Goal: Task Accomplishment & Management: Use online tool/utility

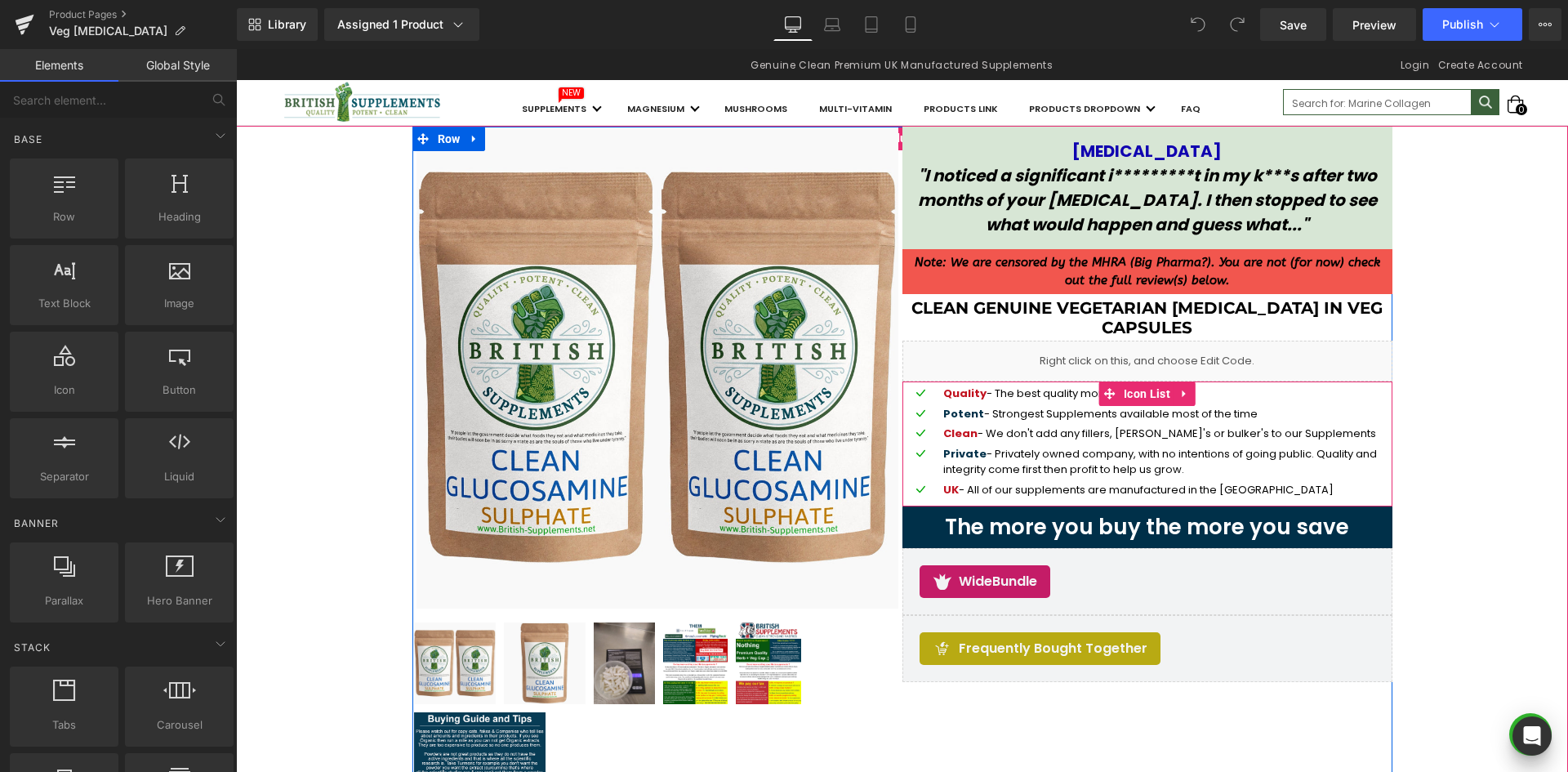
scroll to position [164, 0]
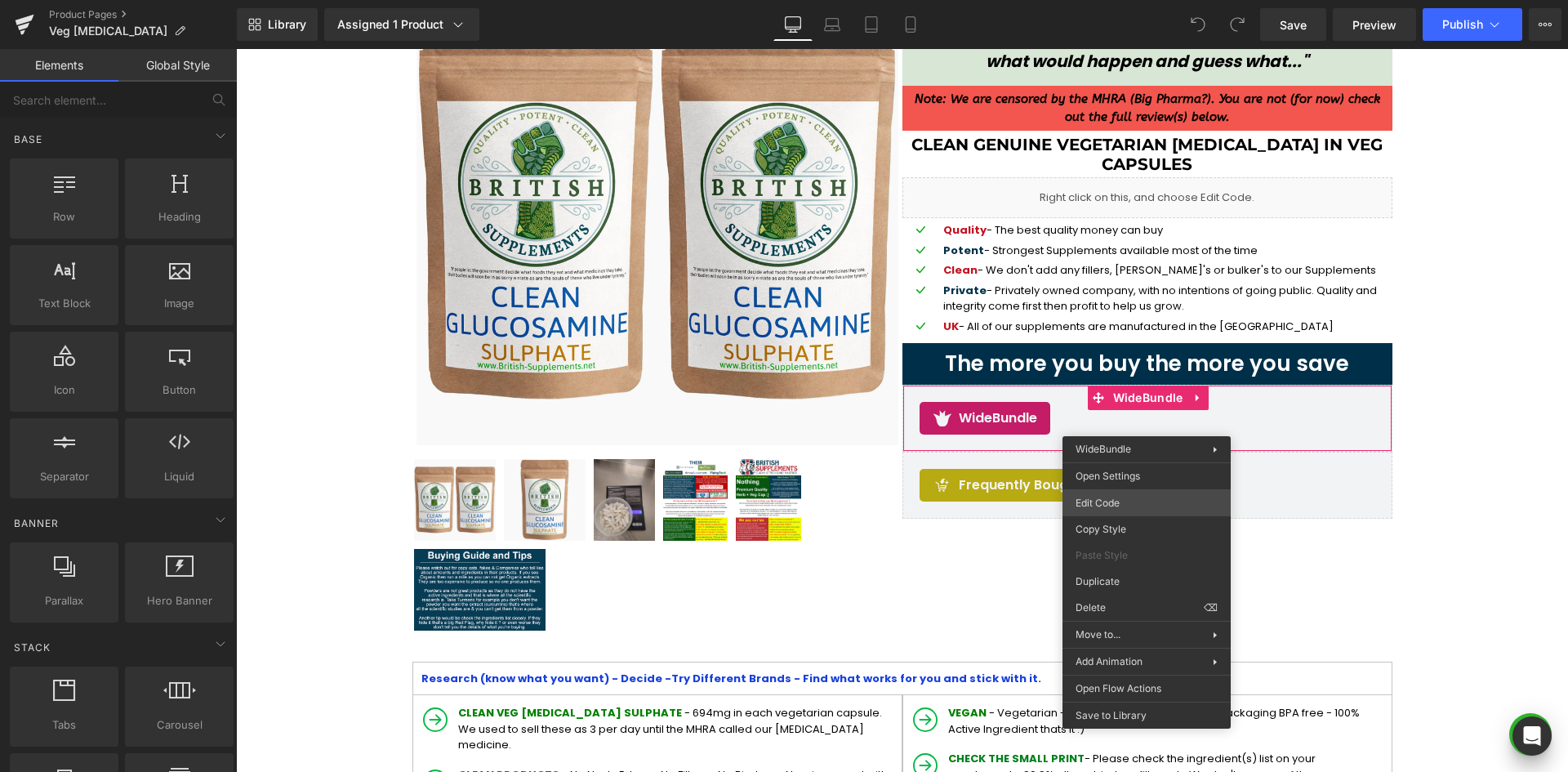
click at [1118, 0] on div "You are previewing how the will restyle your page. You can not edit Elements in…" at bounding box center [784, 0] width 1568 height 0
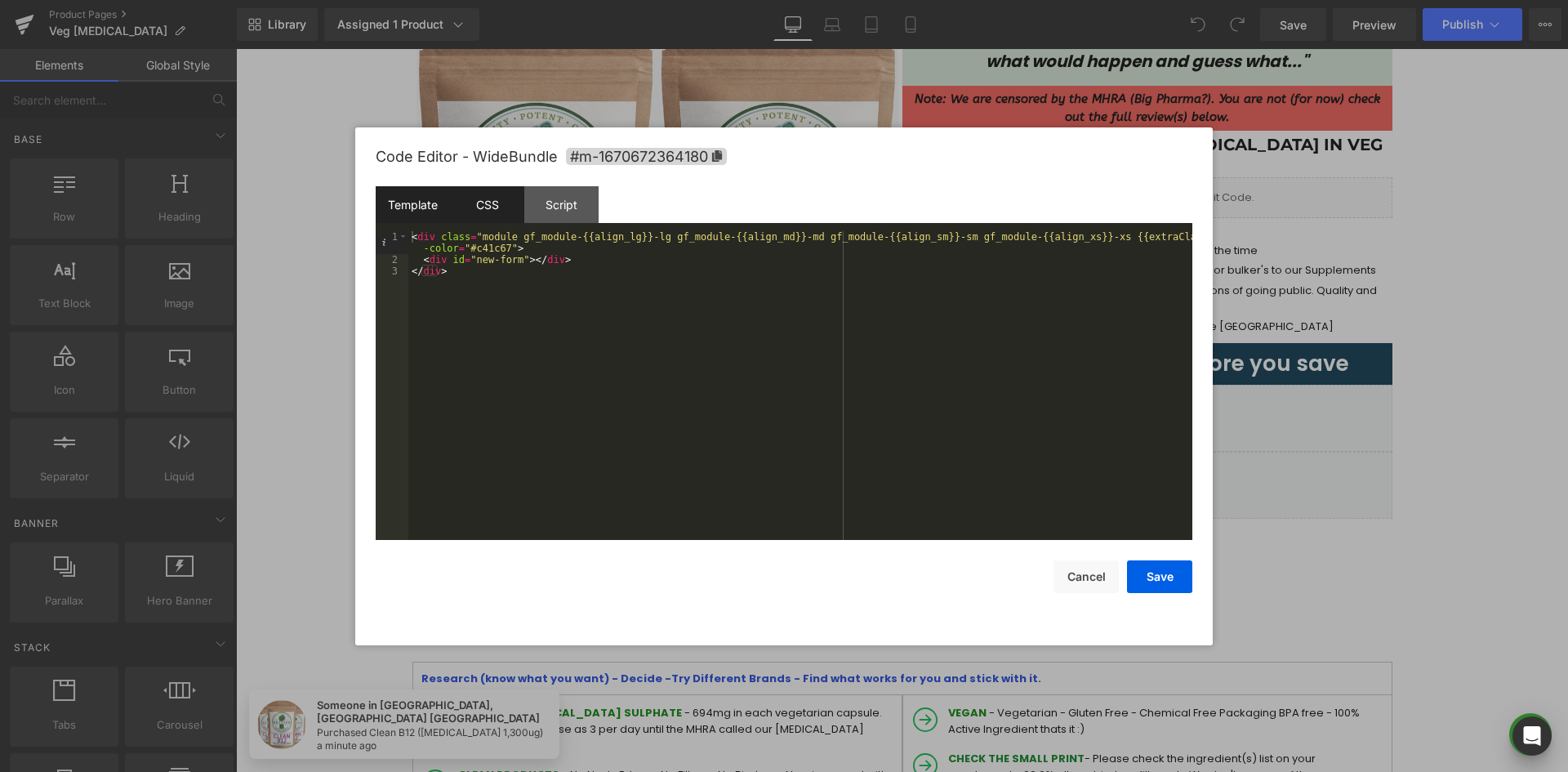
click at [486, 207] on div "CSS" at bounding box center [487, 205] width 74 height 37
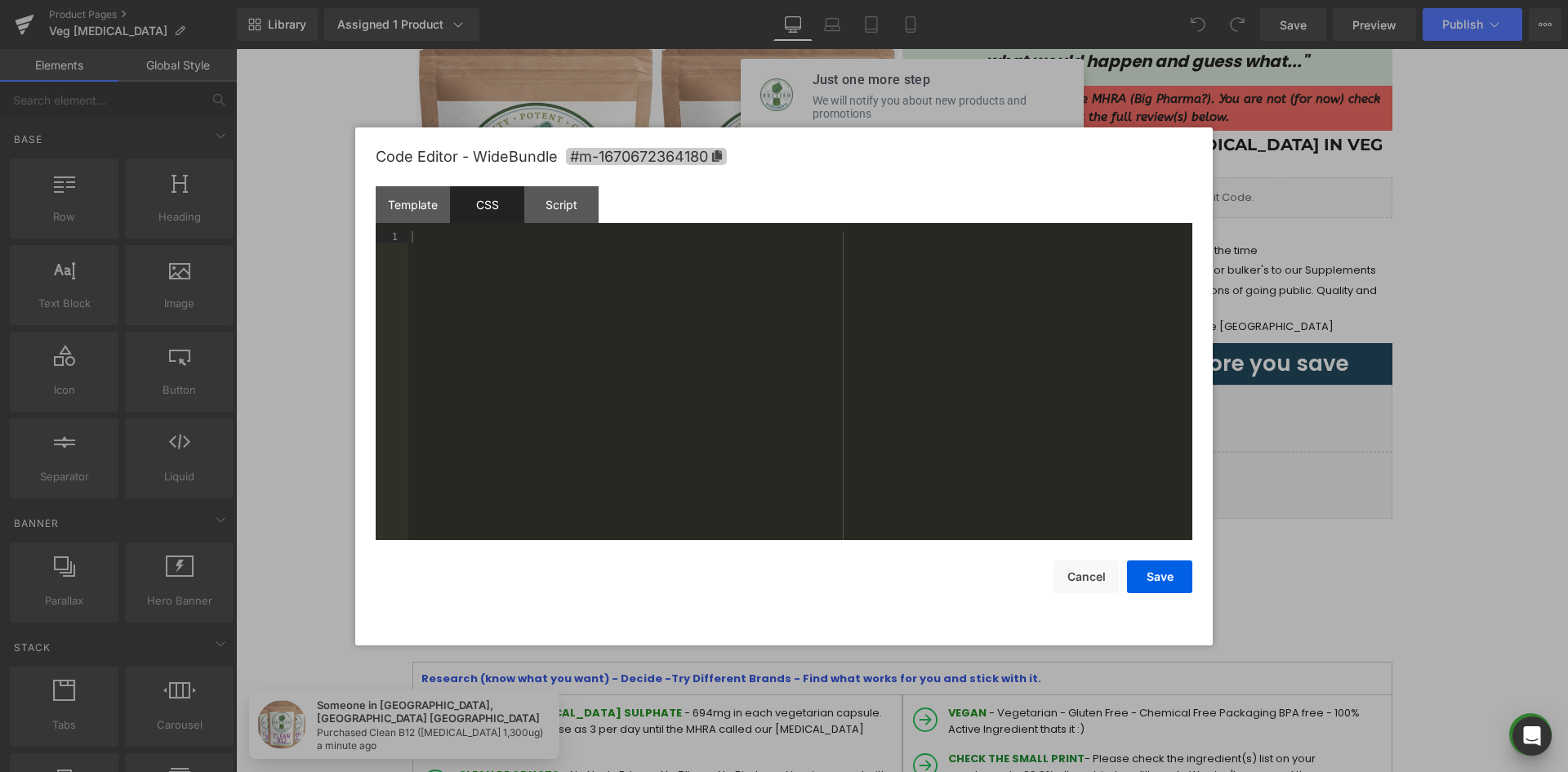
click at [717, 153] on icon at bounding box center [717, 156] width 10 height 12
click at [645, 282] on div at bounding box center [800, 397] width 784 height 332
paste textarea
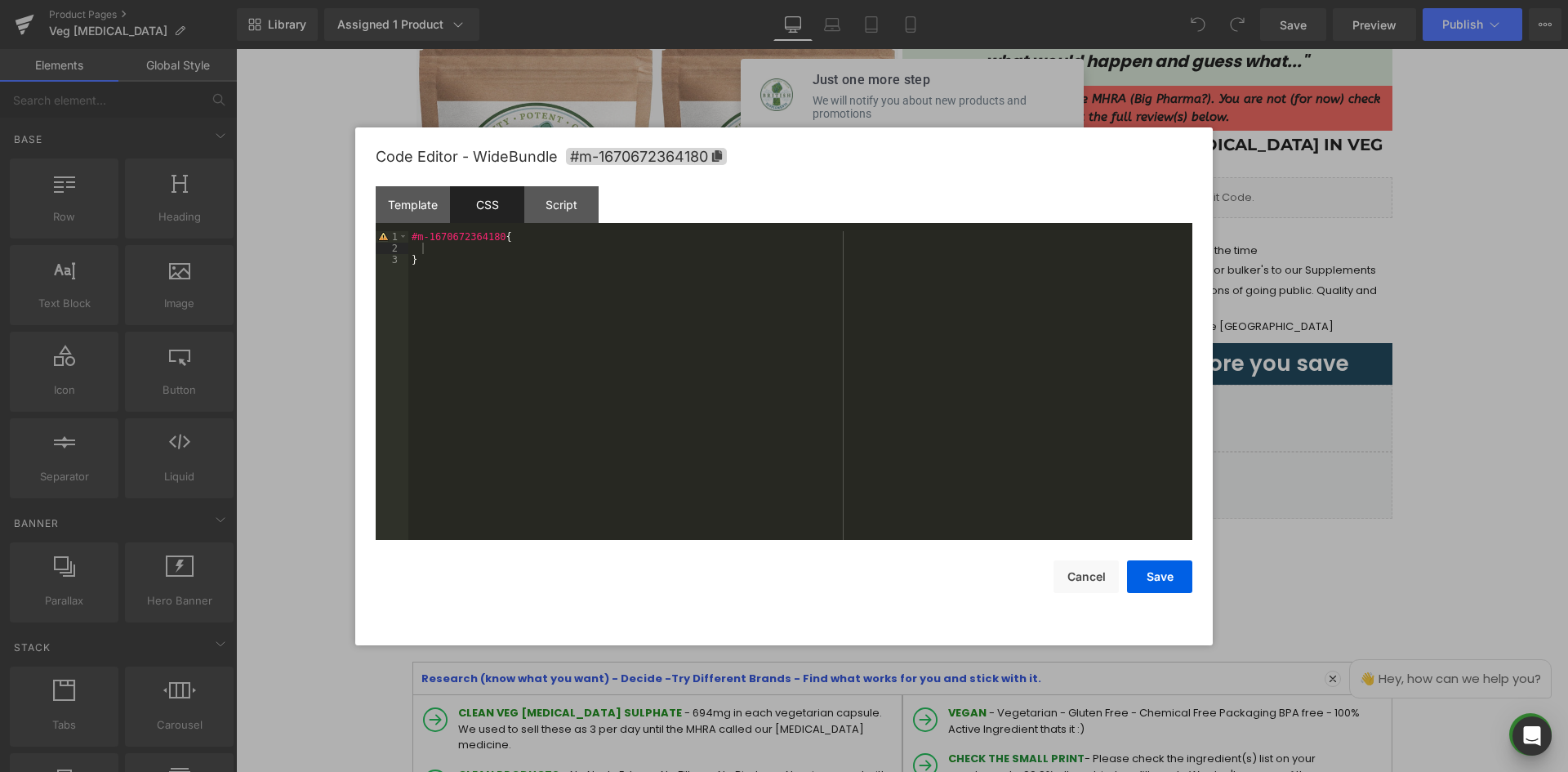
click at [413, 245] on div "#m-1670672364180 { }" at bounding box center [800, 397] width 784 height 332
drag, startPoint x: 423, startPoint y: 245, endPoint x: 454, endPoint y: 251, distance: 31.6
click at [424, 245] on div "#m-1670672364180 { }" at bounding box center [800, 397] width 784 height 332
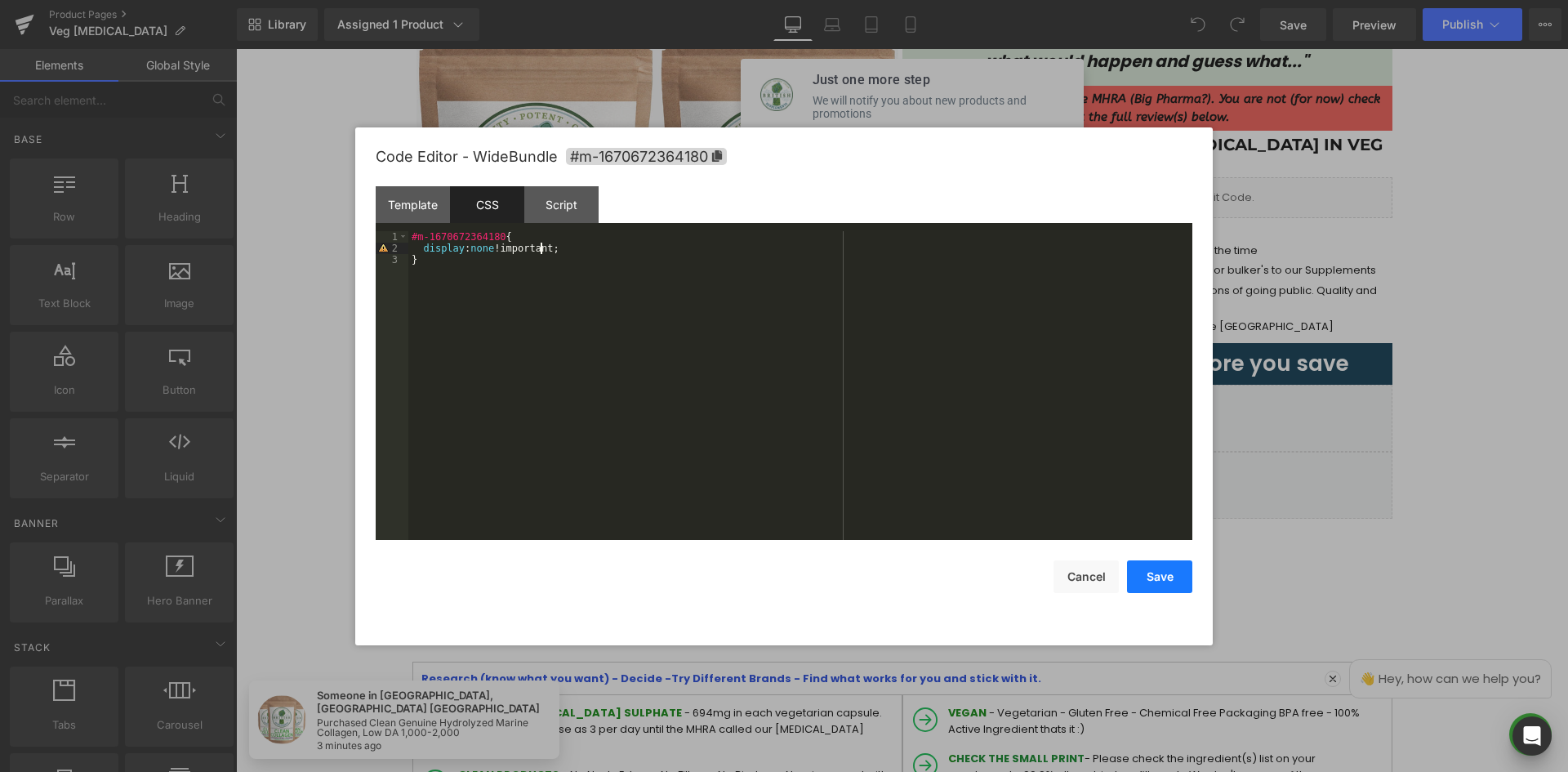
click at [1156, 574] on button "Save" at bounding box center [1160, 576] width 65 height 33
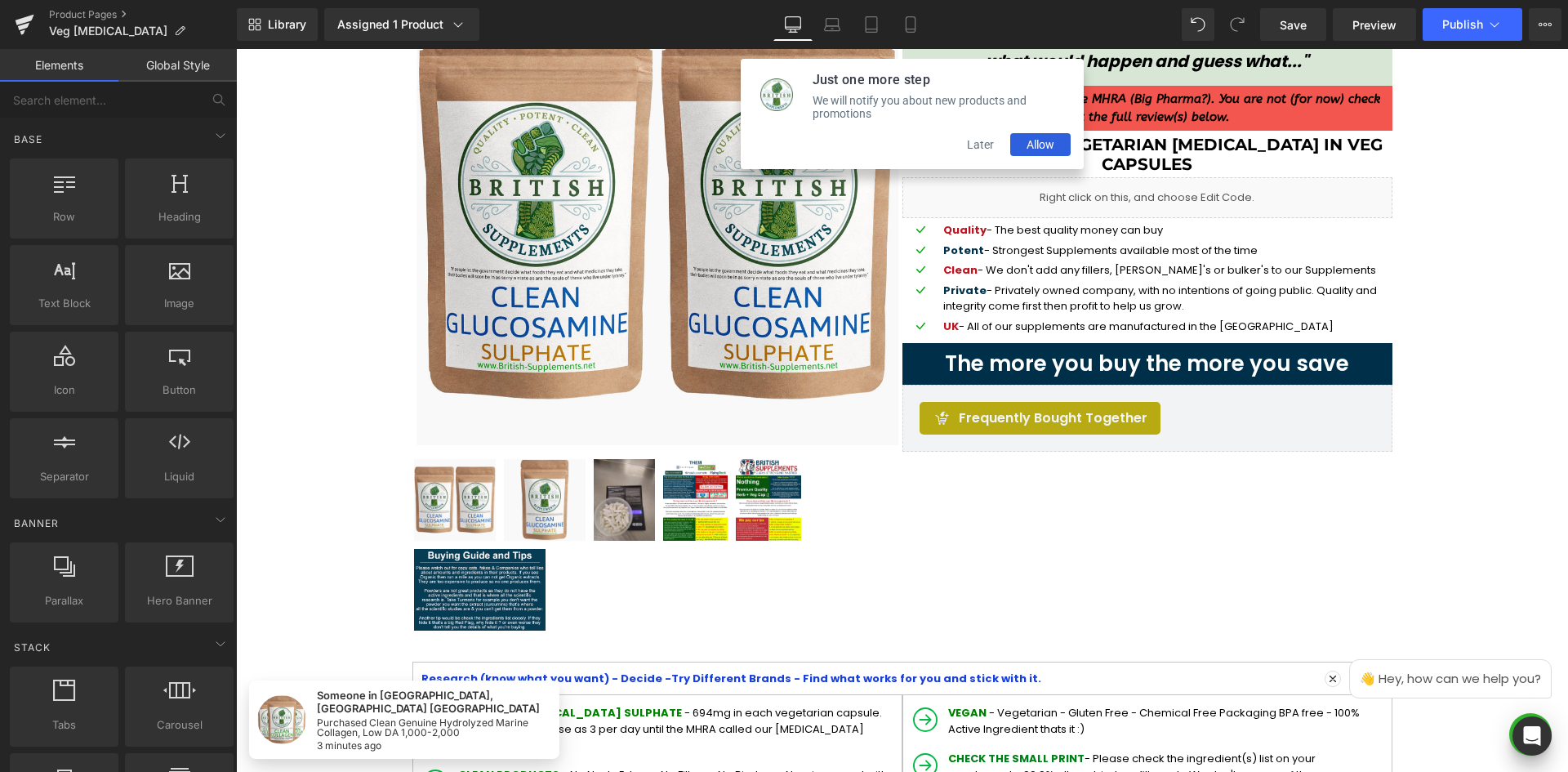
click at [984, 152] on button "Later" at bounding box center [980, 144] width 59 height 23
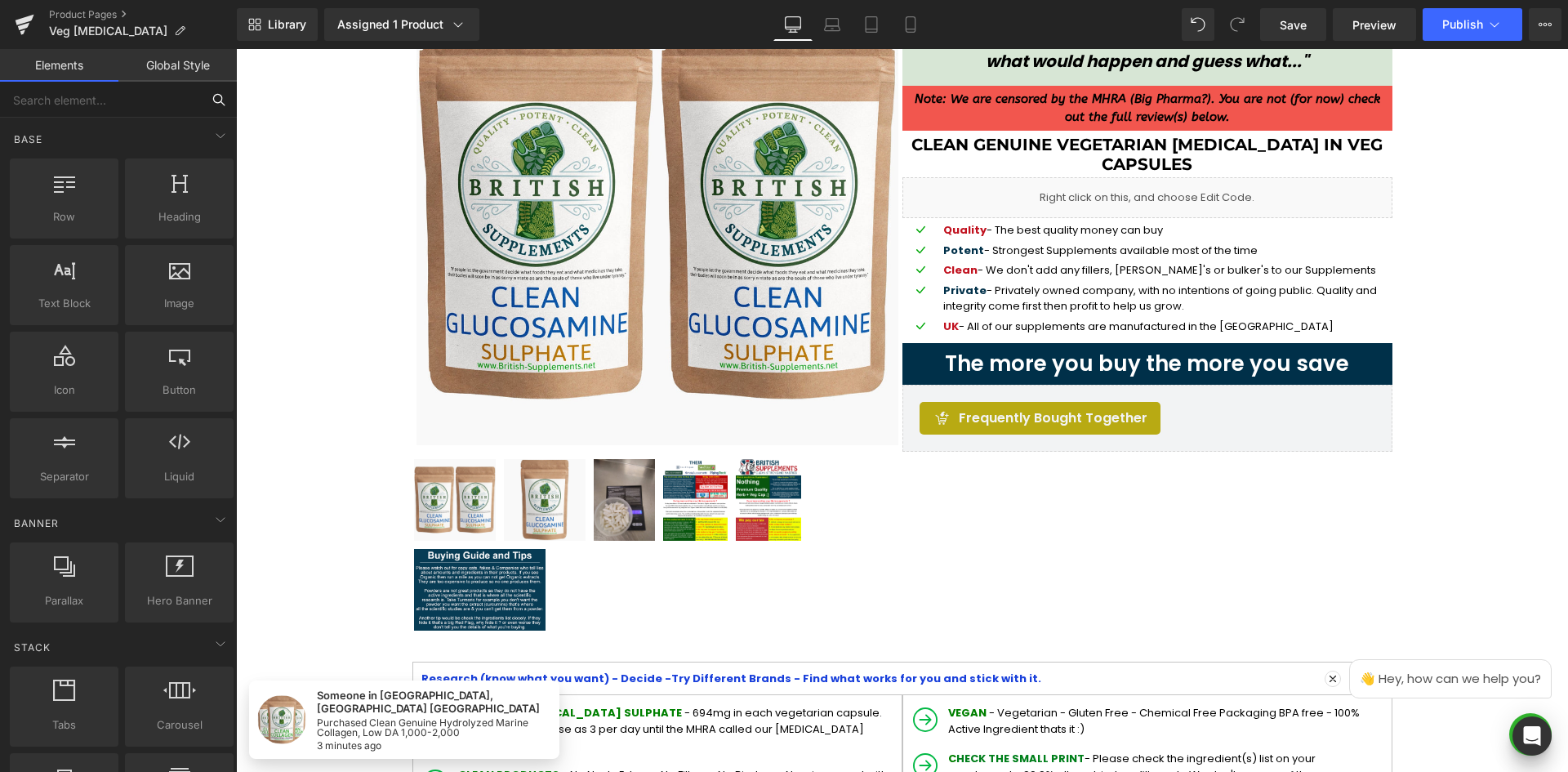
click at [120, 100] on input "text" at bounding box center [100, 99] width 201 height 36
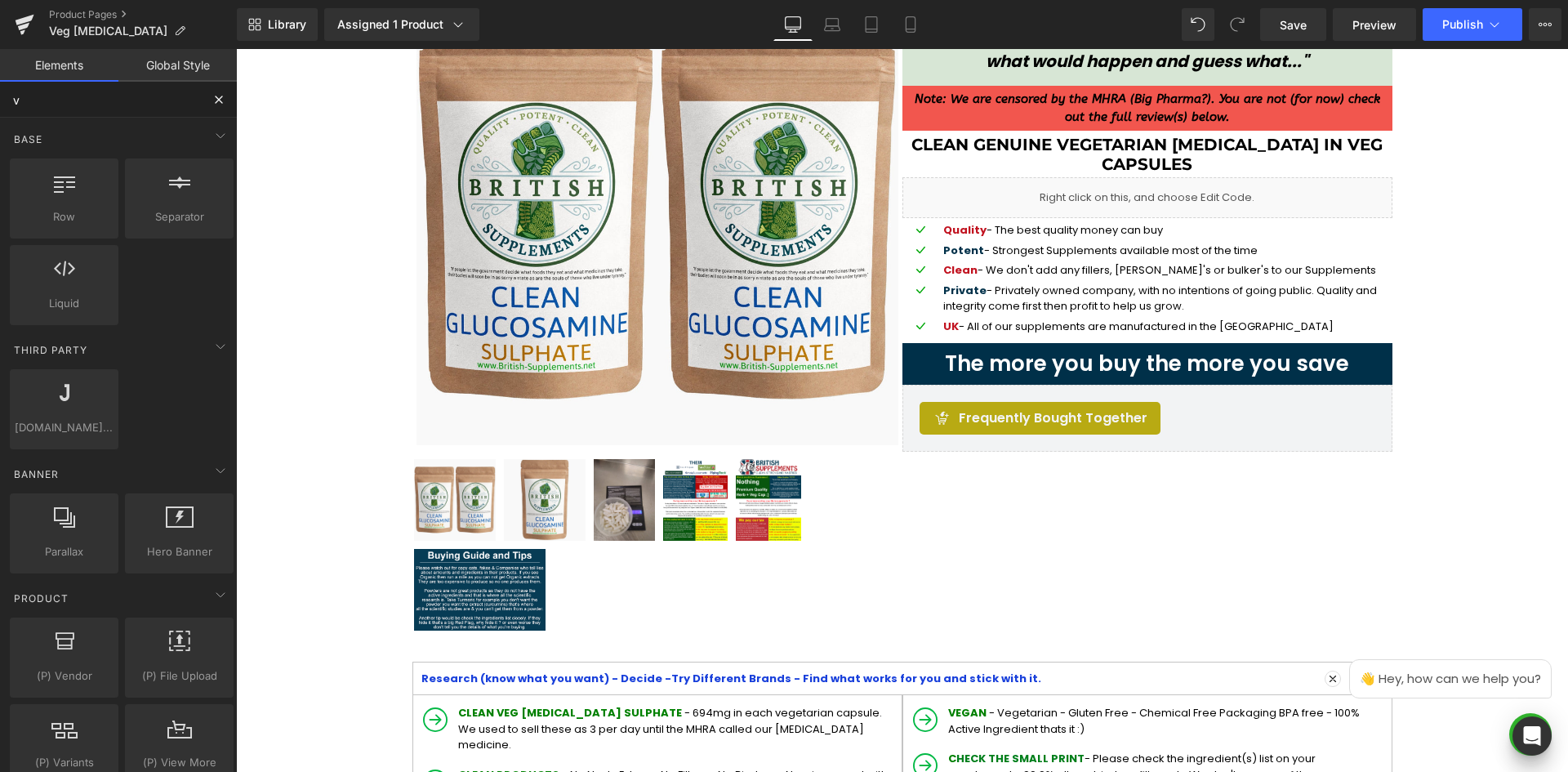
type input "va"
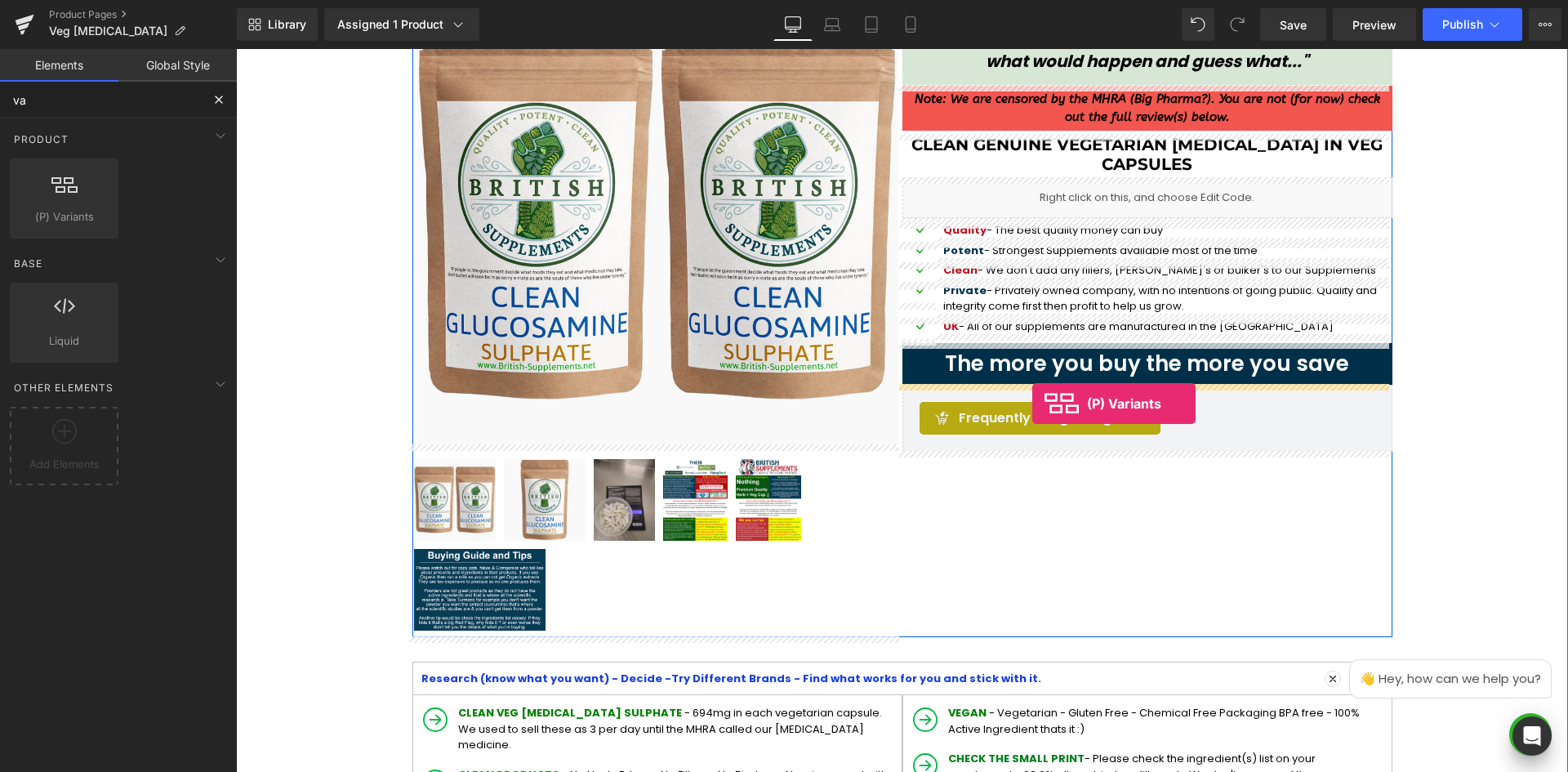
drag, startPoint x: 306, startPoint y: 270, endPoint x: 1032, endPoint y: 404, distance: 738.3
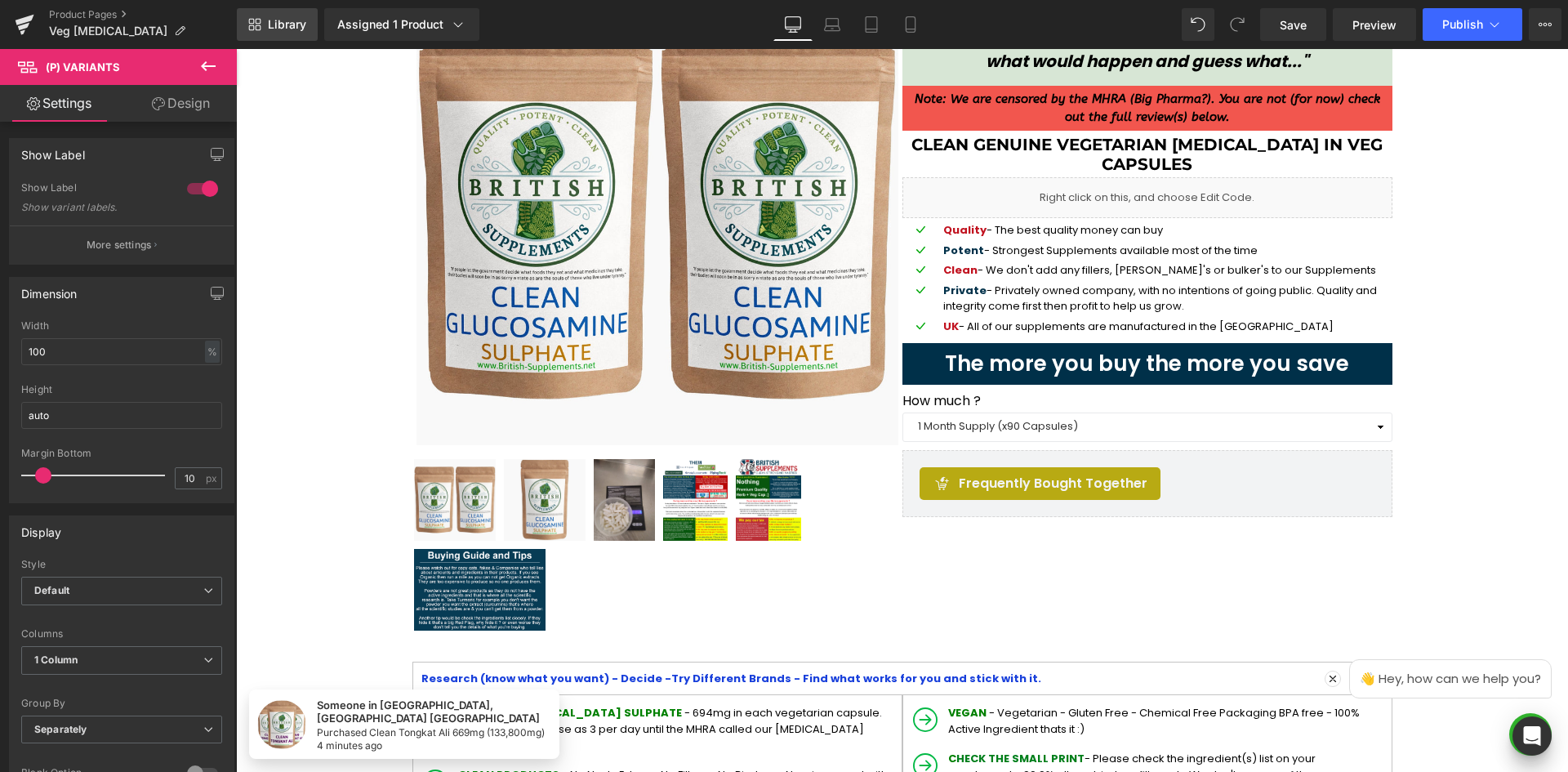
click at [249, 18] on icon at bounding box center [255, 24] width 13 height 13
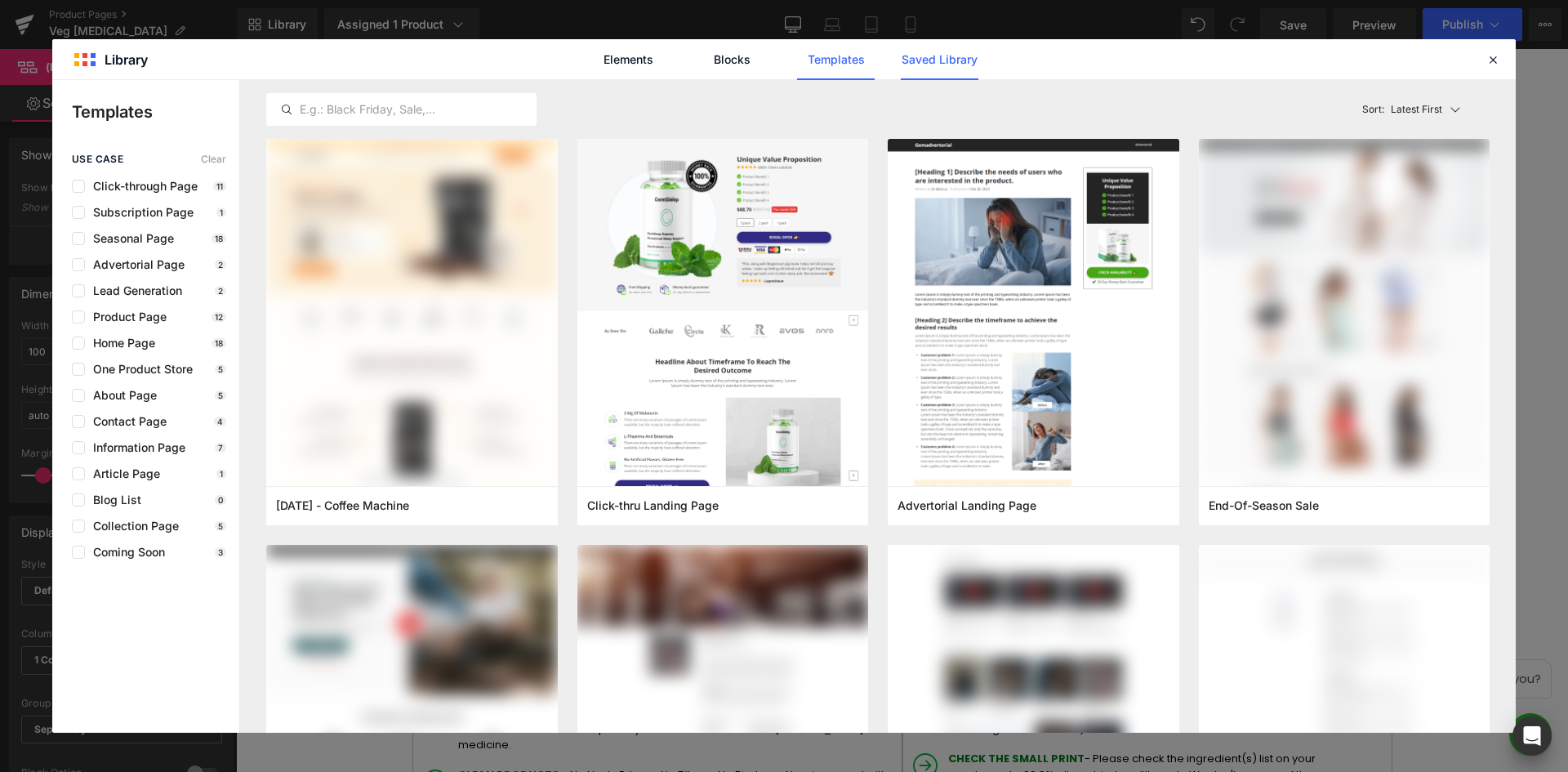
click at [749, 536] on link "Saved Library" at bounding box center [665, 555] width 169 height 39
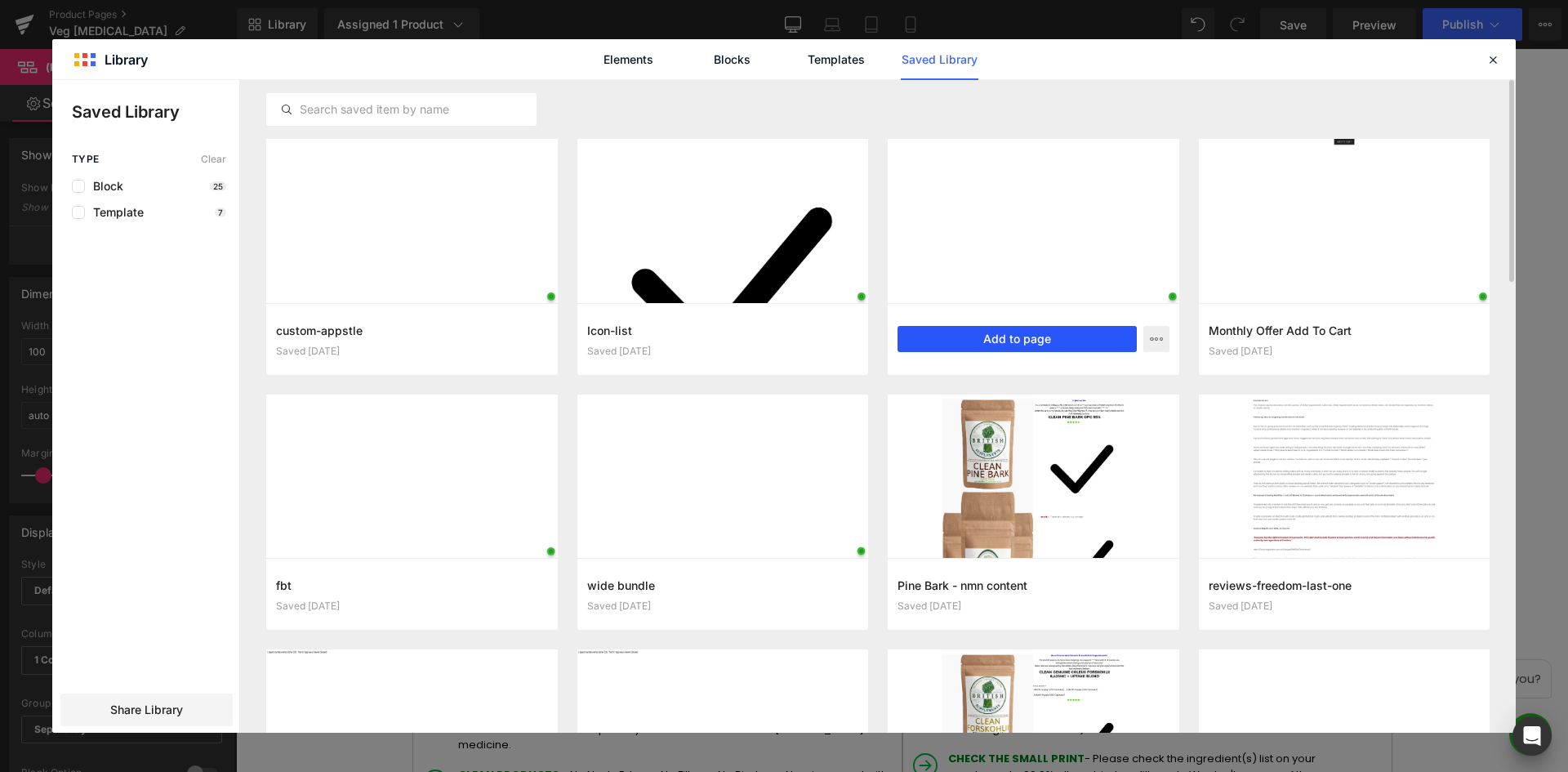
click at [1041, 337] on button "Add to page" at bounding box center [1017, 339] width 239 height 27
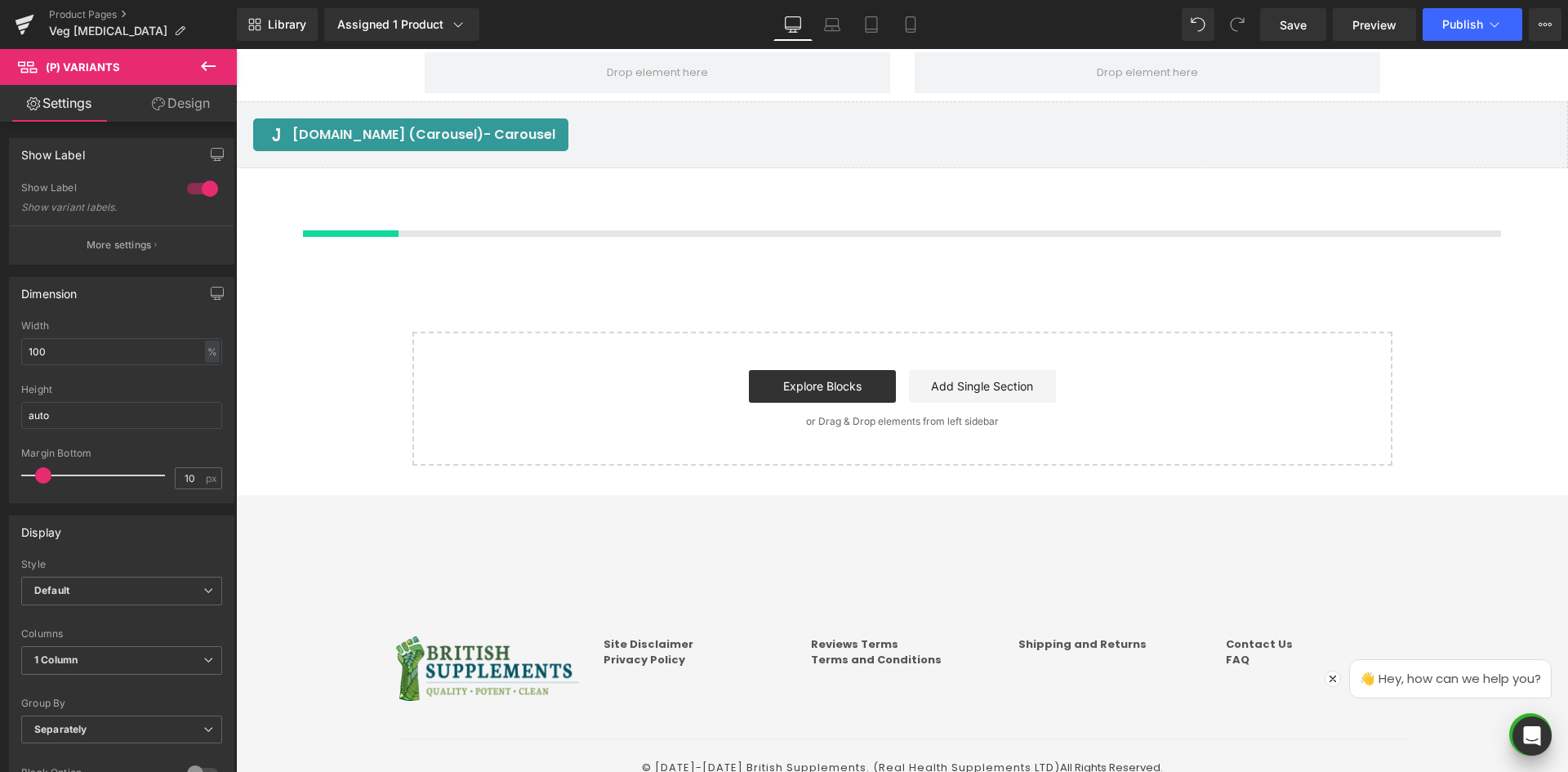
scroll to position [2483, 0]
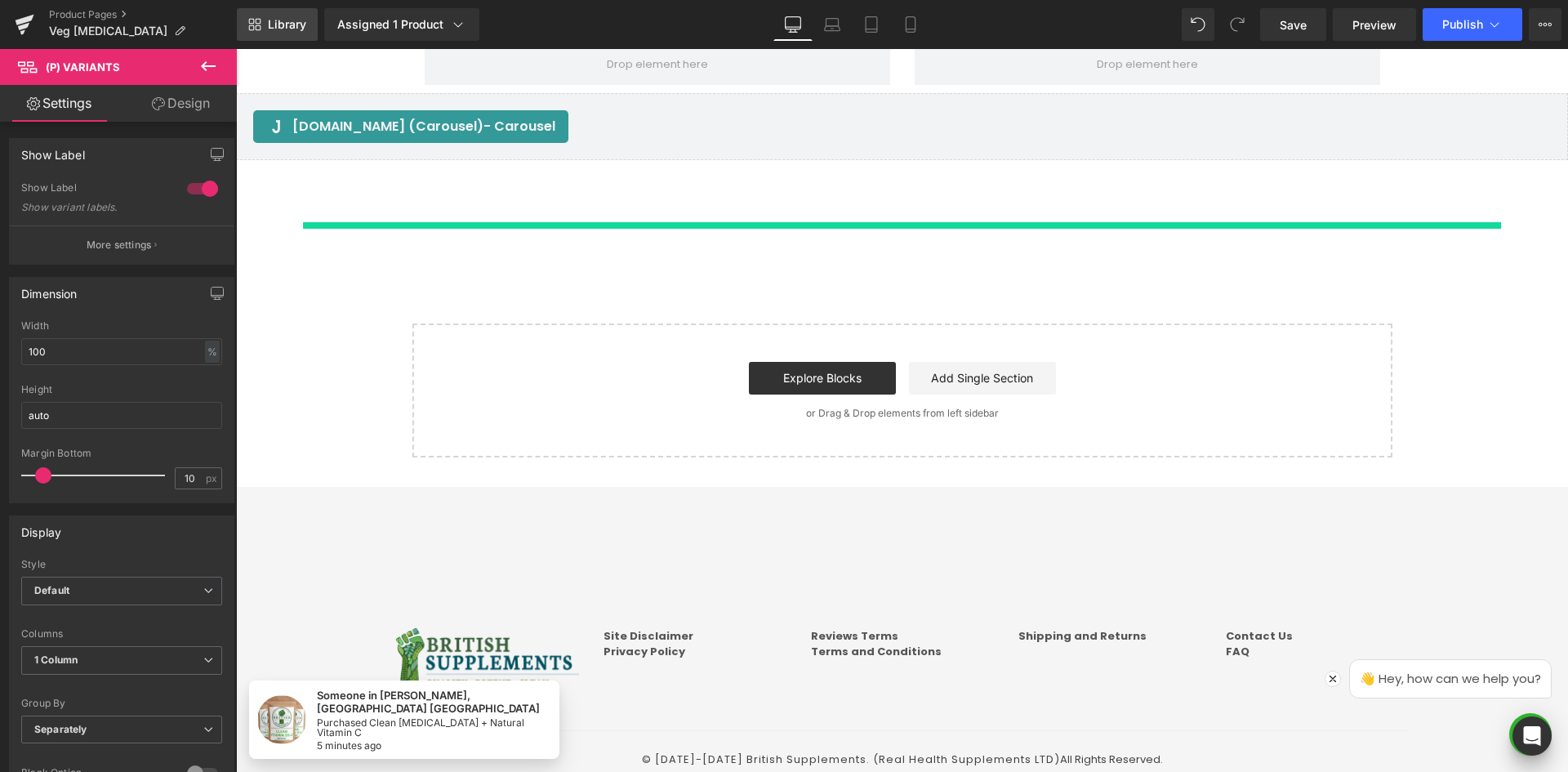
click at [276, 29] on span "Library" at bounding box center [287, 24] width 38 height 15
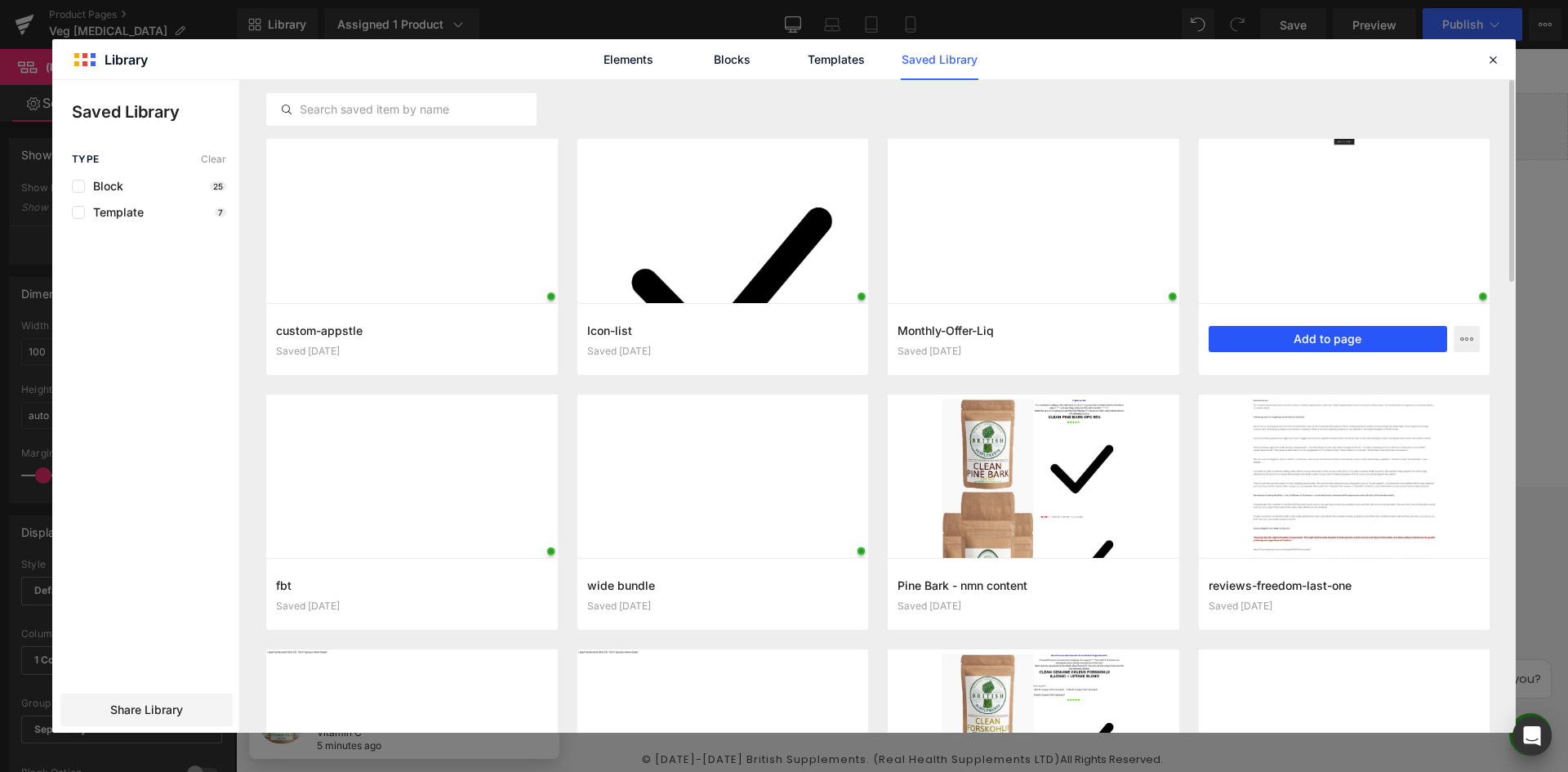
click at [0, 0] on button "Add to page" at bounding box center [0, 0] width 0 height 0
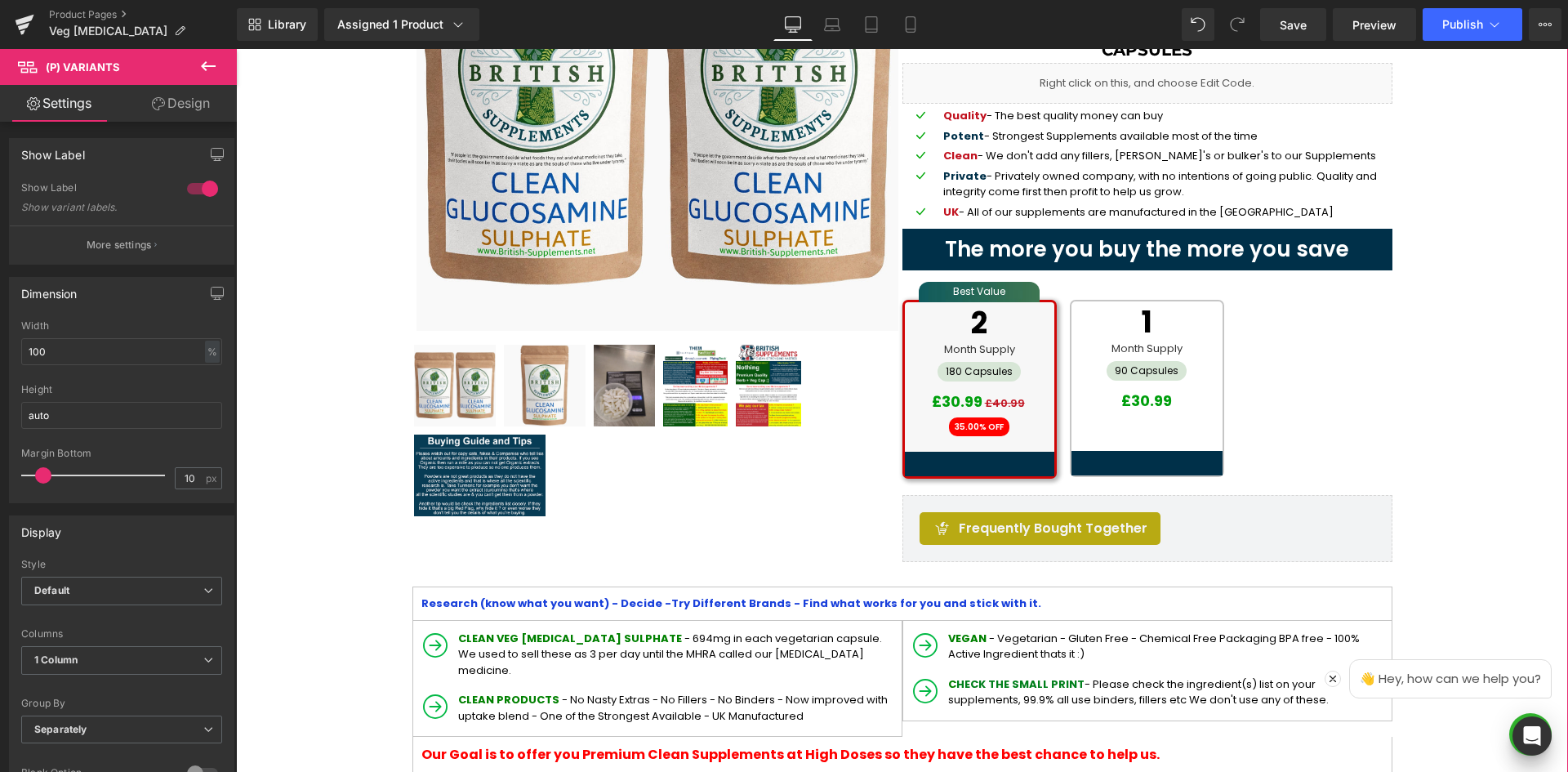
scroll to position [277, 0]
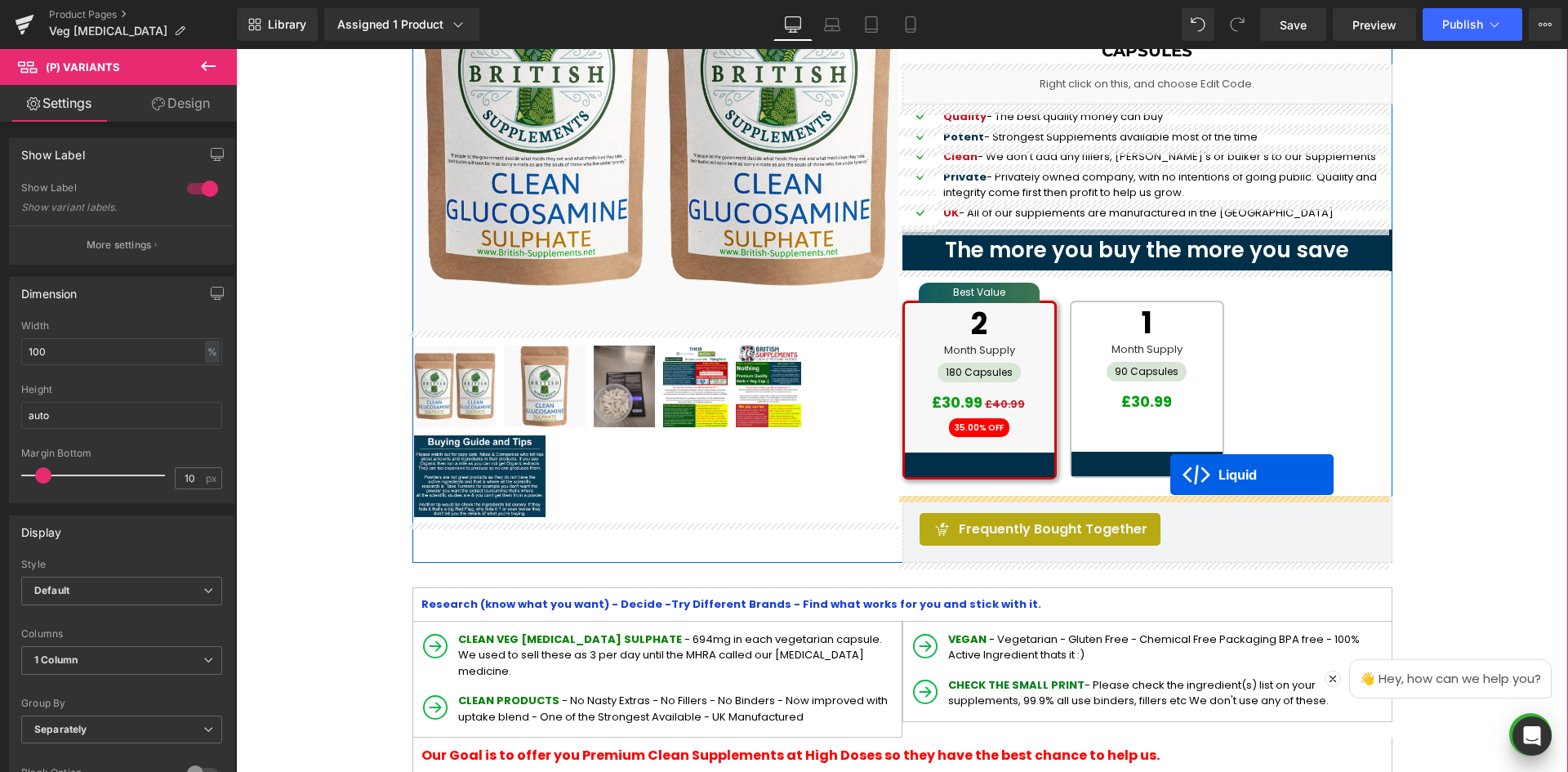
drag, startPoint x: 1130, startPoint y: 258, endPoint x: 1170, endPoint y: 475, distance: 220.7
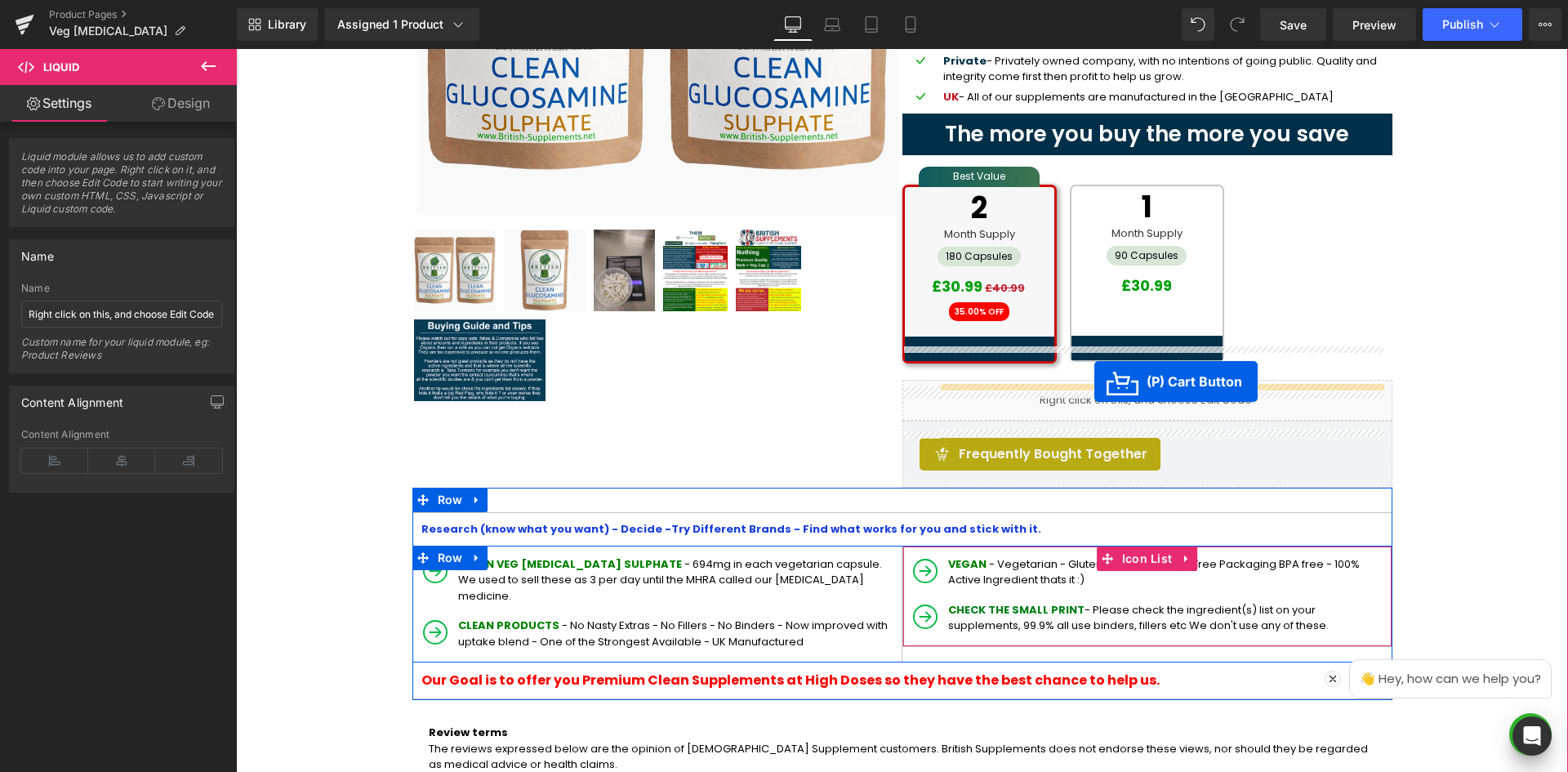
scroll to position [387, 0]
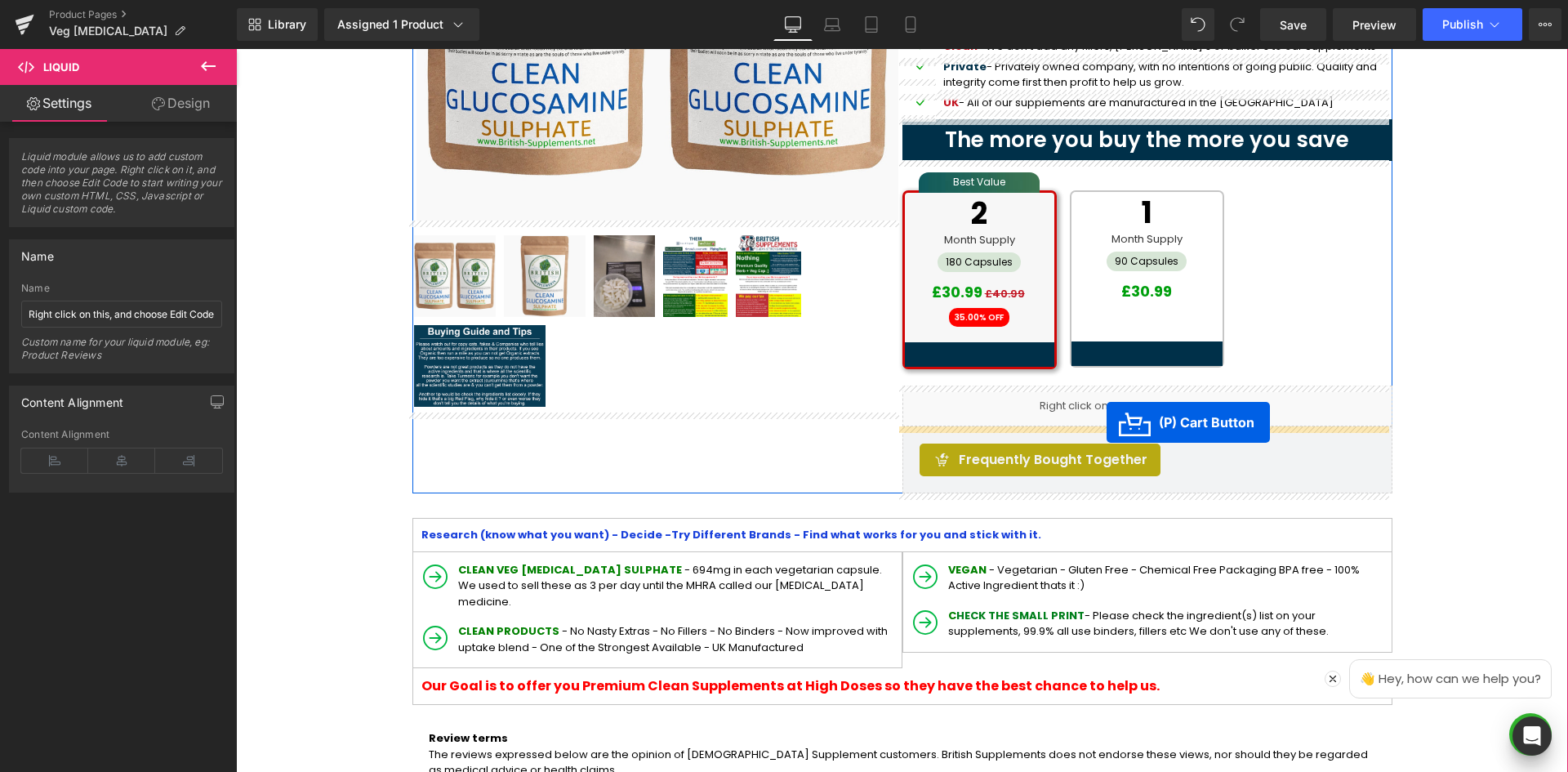
drag, startPoint x: 842, startPoint y: 499, endPoint x: 1106, endPoint y: 422, distance: 275.0
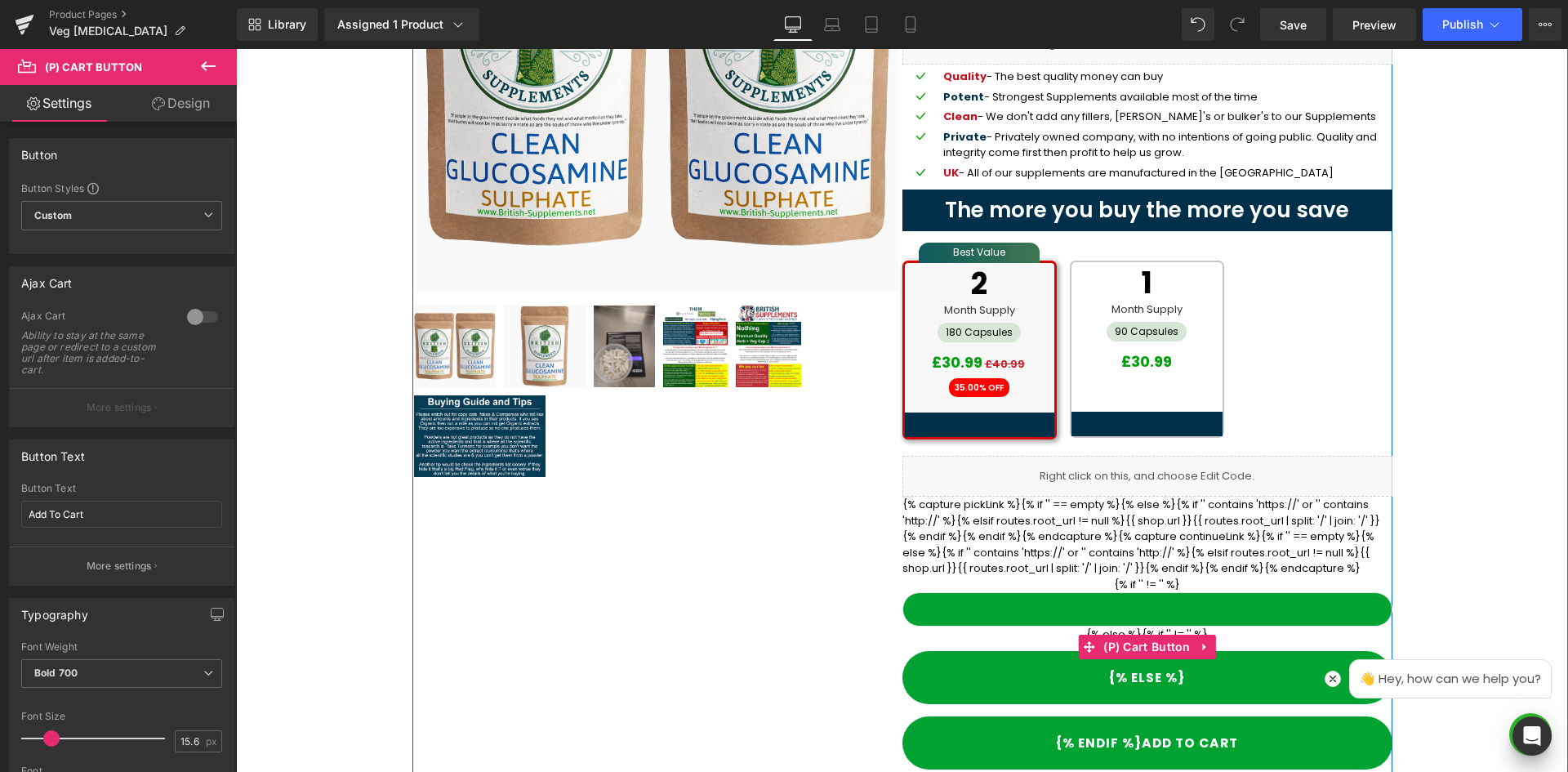
scroll to position [305, 0]
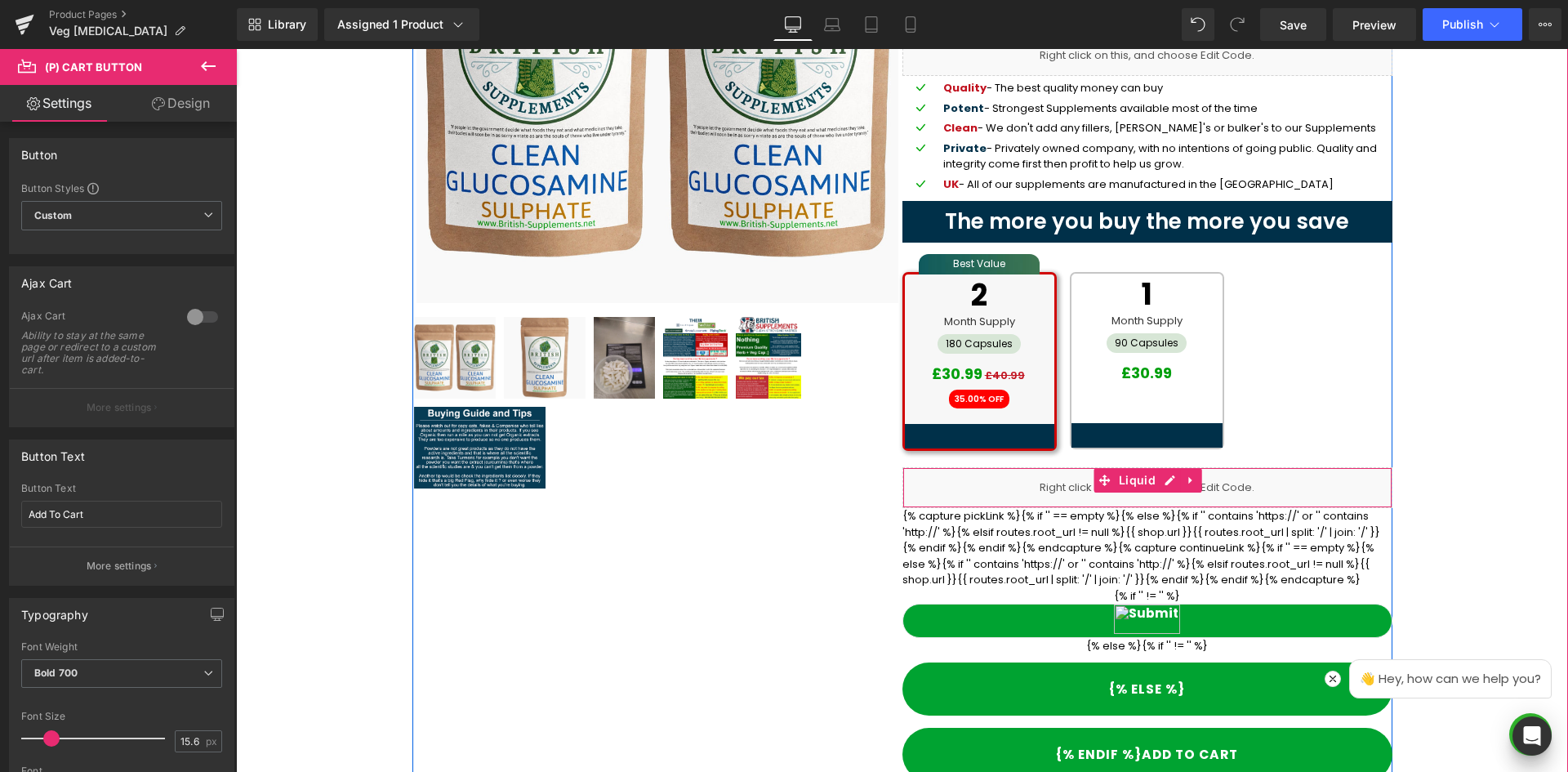
click at [1257, 480] on div "Liquid" at bounding box center [1148, 488] width 490 height 41
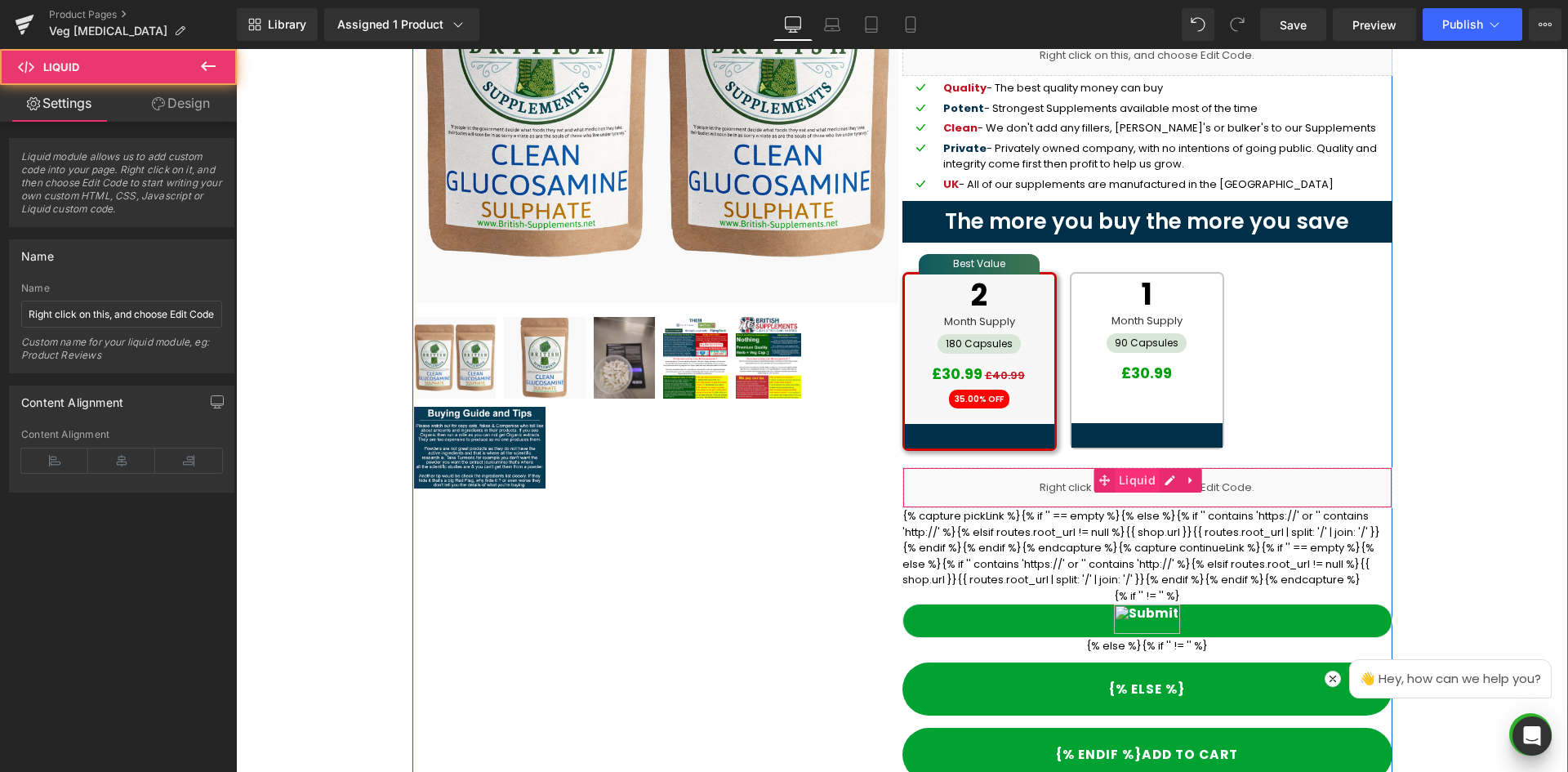
click at [1151, 479] on span "Liquid" at bounding box center [1137, 481] width 45 height 25
click at [1164, 480] on icon at bounding box center [1170, 481] width 12 height 12
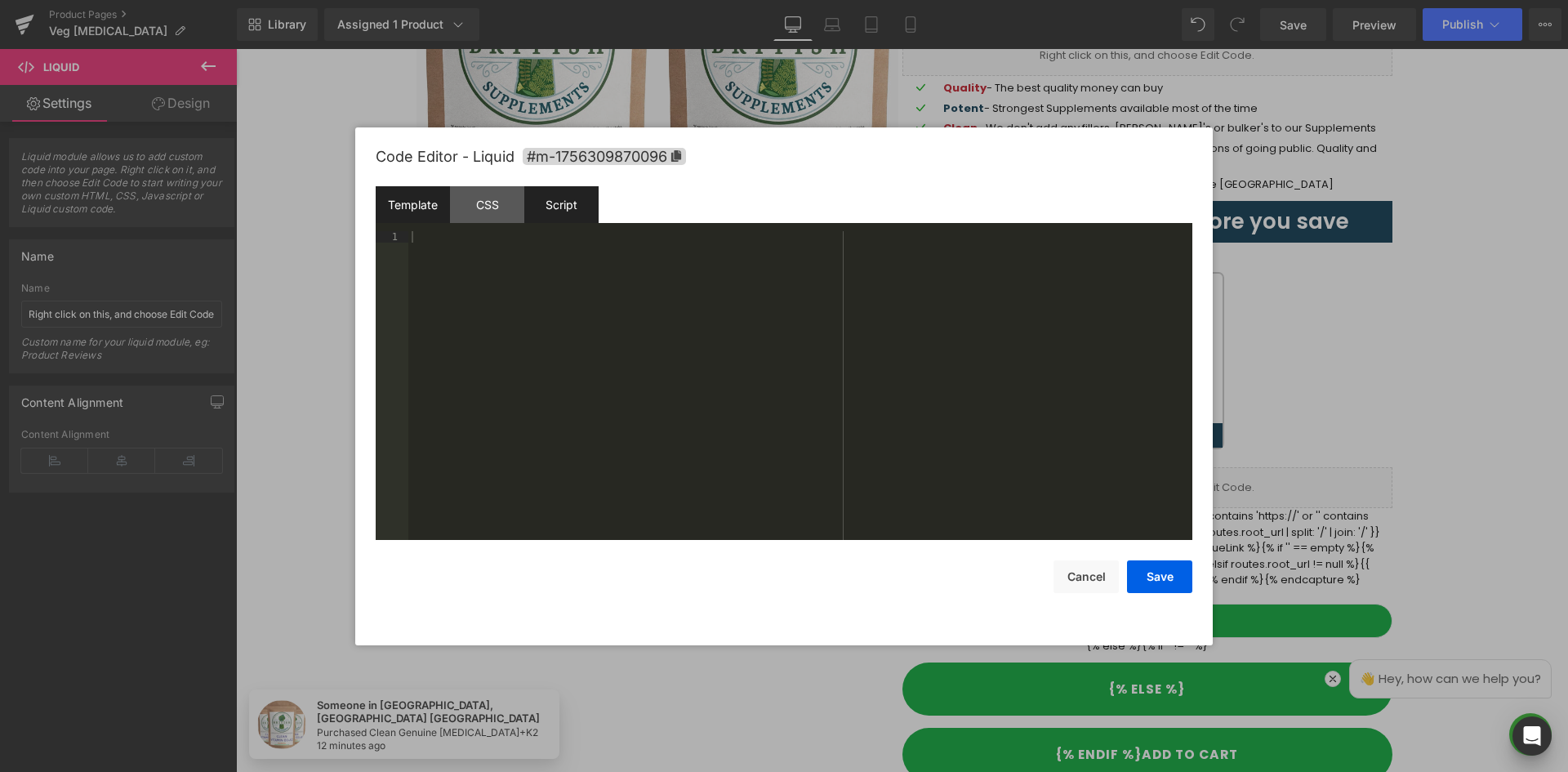
click at [543, 207] on div "Script" at bounding box center [561, 205] width 74 height 37
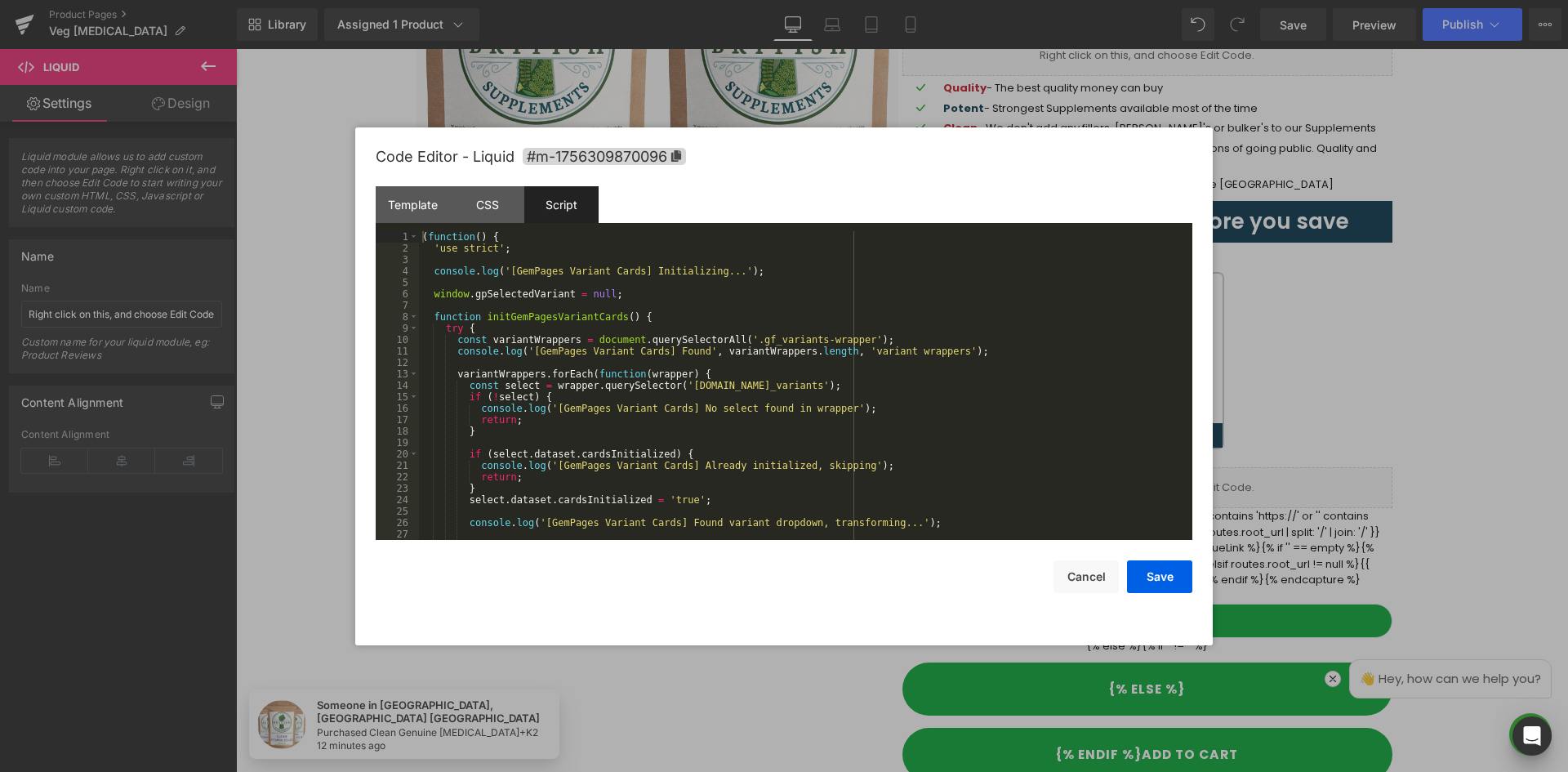
click at [919, 397] on div "( function ( ) { 'use strict' ; console . log ( '[GemPages Variant Cards] Initi…" at bounding box center [802, 397] width 767 height 332
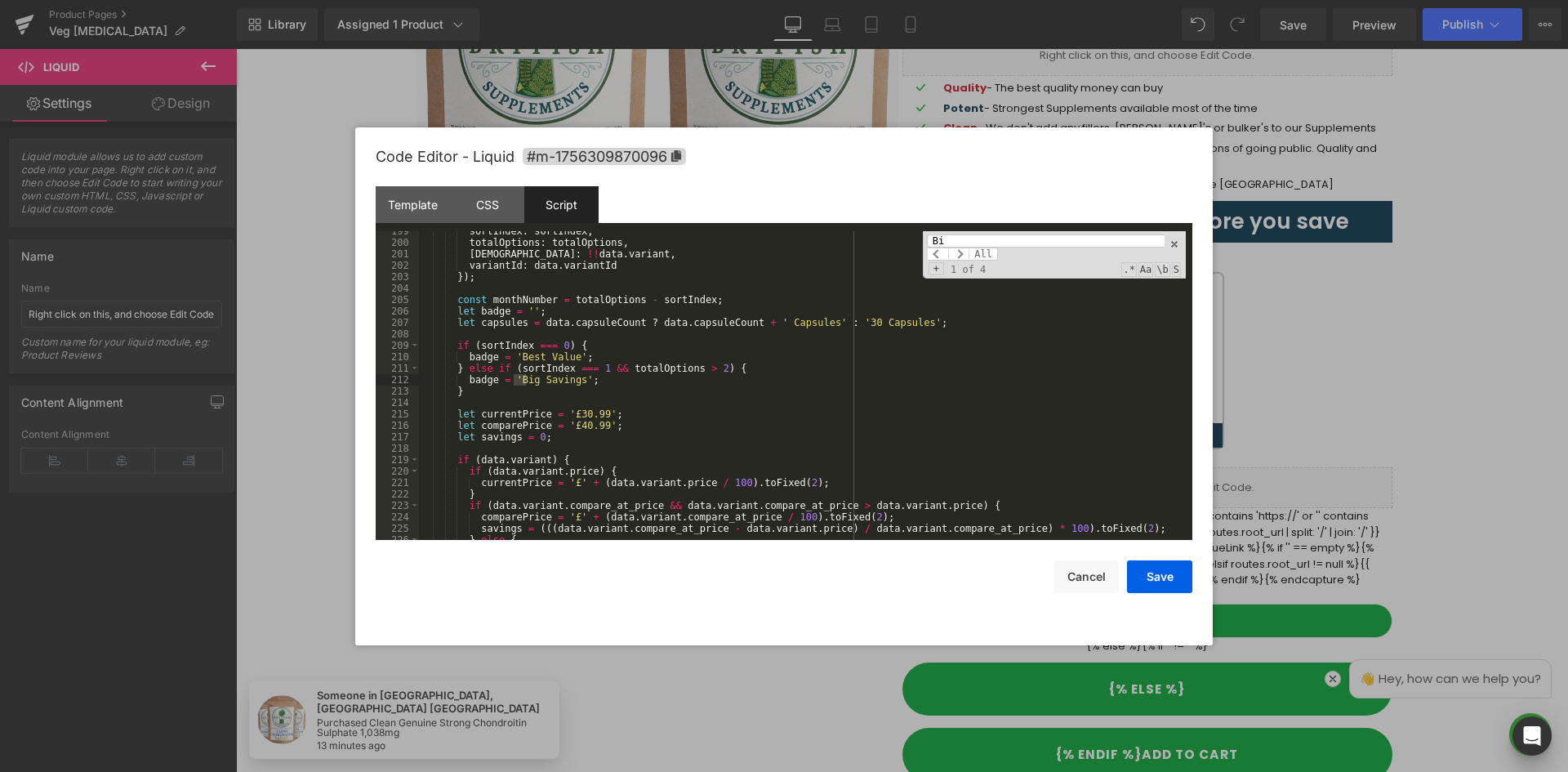
scroll to position [2271, 0]
click at [965, 258] on span at bounding box center [958, 254] width 21 height 13
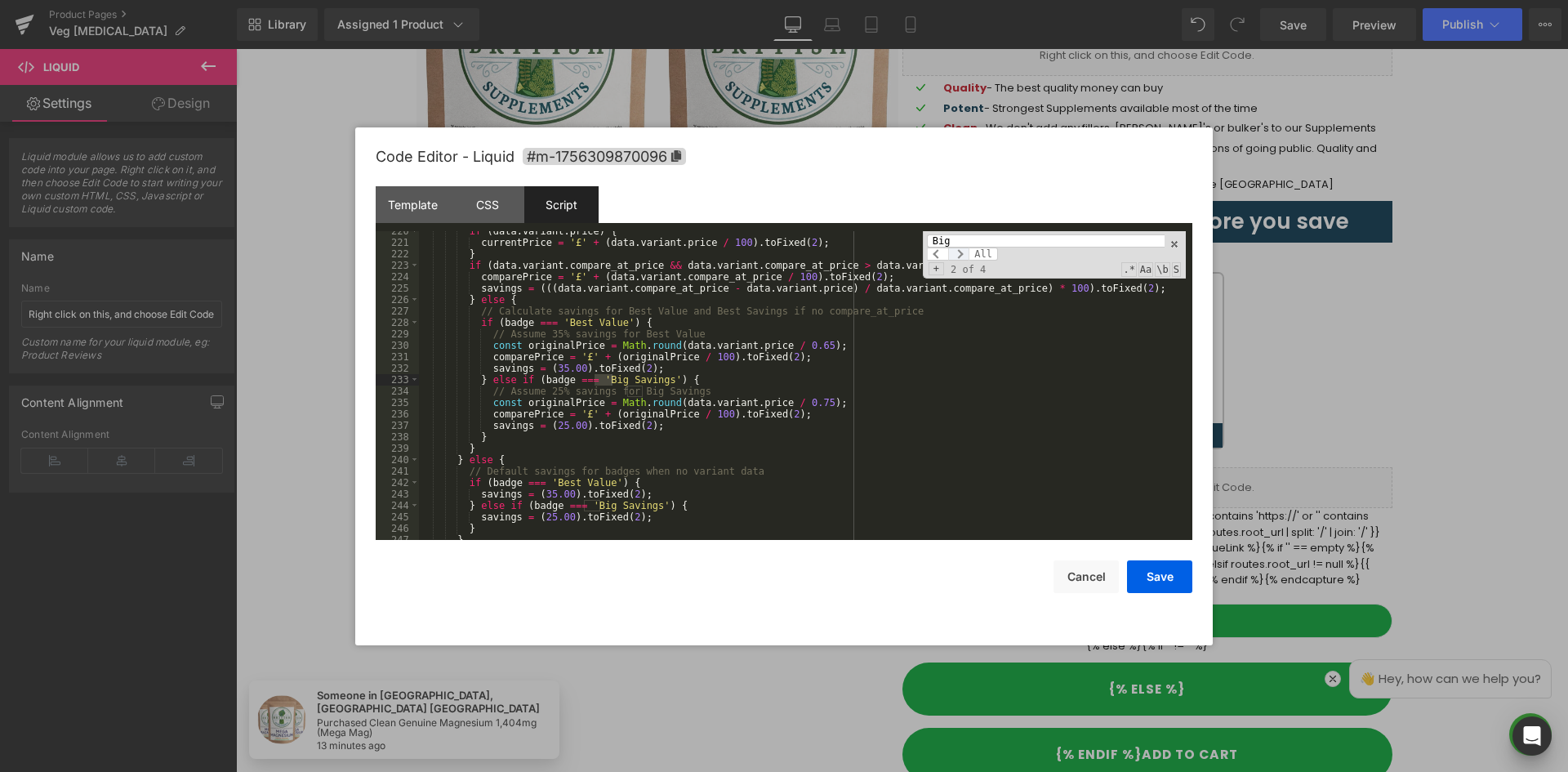
scroll to position [2511, 0]
click at [965, 258] on span at bounding box center [958, 254] width 21 height 13
click at [951, 239] on input "Big" at bounding box center [1045, 241] width 238 height 13
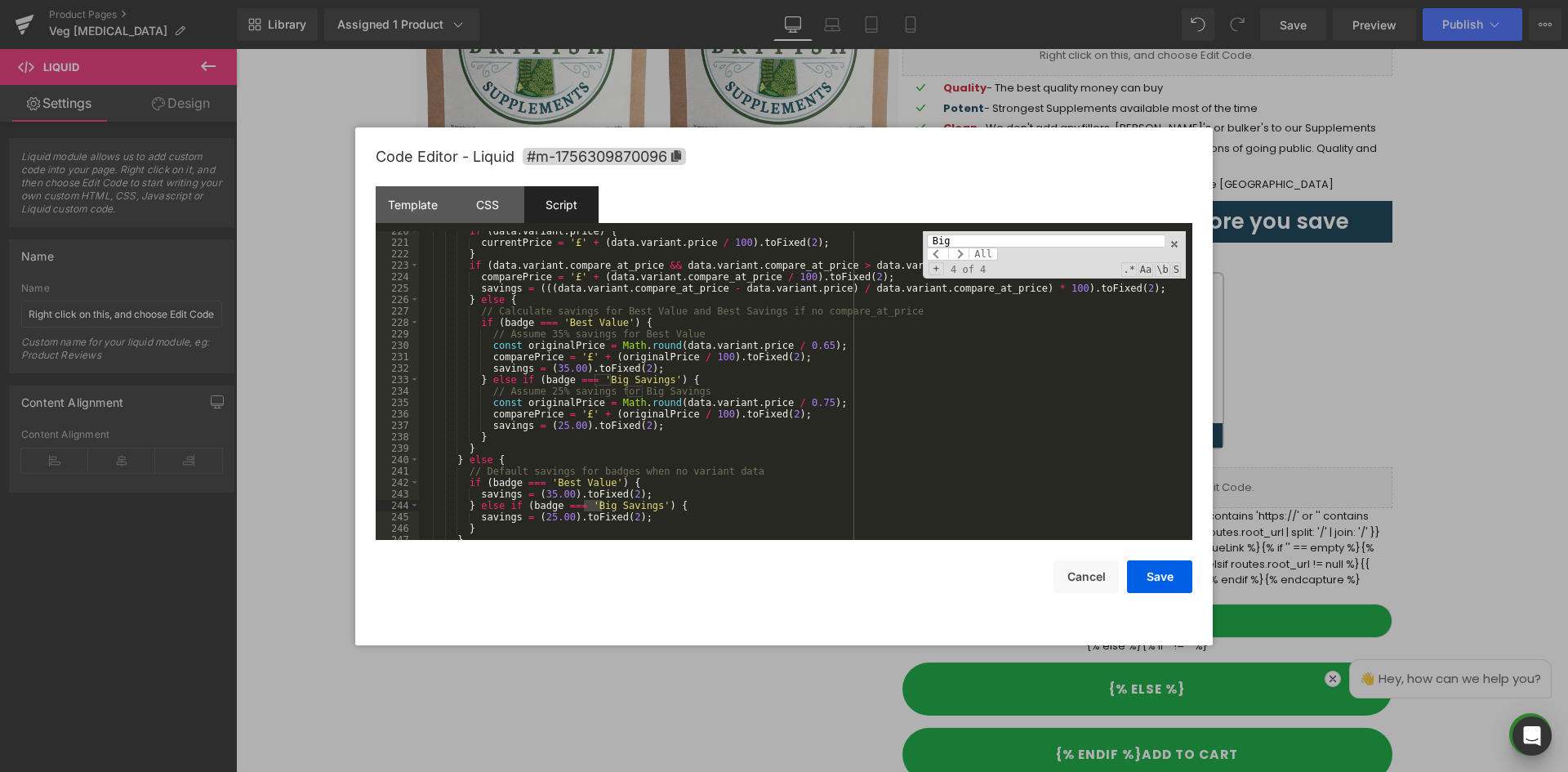
drag, startPoint x: 941, startPoint y: 240, endPoint x: 954, endPoint y: 243, distance: 13.3
click at [954, 243] on input "Big" at bounding box center [1045, 241] width 238 height 13
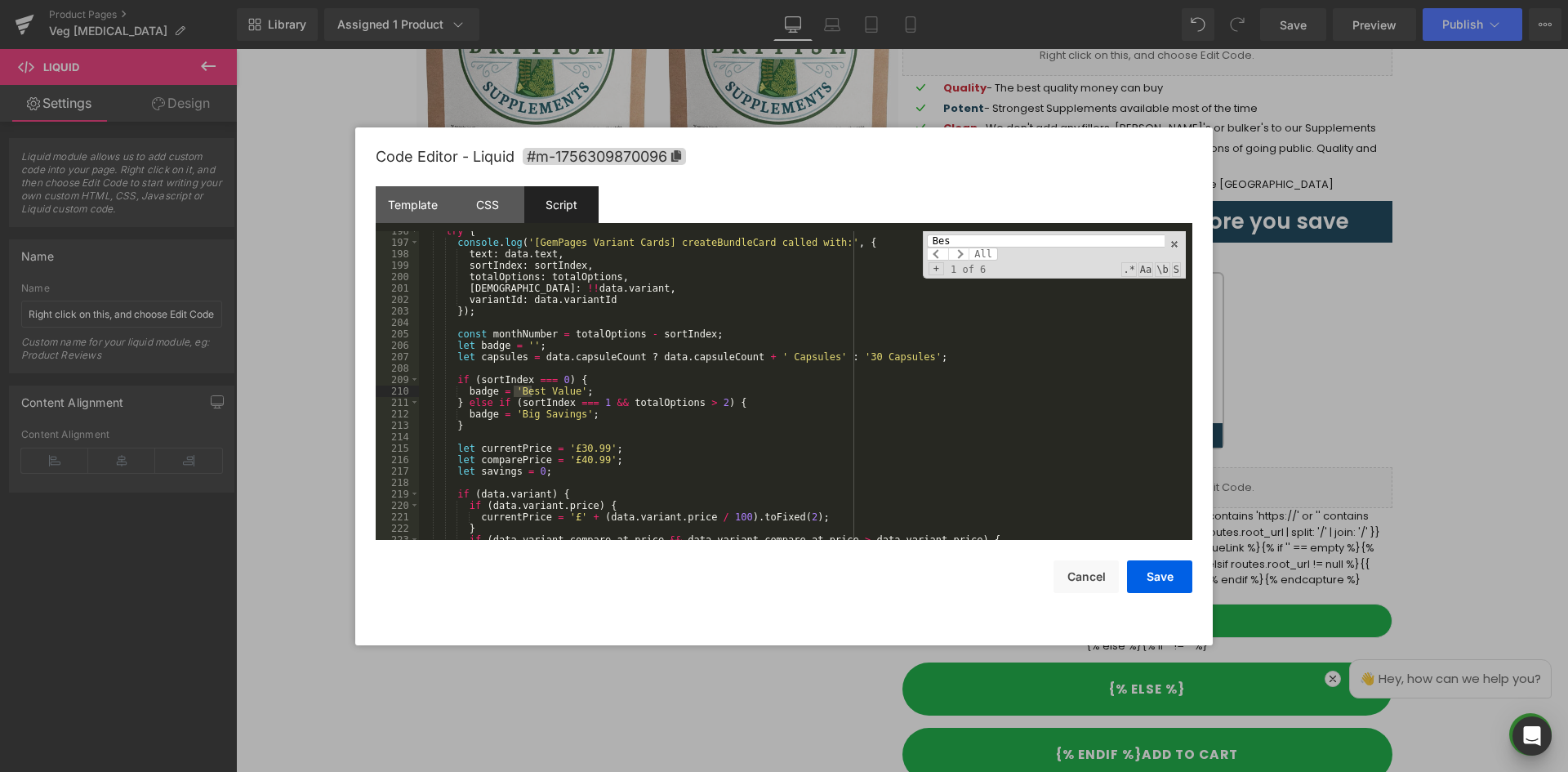
scroll to position [2236, 0]
type input "Best"
click at [1084, 566] on button "Cancel" at bounding box center [1086, 576] width 65 height 33
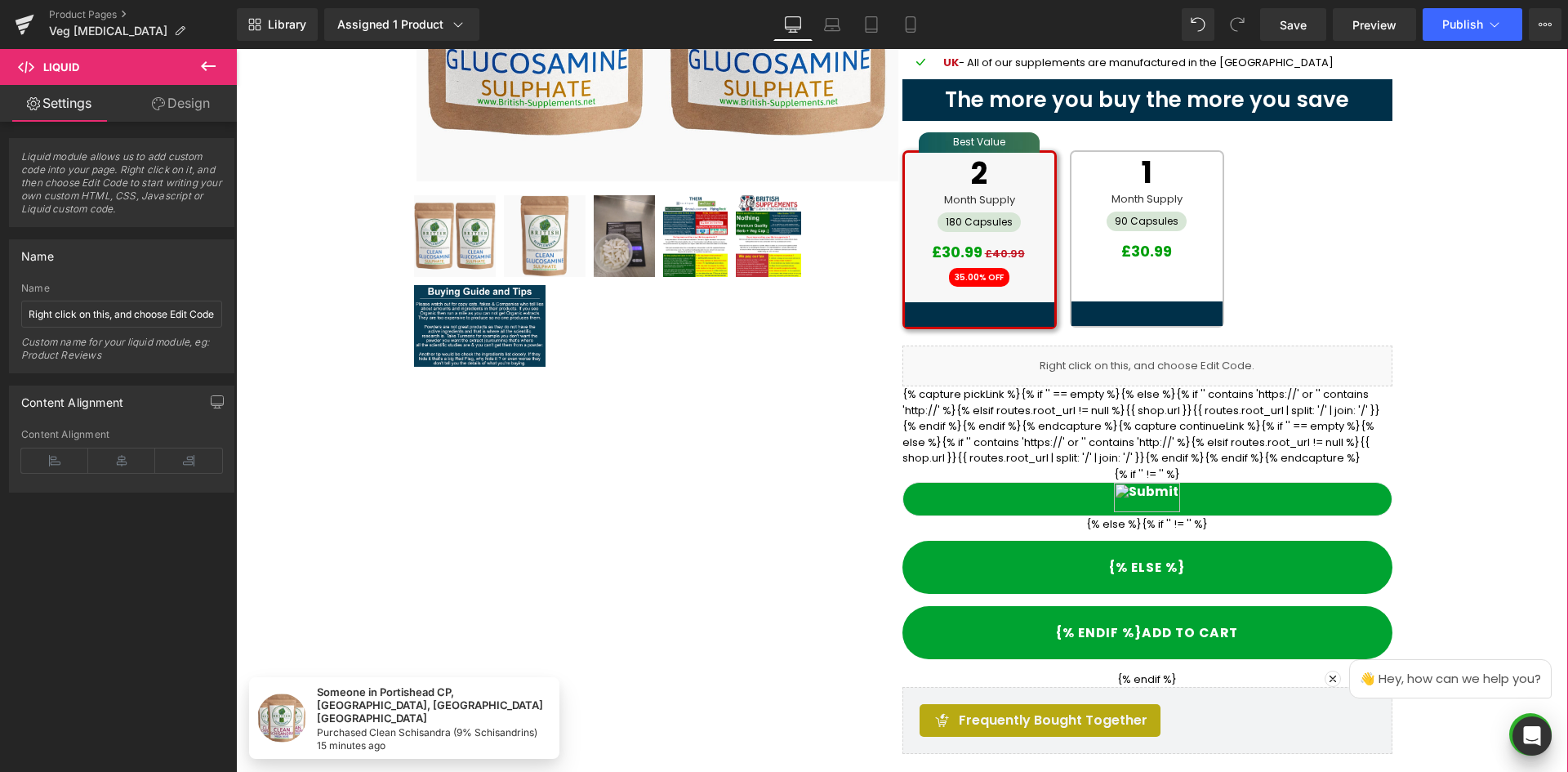
scroll to position [387, 0]
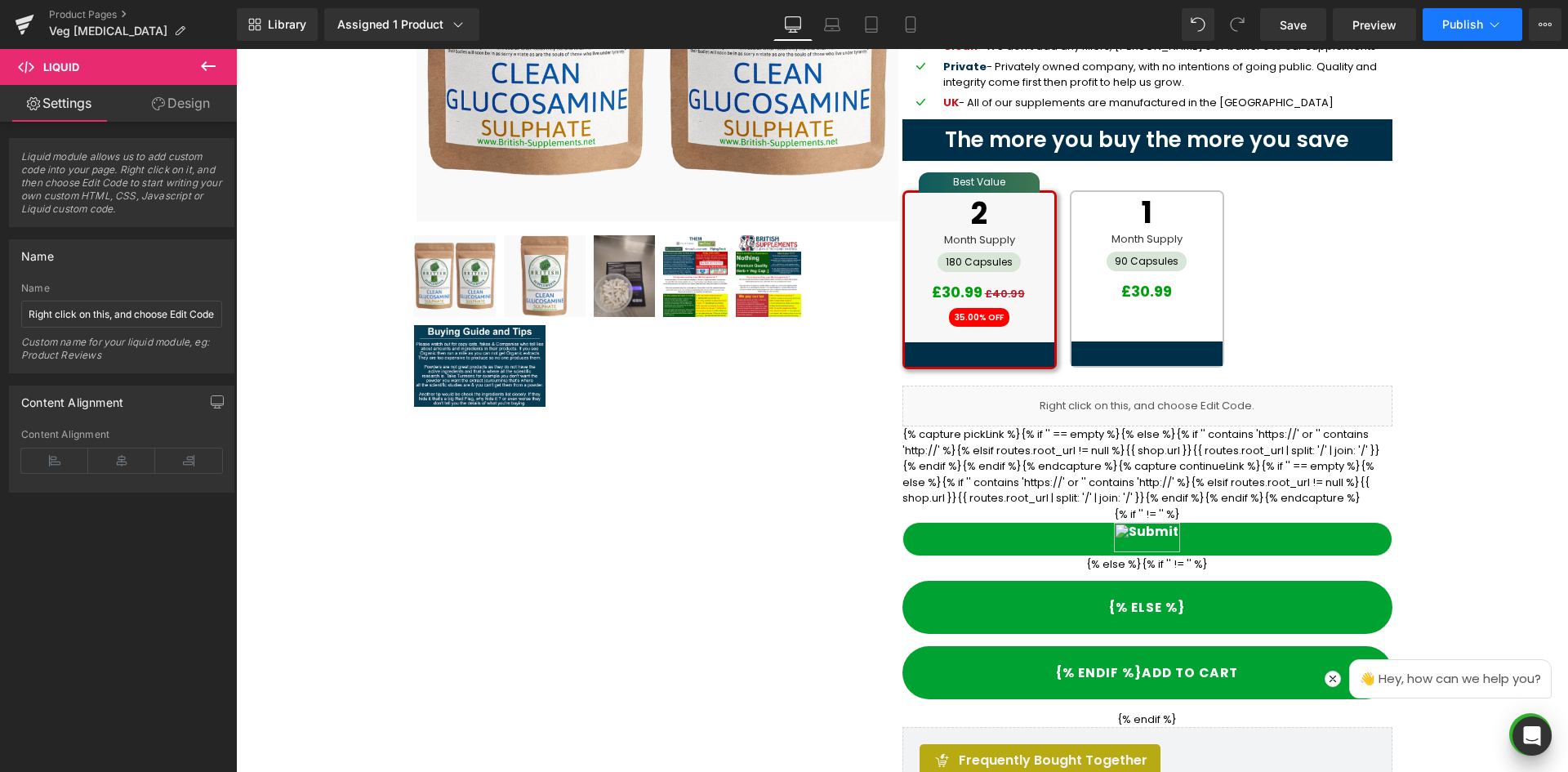
click at [1499, 24] on icon at bounding box center [1495, 24] width 16 height 16
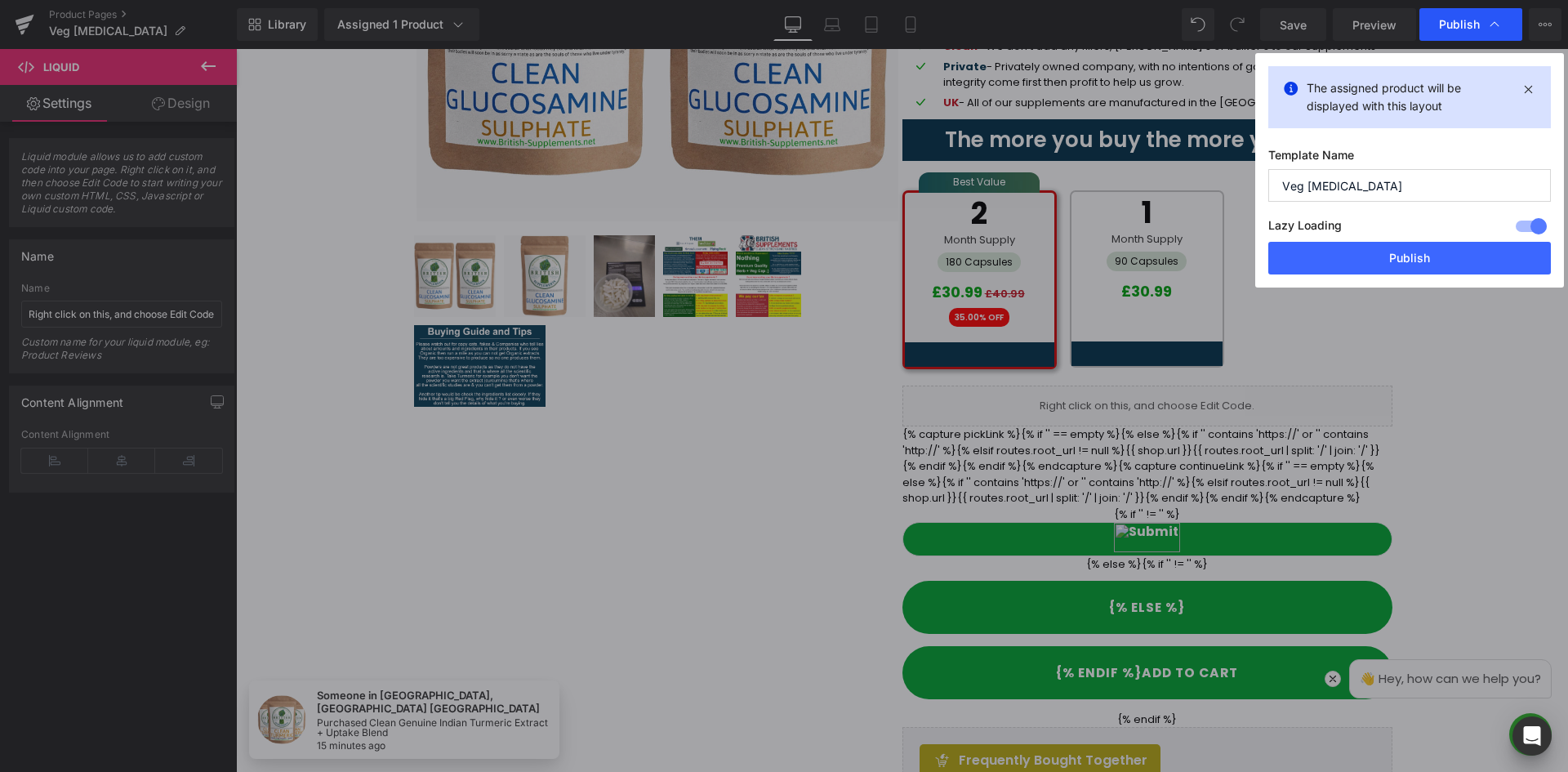
click at [1441, 39] on div "Publish" at bounding box center [1471, 24] width 103 height 33
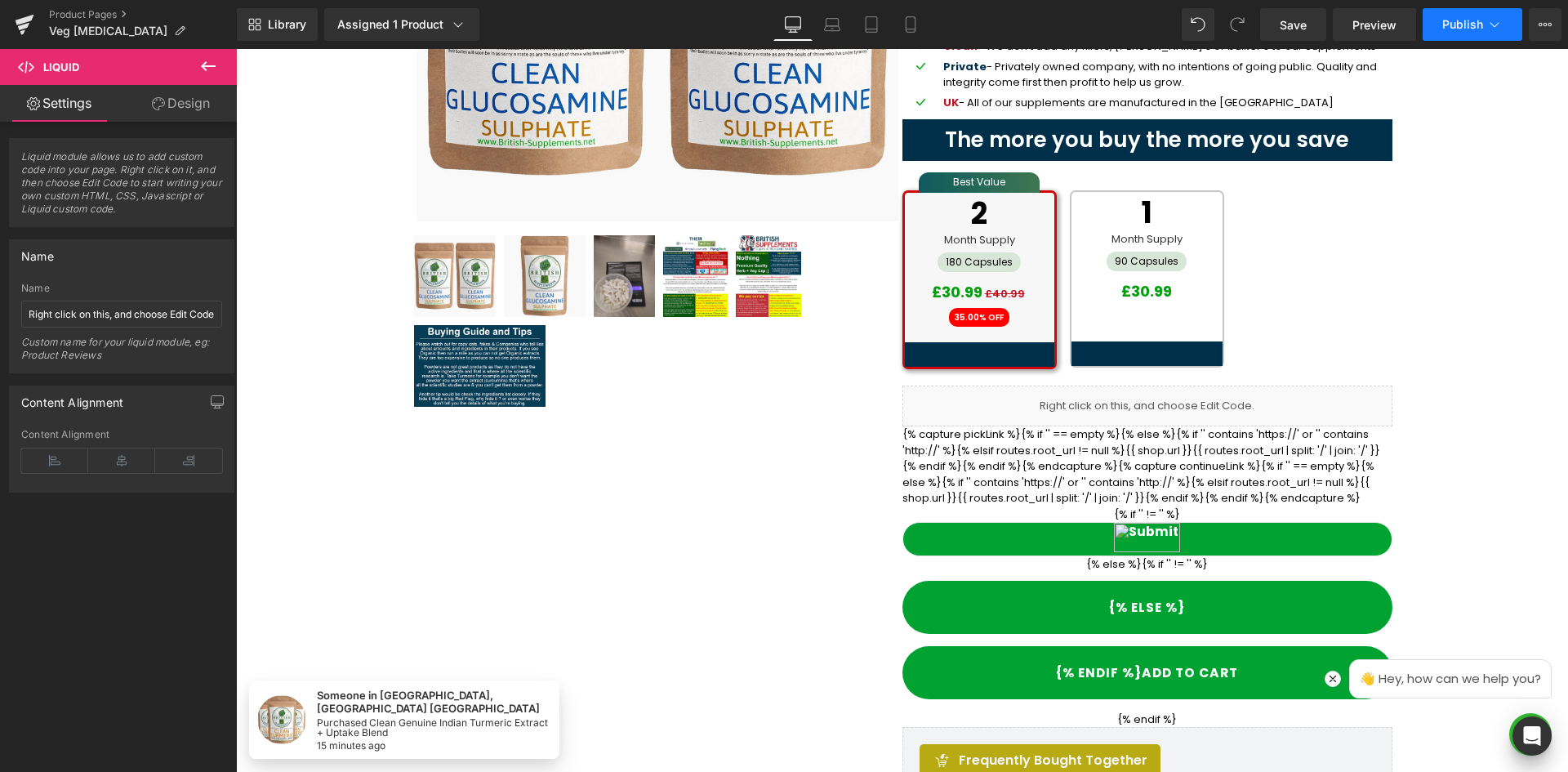
click at [1457, 24] on span "Publish" at bounding box center [1463, 24] width 41 height 13
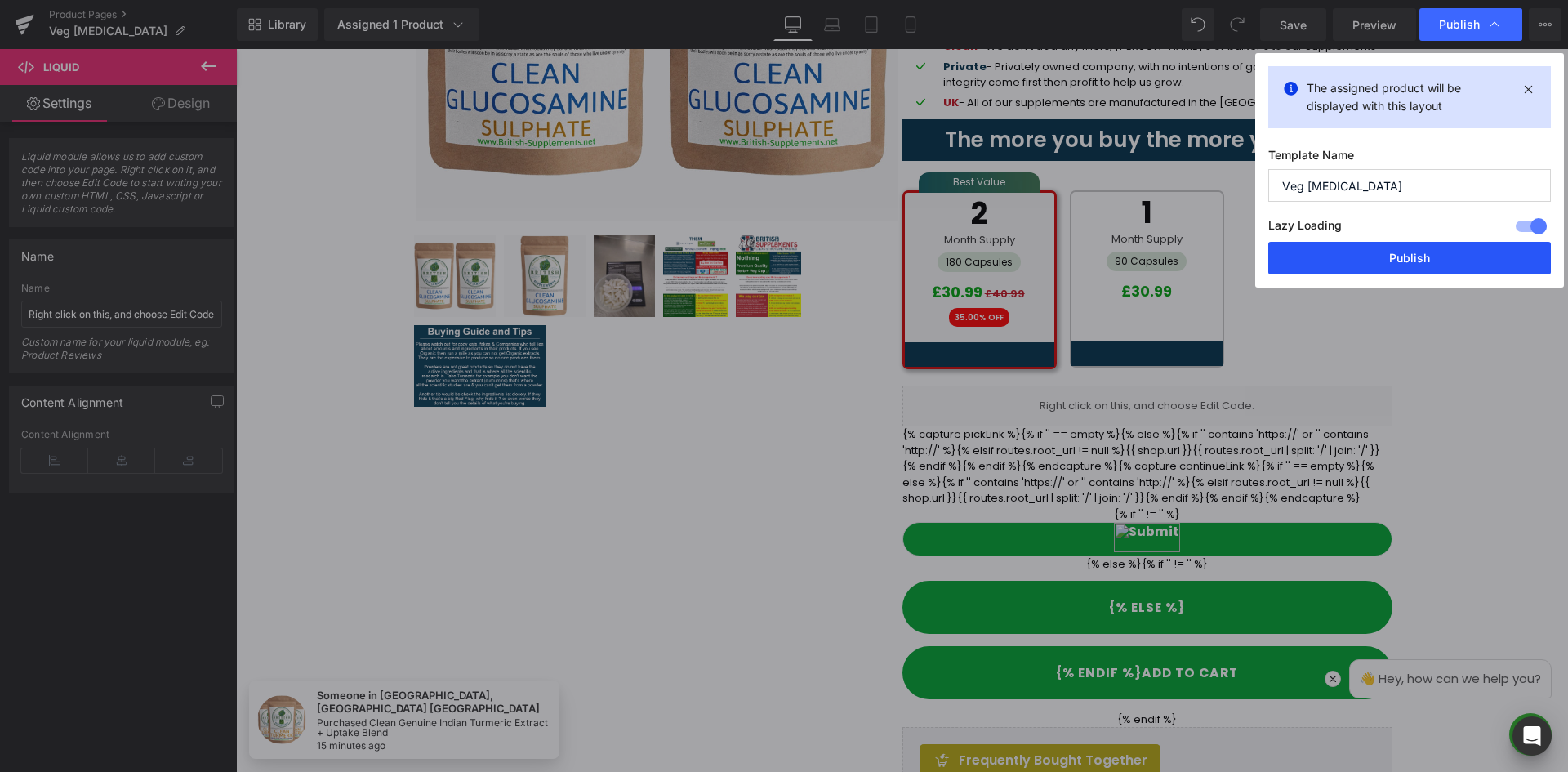
click at [1444, 259] on button "Publish" at bounding box center [1409, 258] width 282 height 33
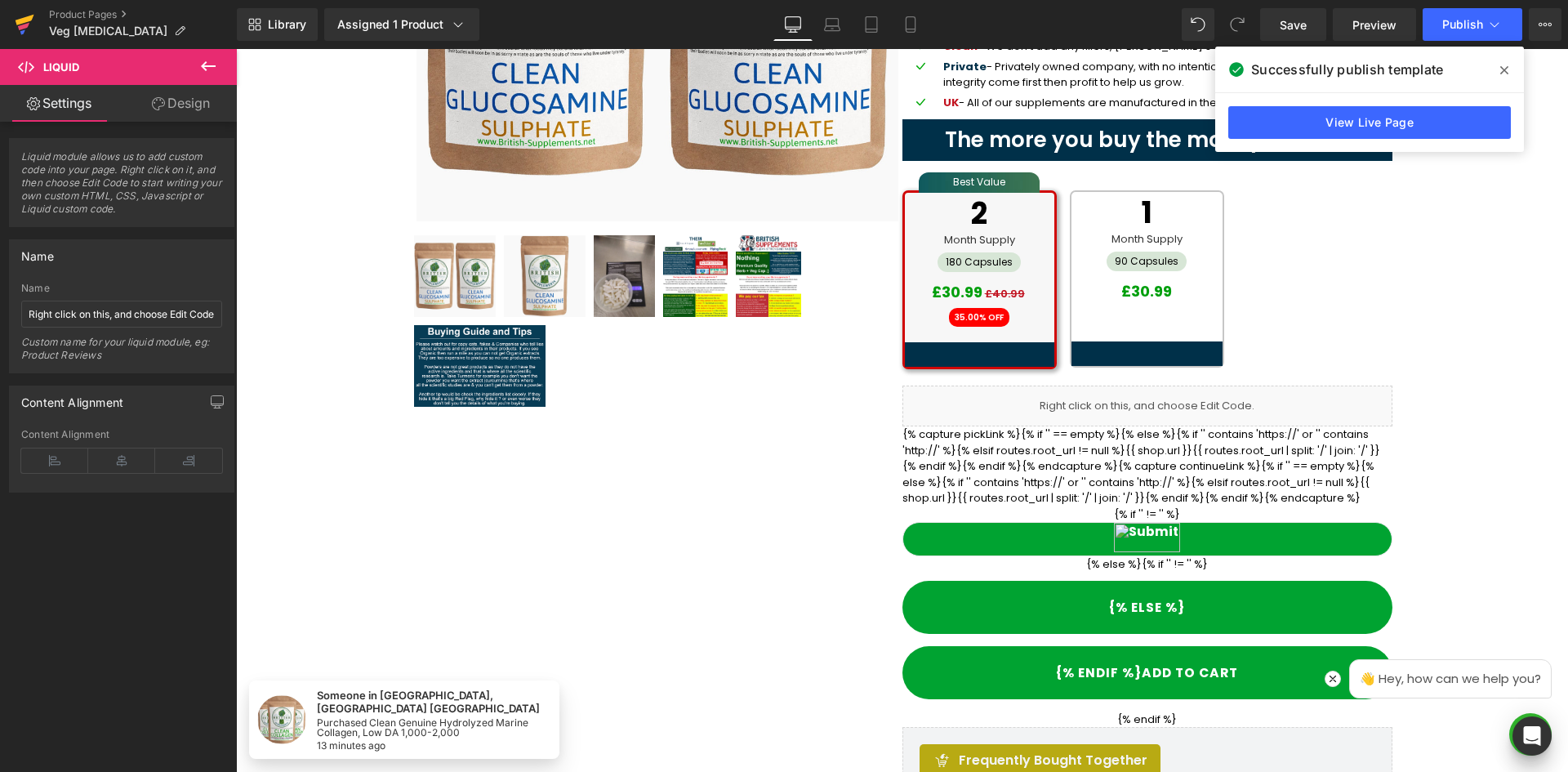
click at [16, 27] on icon at bounding box center [25, 25] width 19 height 41
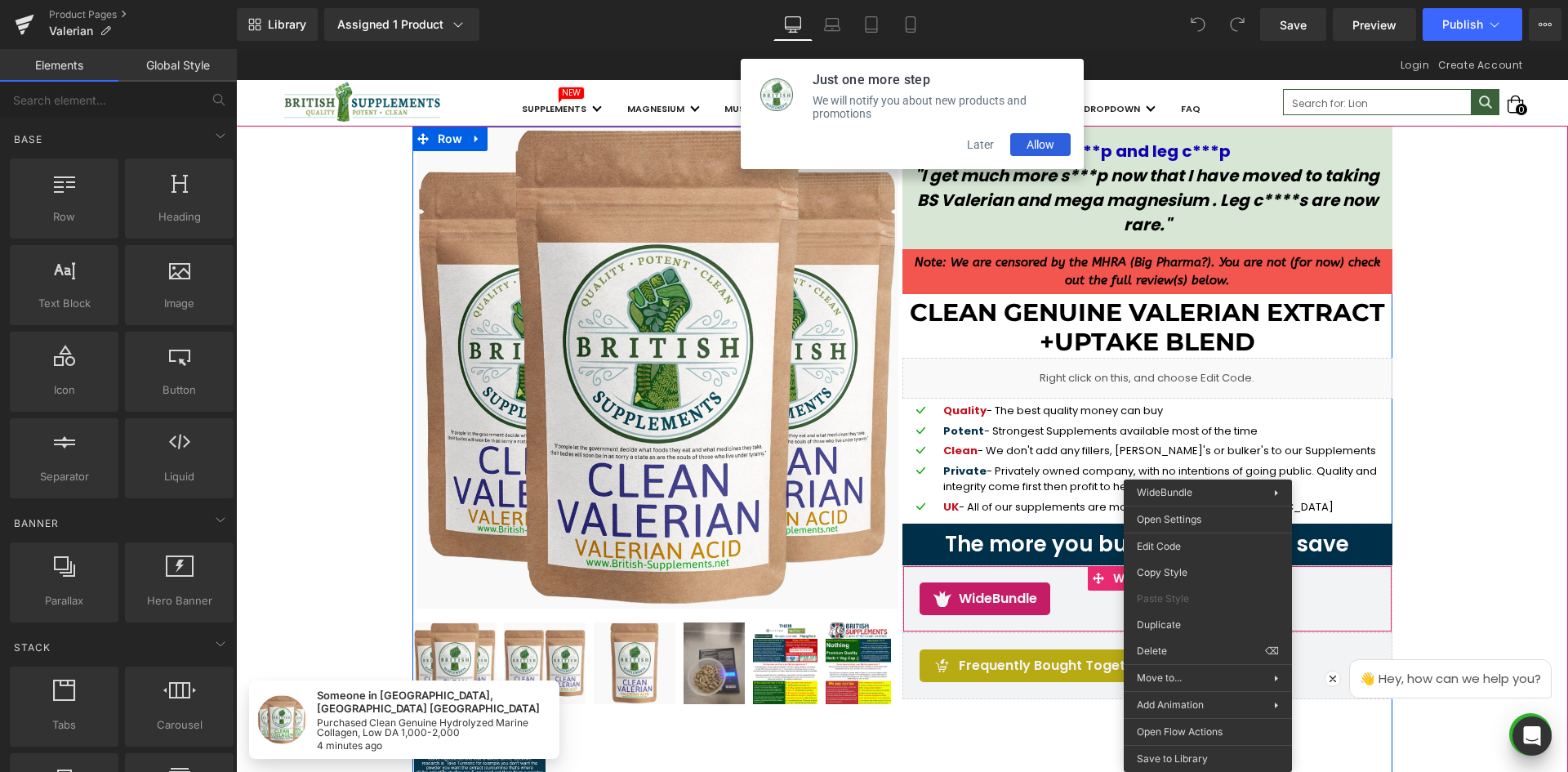
click at [1343, 609] on div "WideBundle" at bounding box center [1147, 598] width 456 height 33
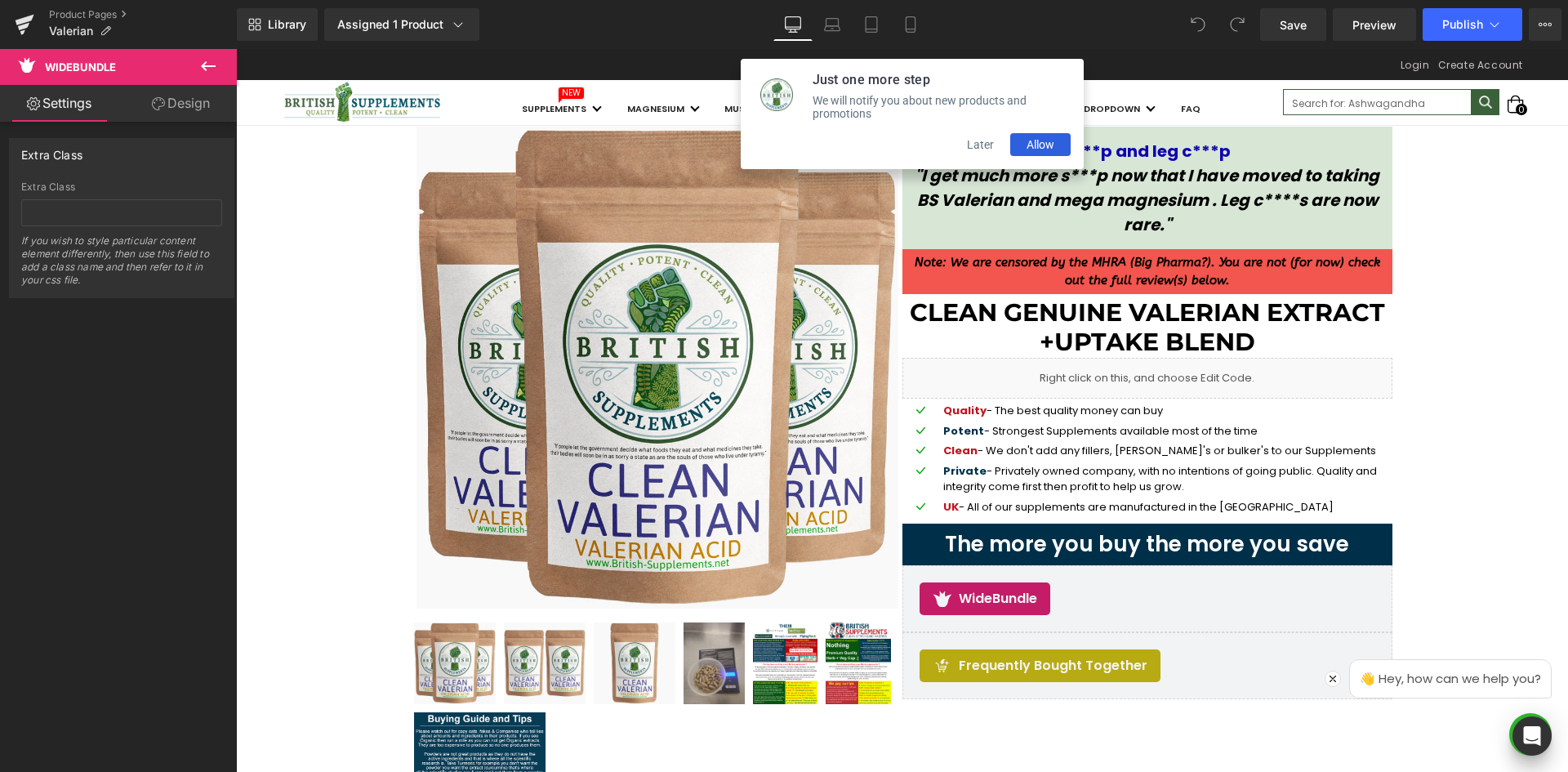
click at [972, 143] on button "Later" at bounding box center [980, 144] width 59 height 23
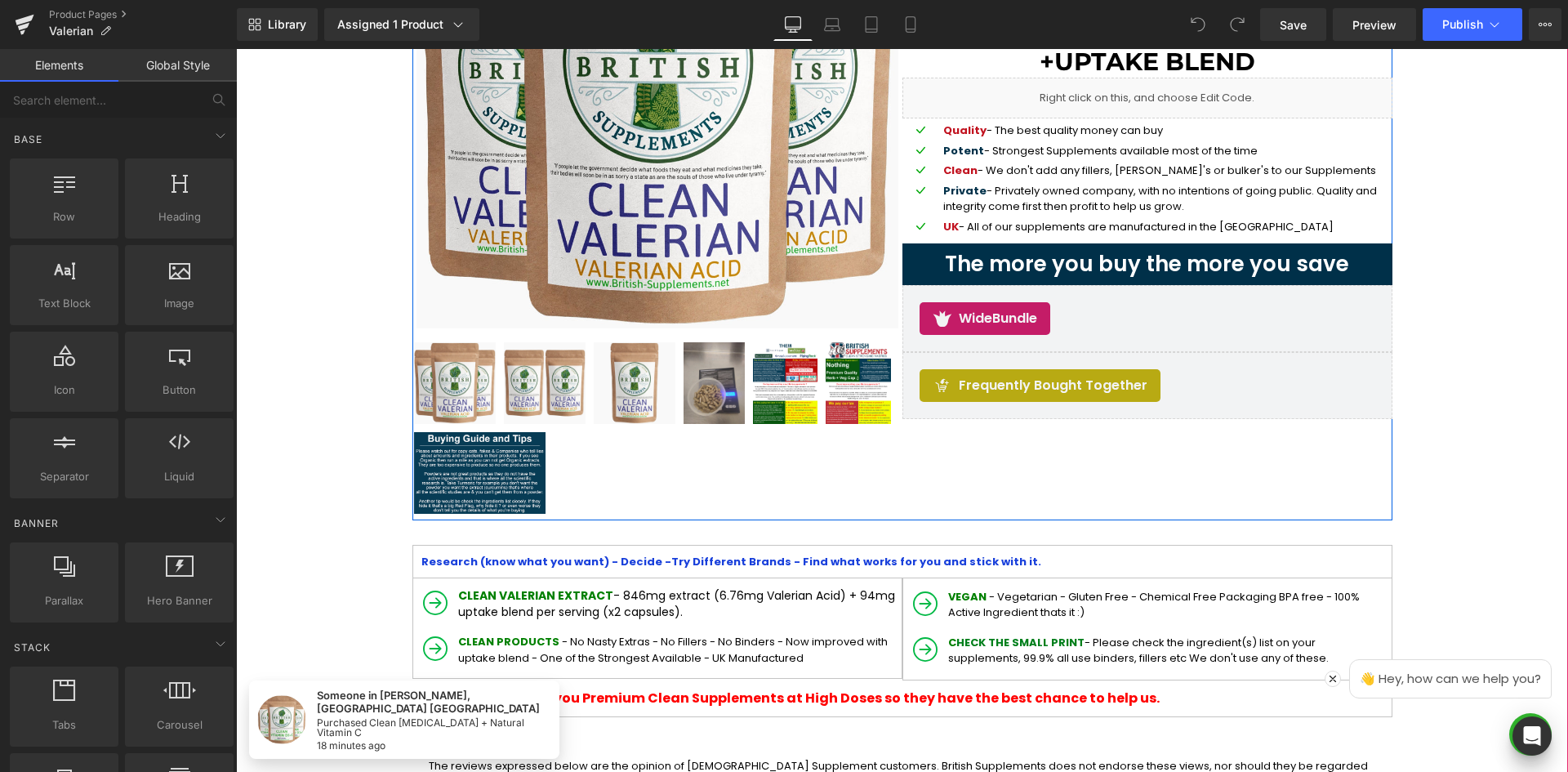
scroll to position [327, 0]
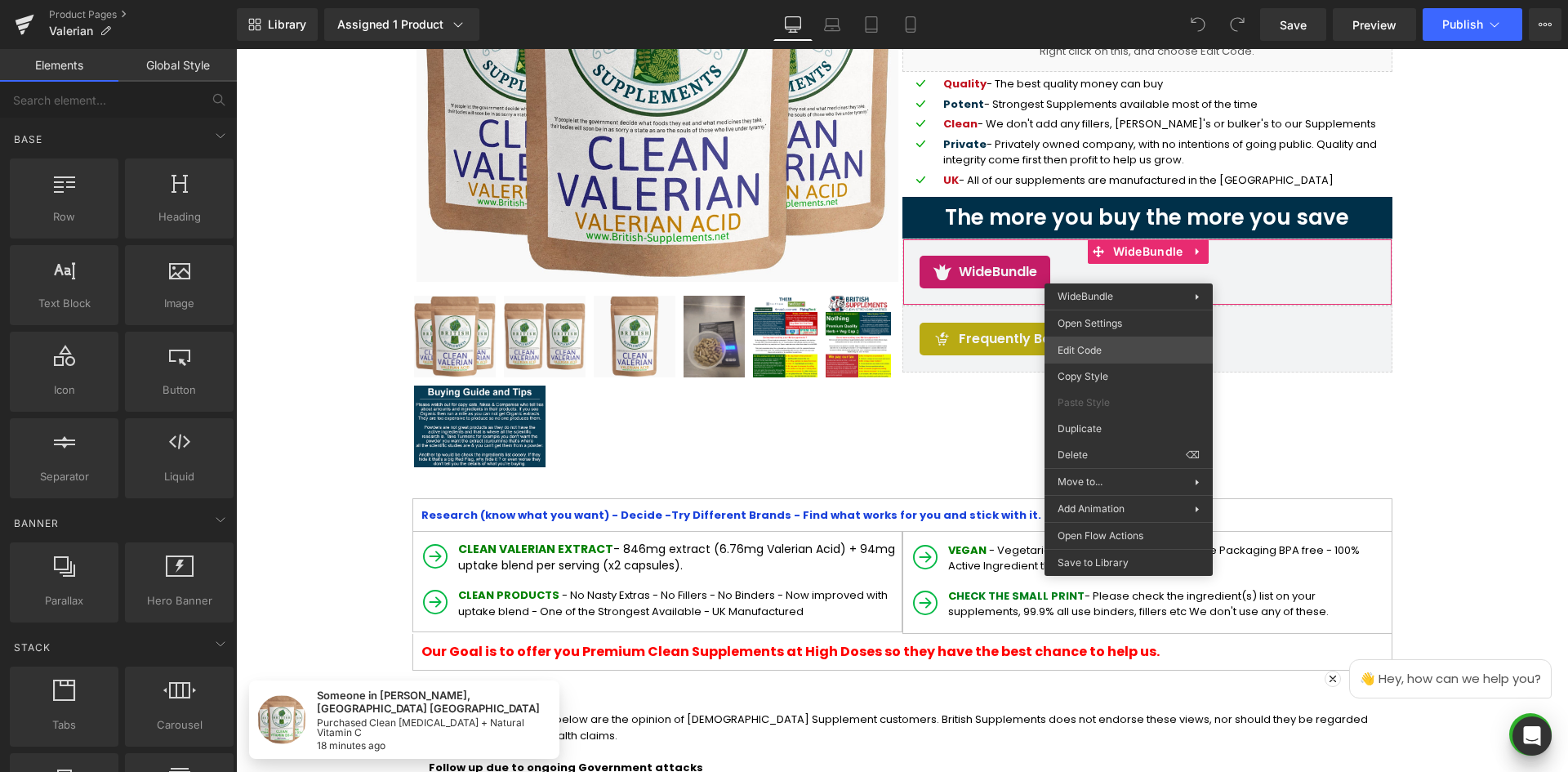
click at [1074, 0] on div "You are previewing how the will restyle your page. You can not edit Elements in…" at bounding box center [784, 0] width 1568 height 0
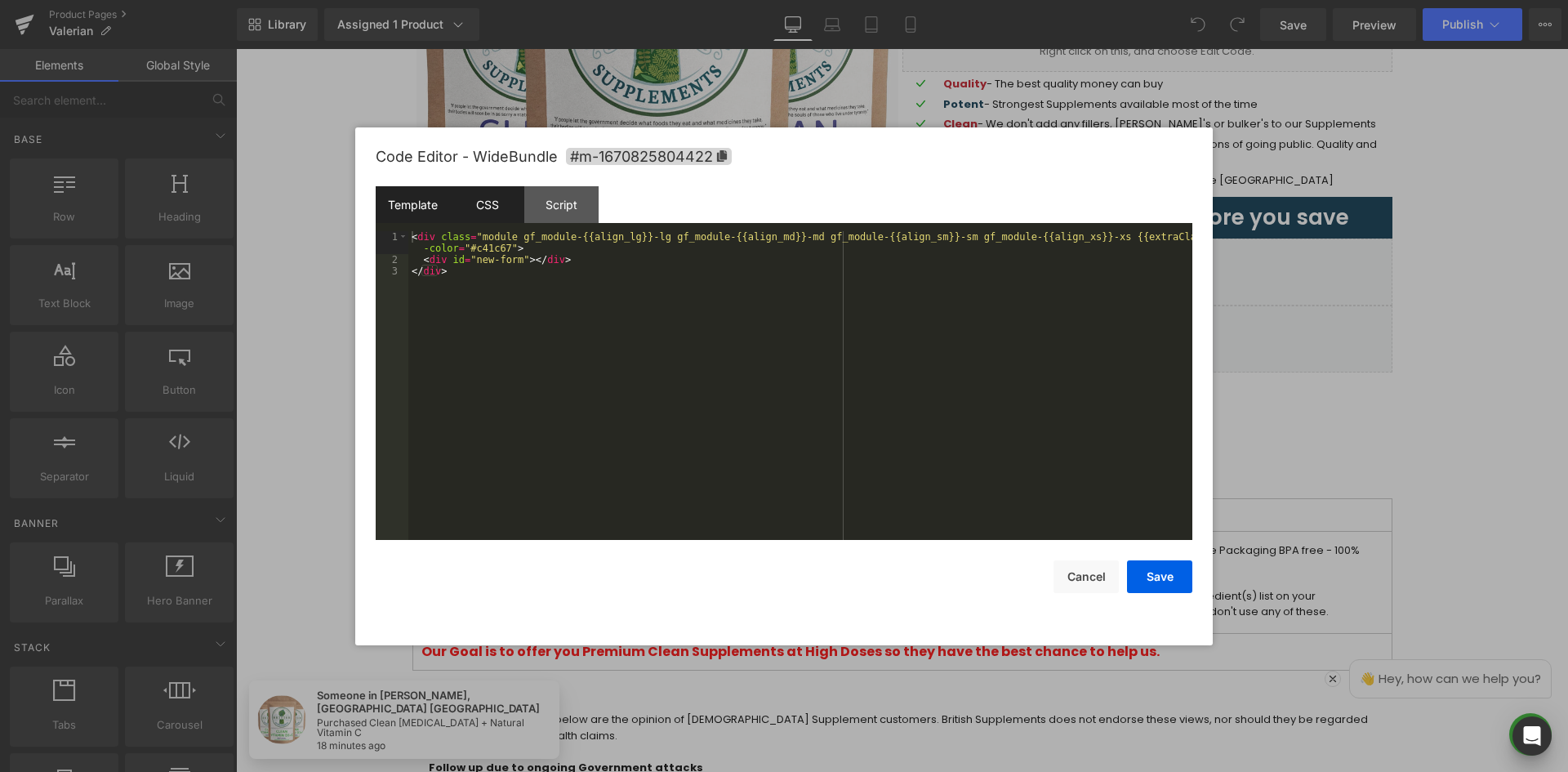
click at [493, 202] on div "CSS" at bounding box center [487, 205] width 74 height 37
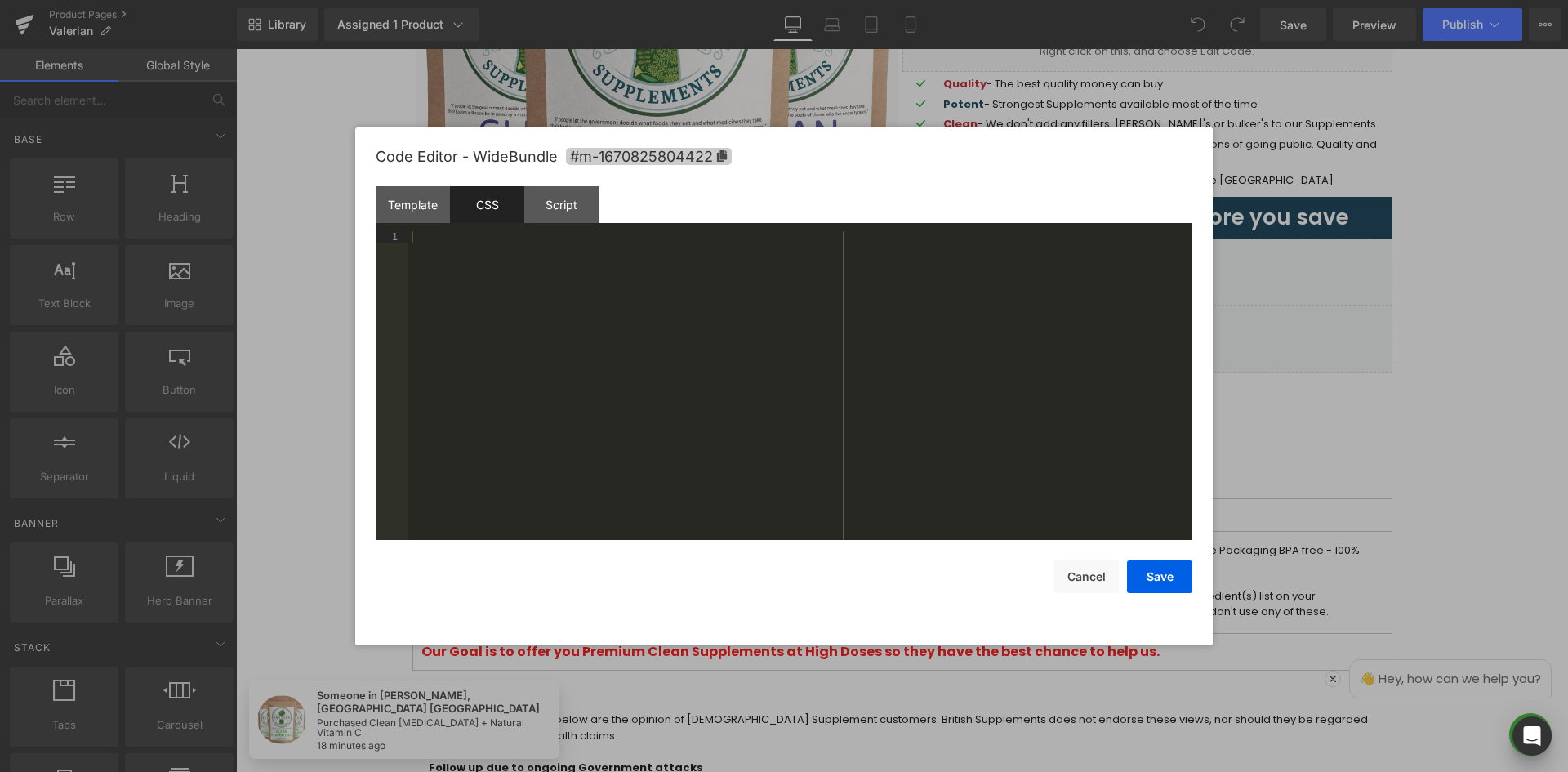
click at [719, 156] on icon at bounding box center [721, 156] width 12 height 12
click at [694, 261] on div at bounding box center [800, 398] width 784 height 332
paste textarea
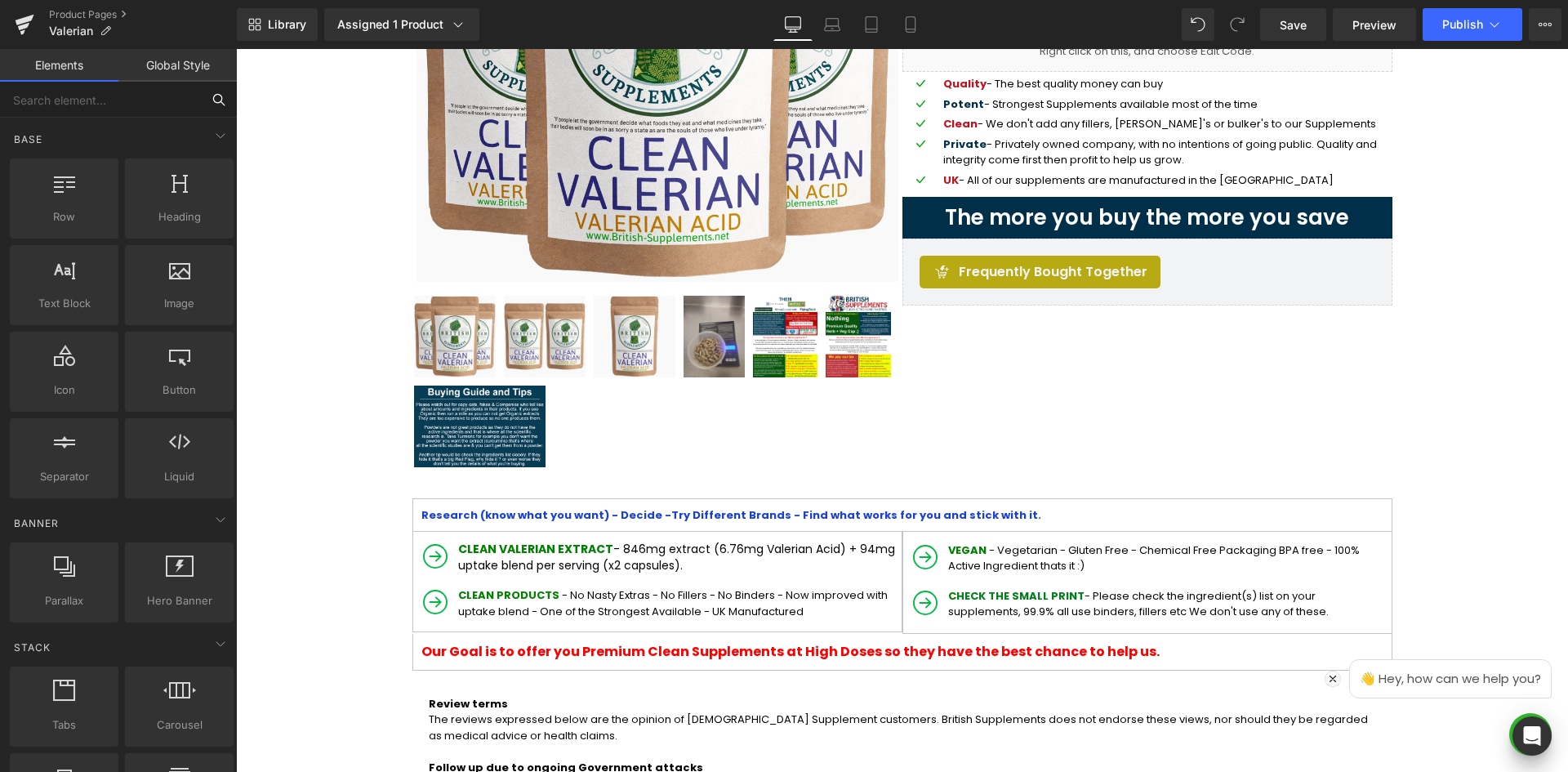
click at [116, 98] on input "text" at bounding box center [100, 99] width 201 height 36
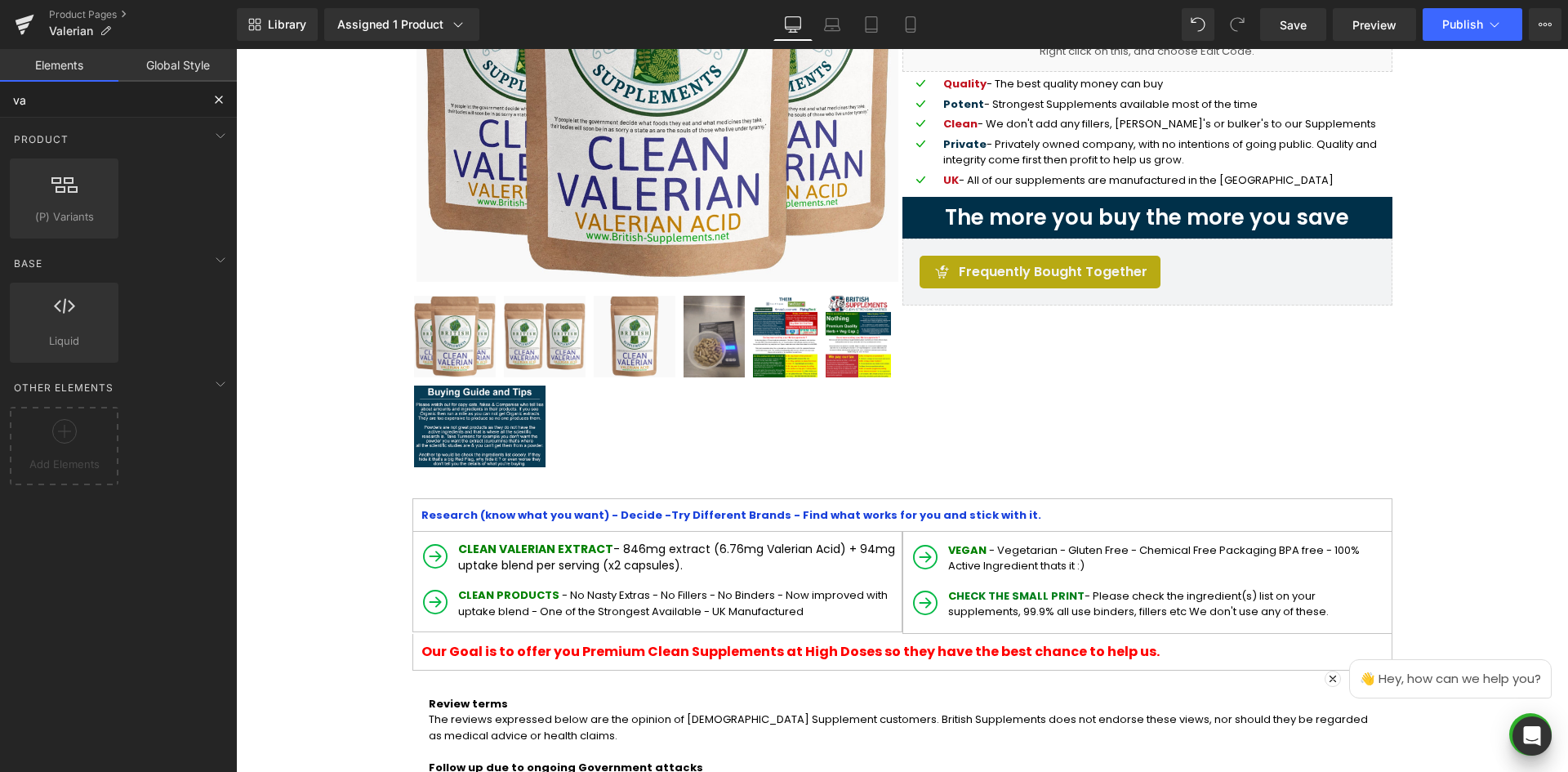
type input "var"
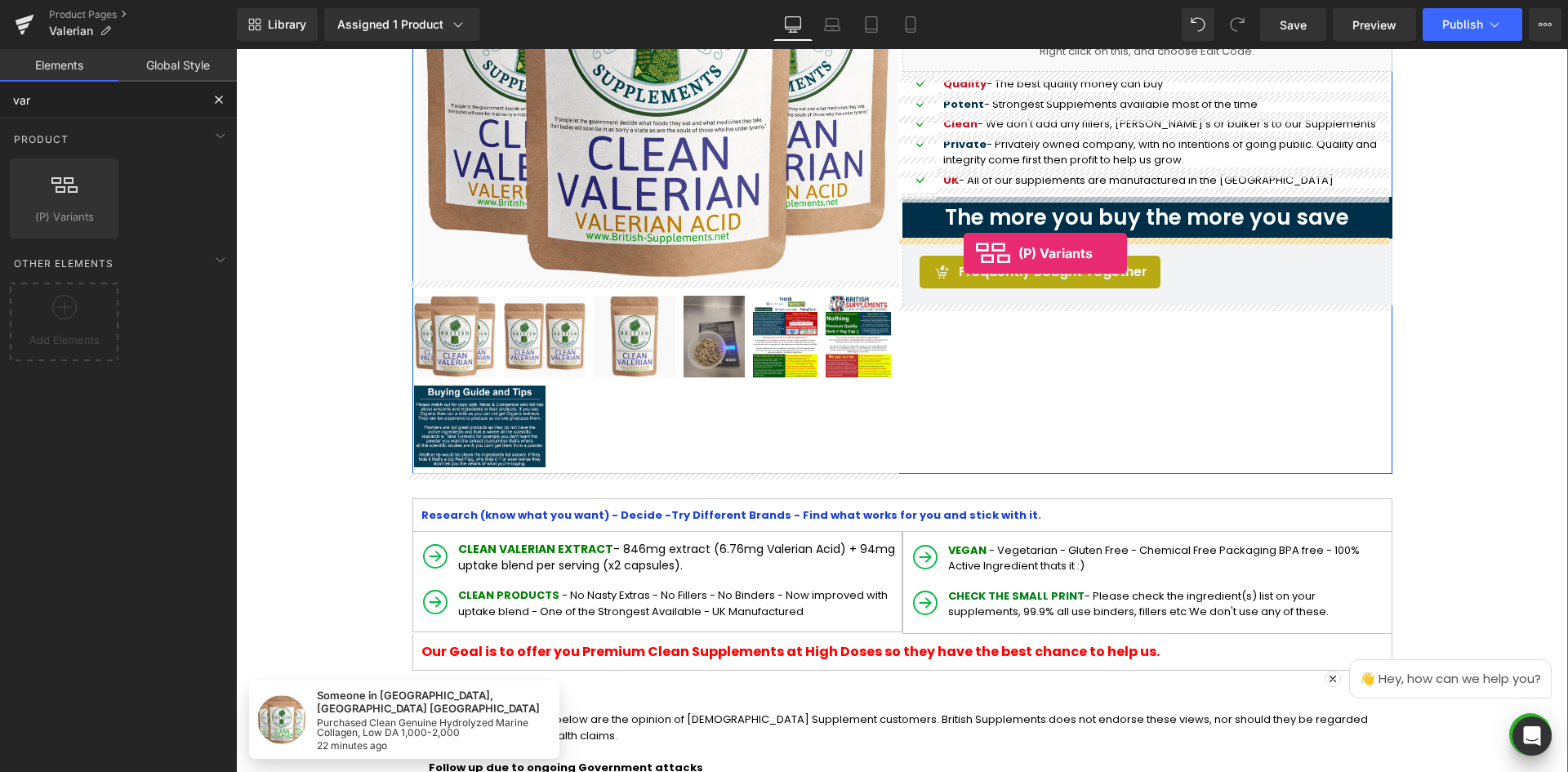
drag, startPoint x: 297, startPoint y: 252, endPoint x: 964, endPoint y: 253, distance: 667.0
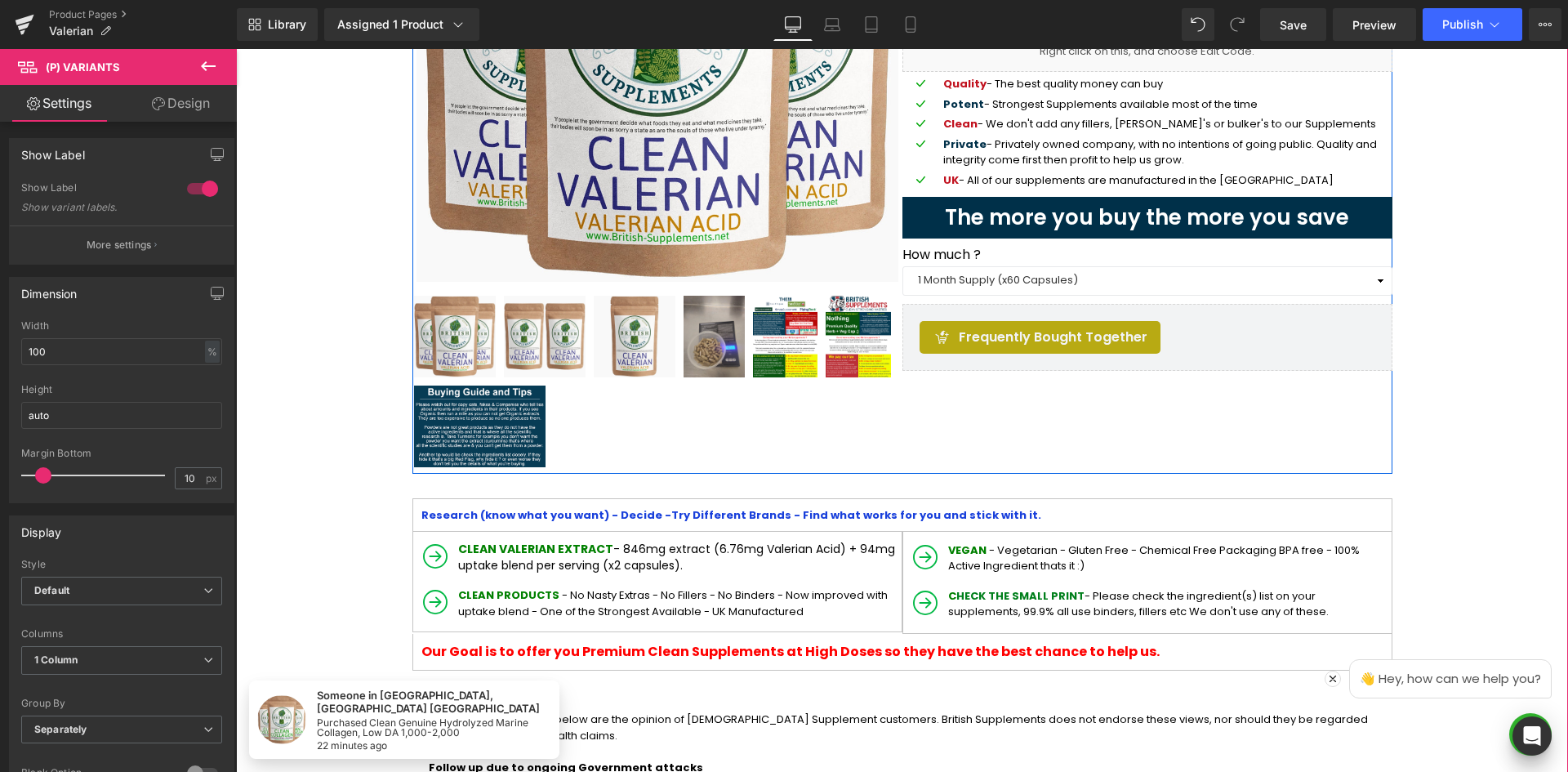
click at [1141, 405] on div "Sale Off (P) Image" at bounding box center [902, 136] width 980 height 674
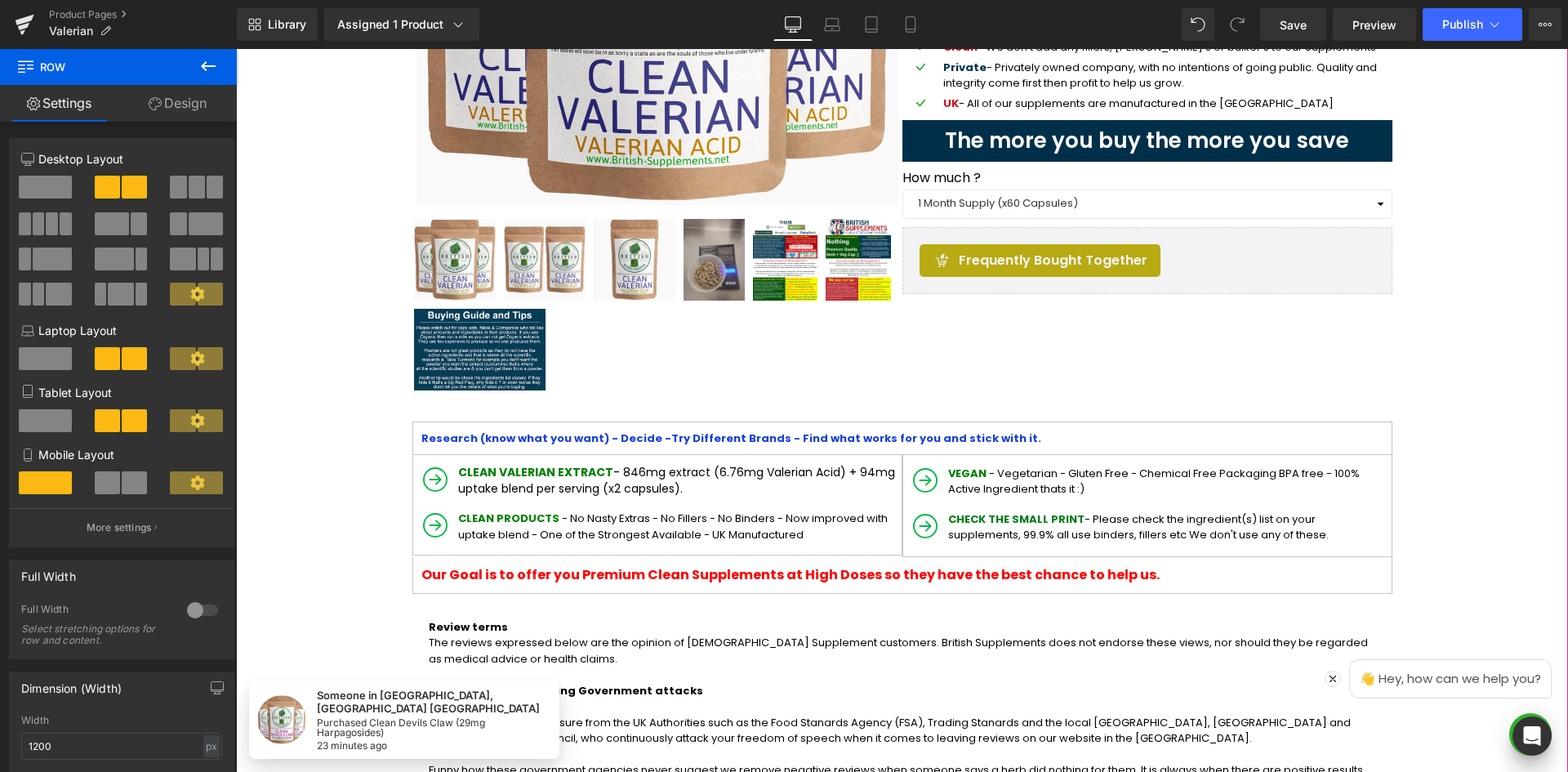
scroll to position [245, 0]
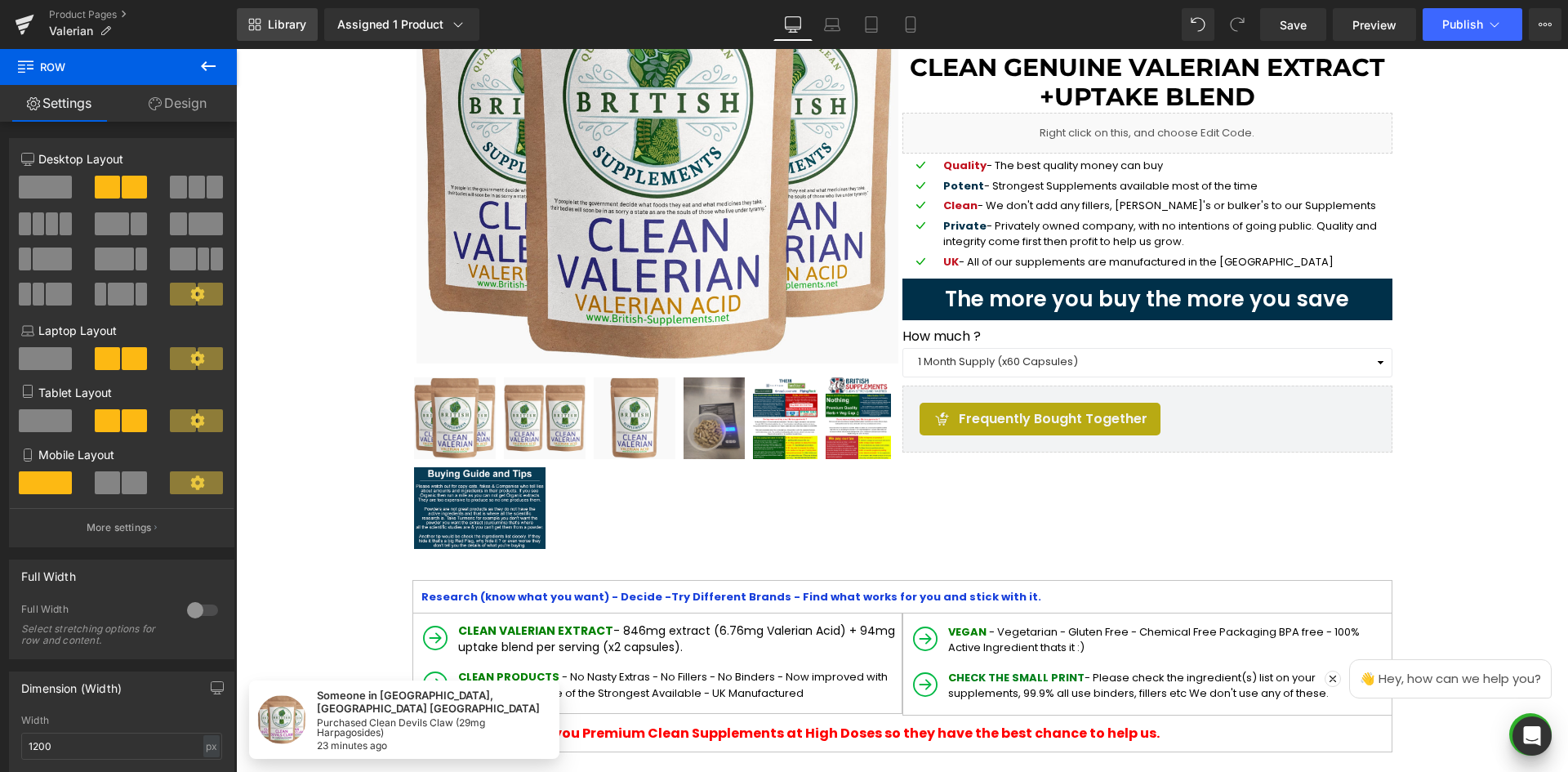
drag, startPoint x: 264, startPoint y: 28, endPoint x: 225, endPoint y: 67, distance: 55.2
click at [264, 28] on link "Library" at bounding box center [277, 24] width 81 height 33
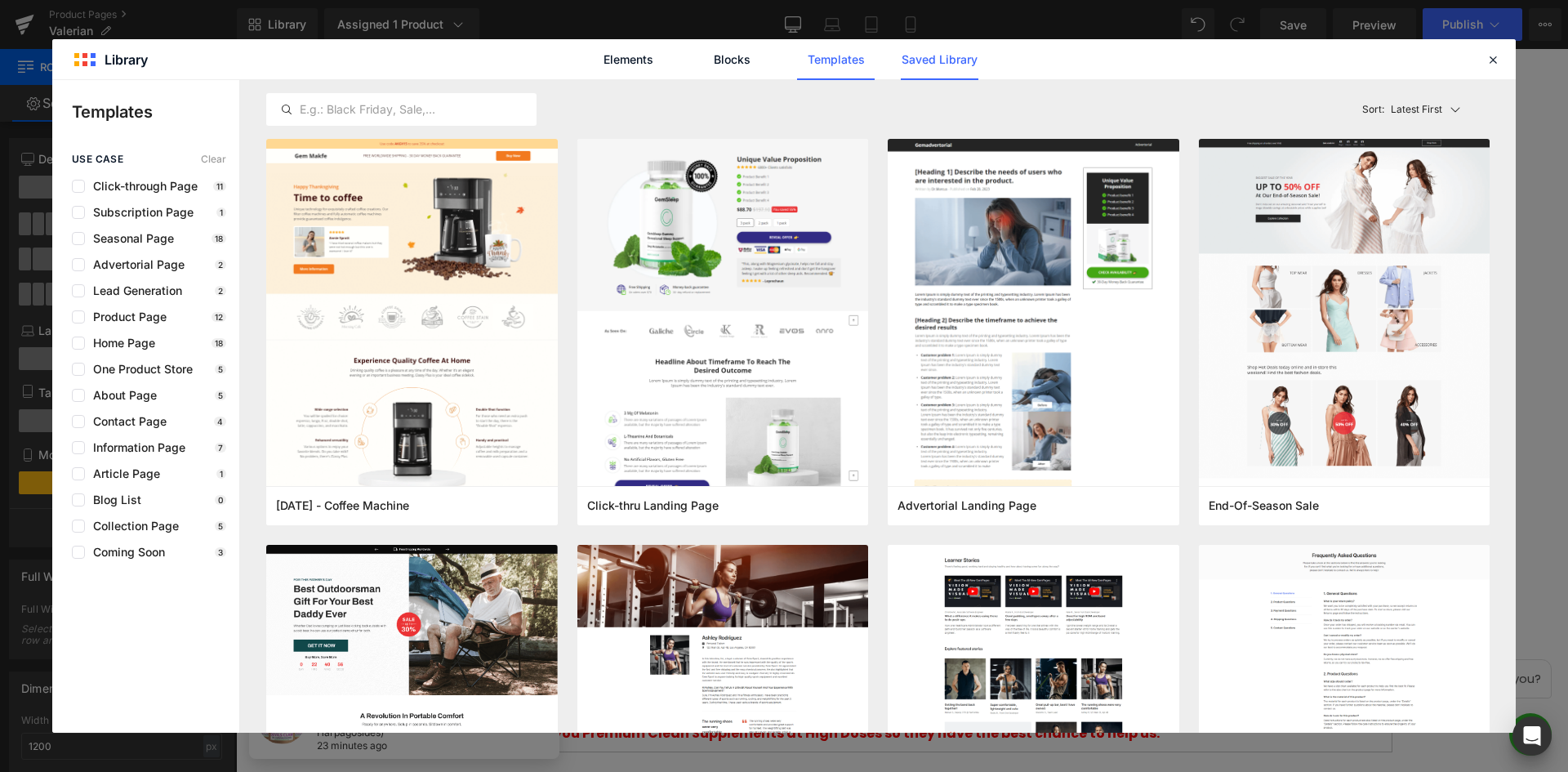
click at [967, 66] on link "Saved Library" at bounding box center [940, 59] width 78 height 41
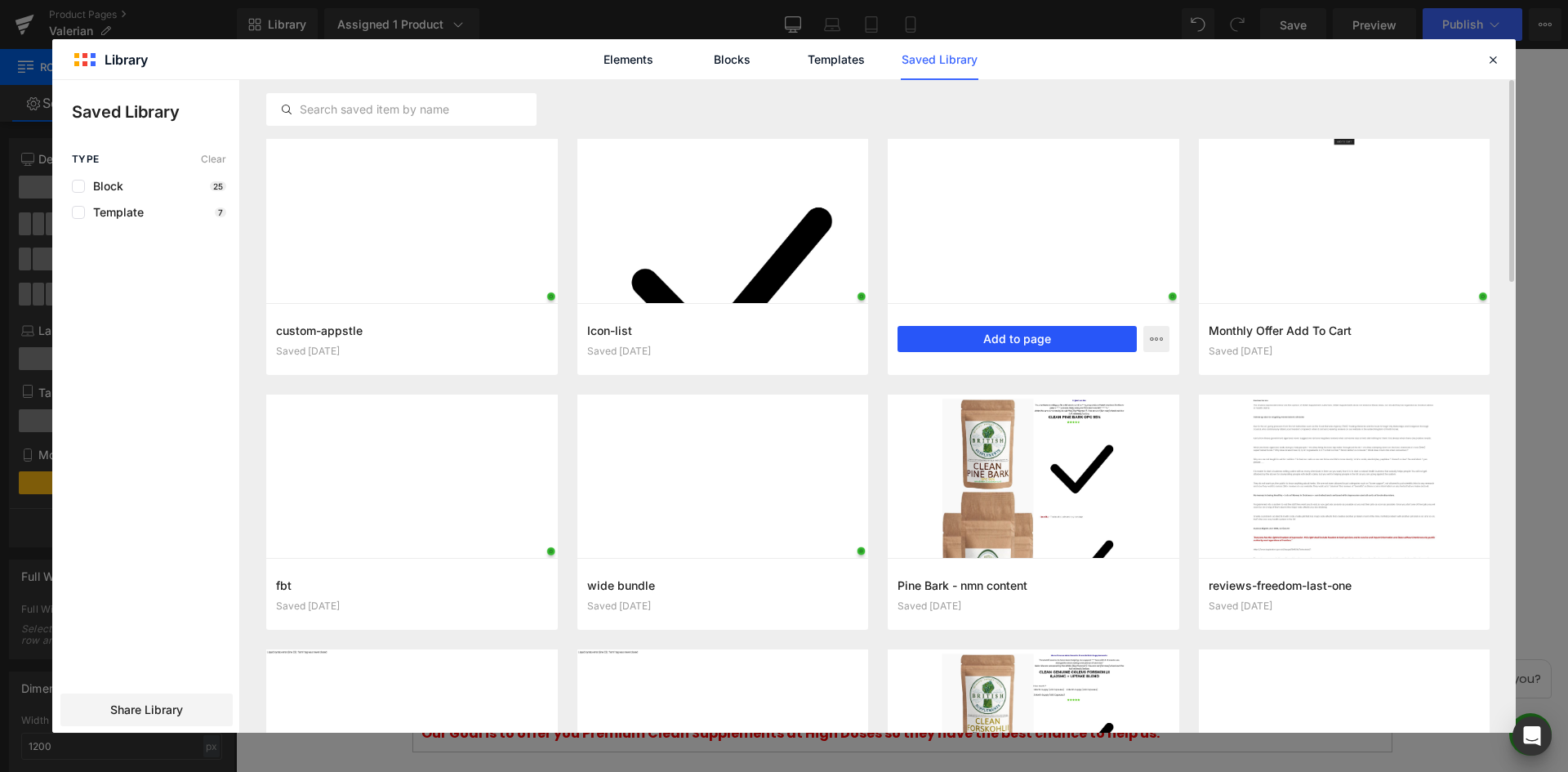
click at [1056, 125] on button "Add to page" at bounding box center [932, 117] width 450 height 16
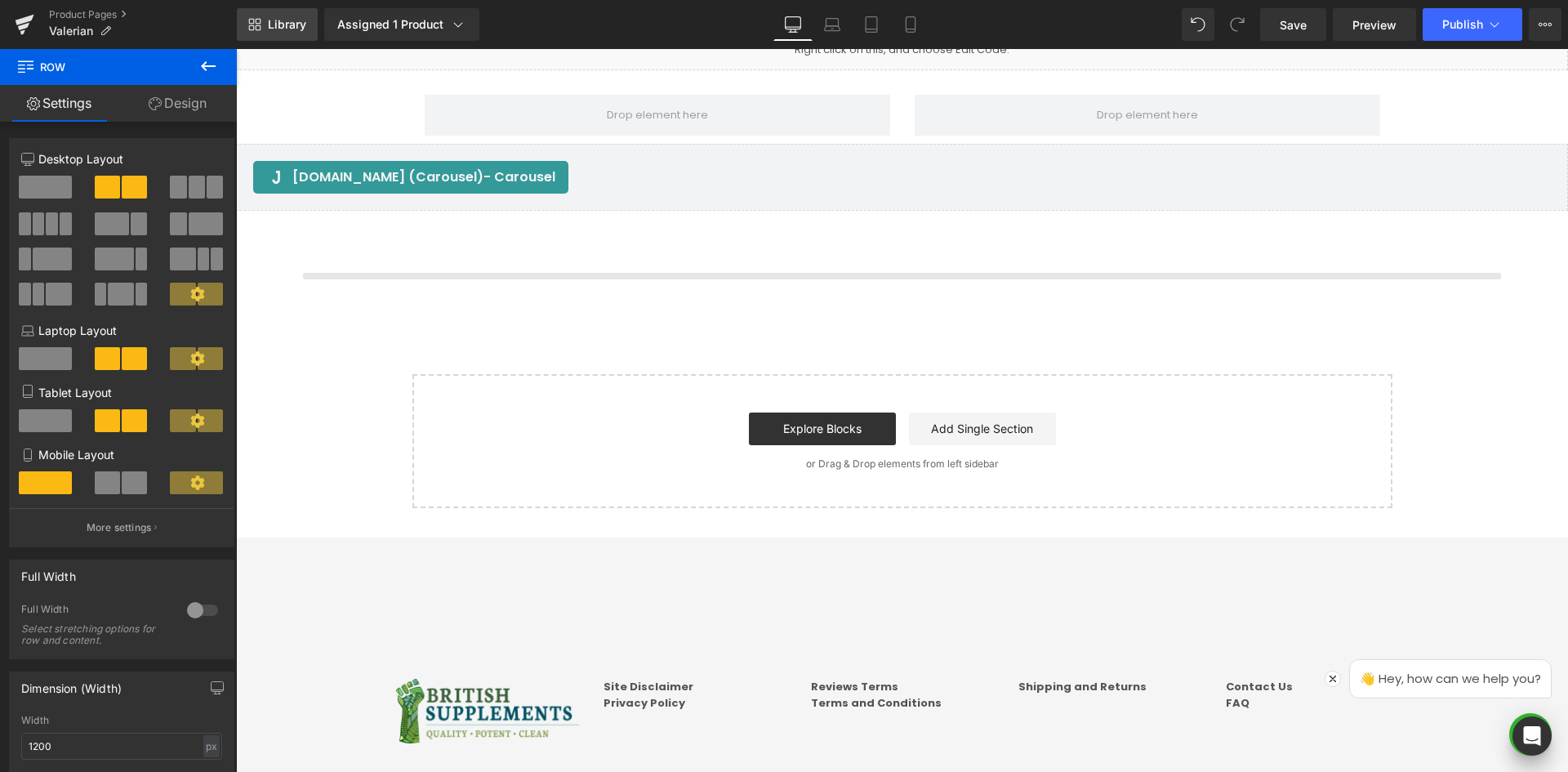
click at [269, 16] on link "Library" at bounding box center [277, 24] width 81 height 33
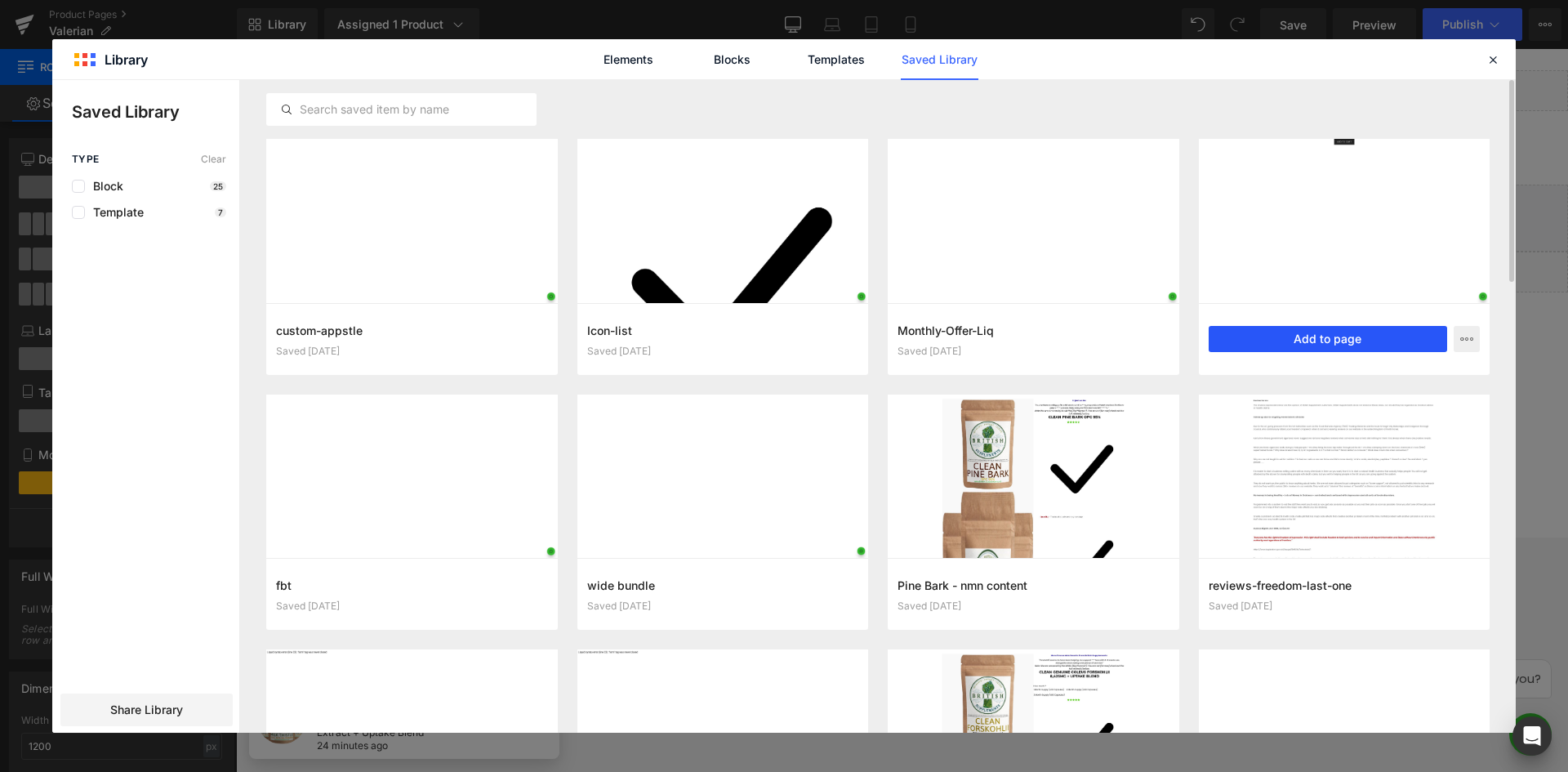
click at [1308, 340] on button "Add to page" at bounding box center [1328, 339] width 239 height 27
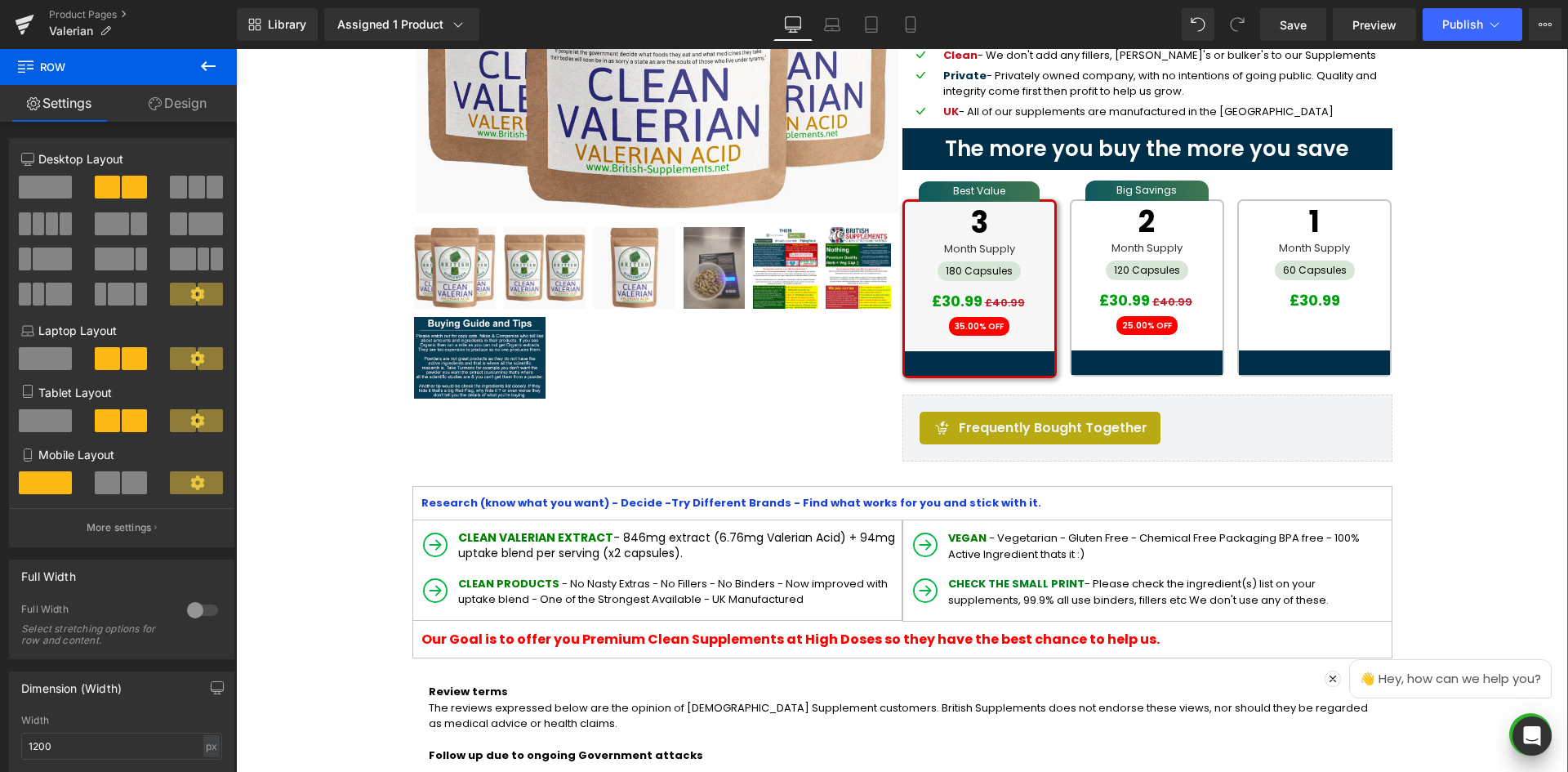
scroll to position [393, 0]
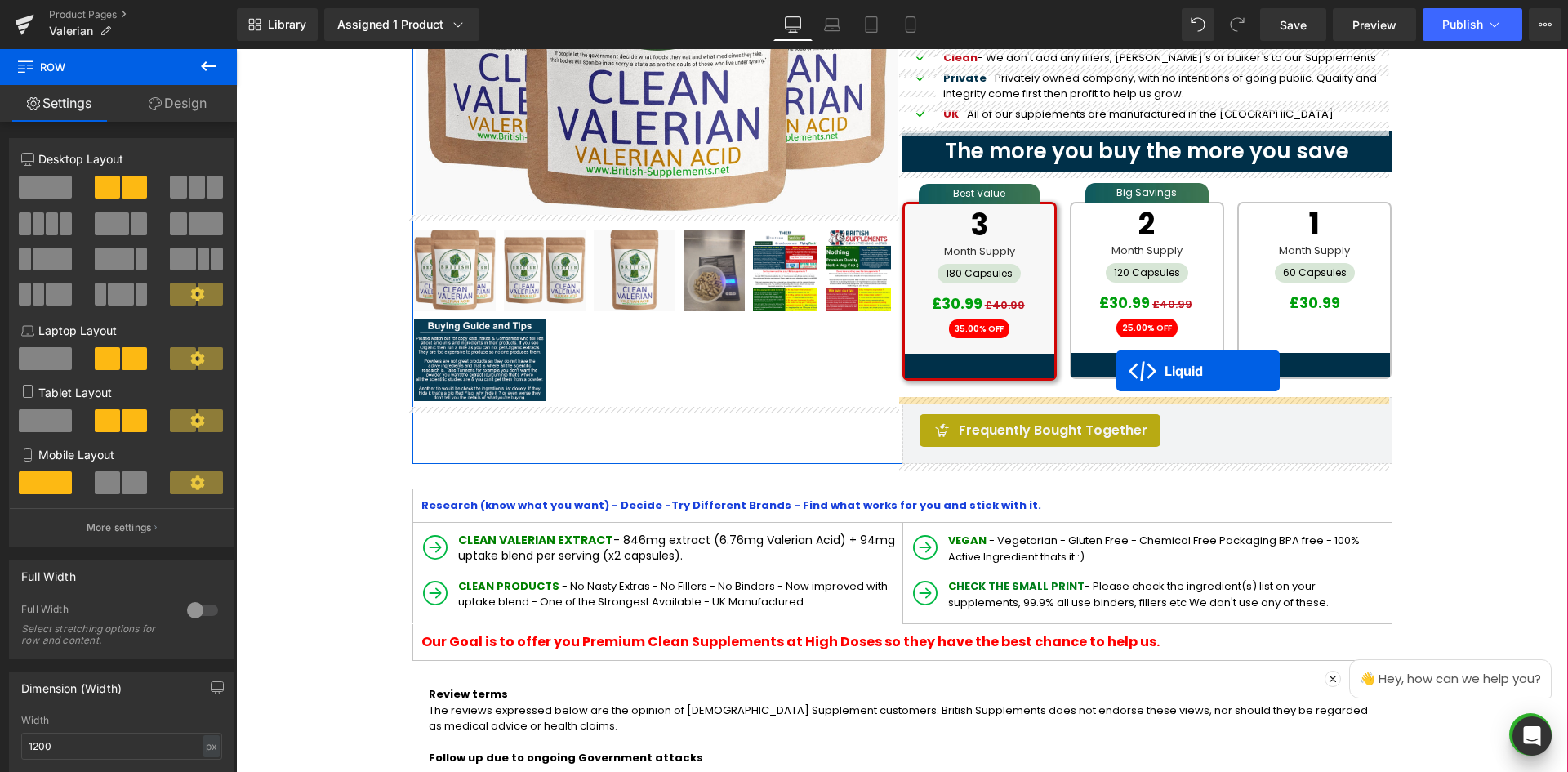
drag, startPoint x: 849, startPoint y: 359, endPoint x: 1117, endPoint y: 371, distance: 268.3
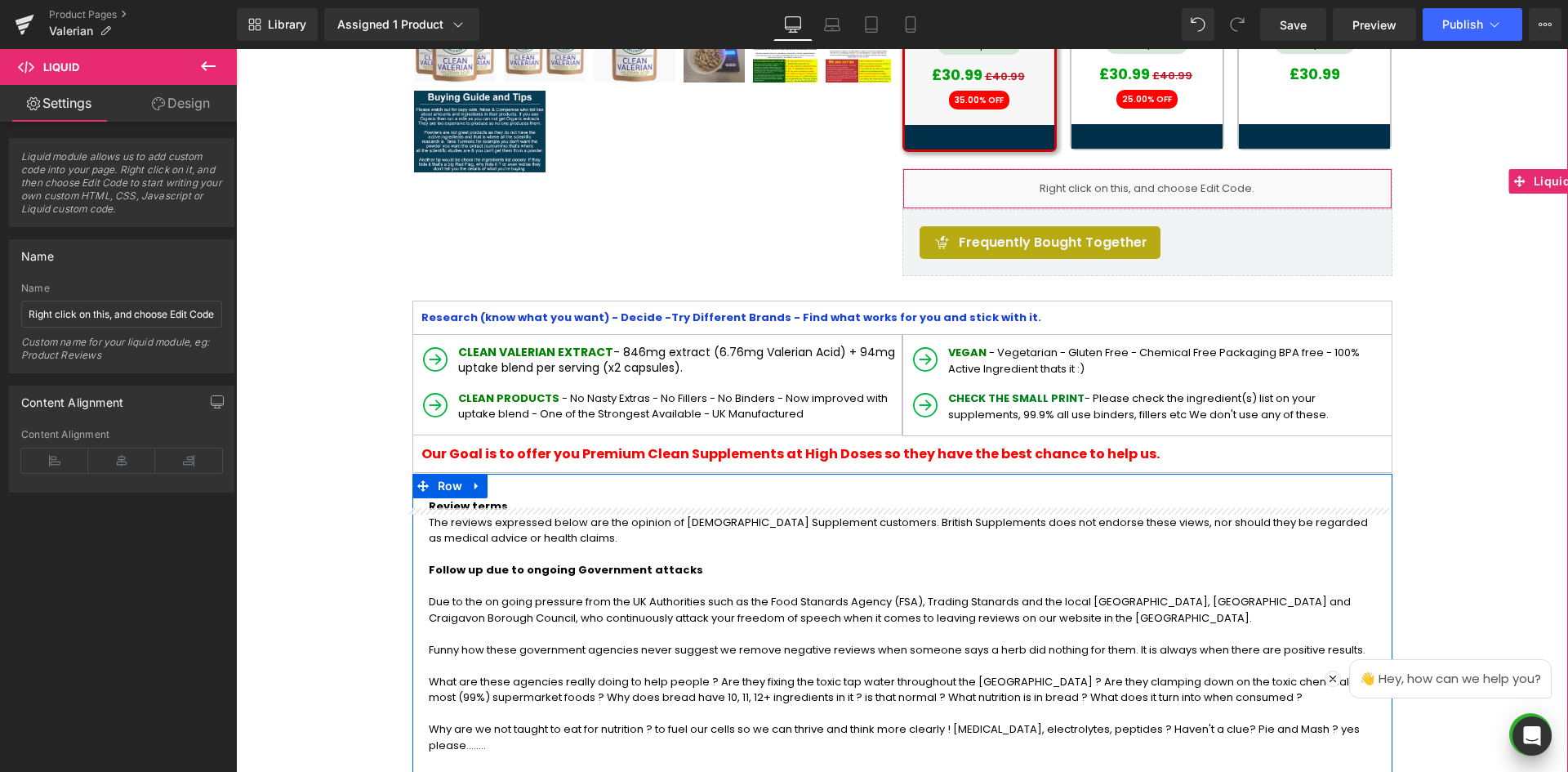
scroll to position [421, 0]
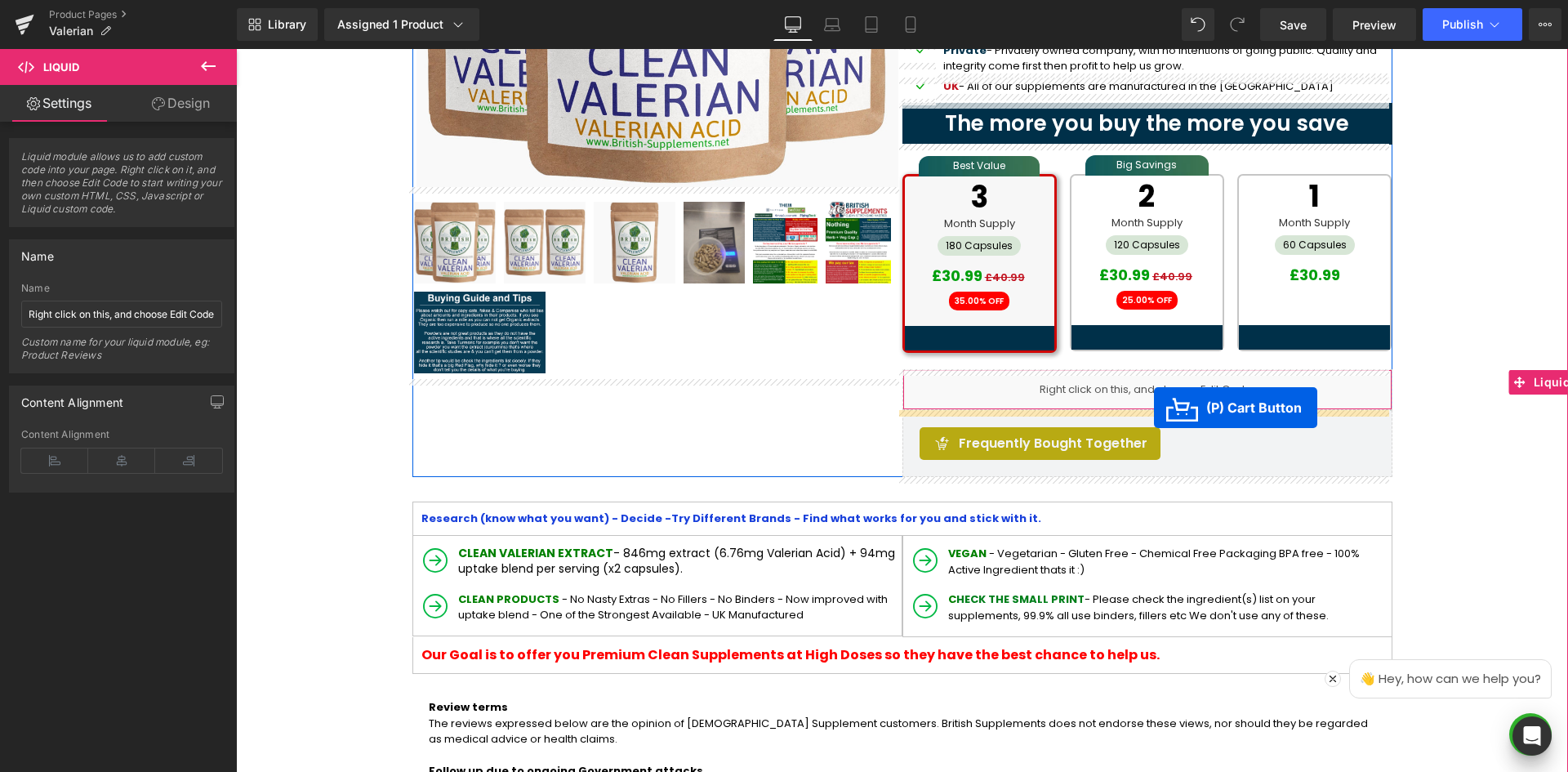
drag, startPoint x: 837, startPoint y: 332, endPoint x: 1154, endPoint y: 408, distance: 326.0
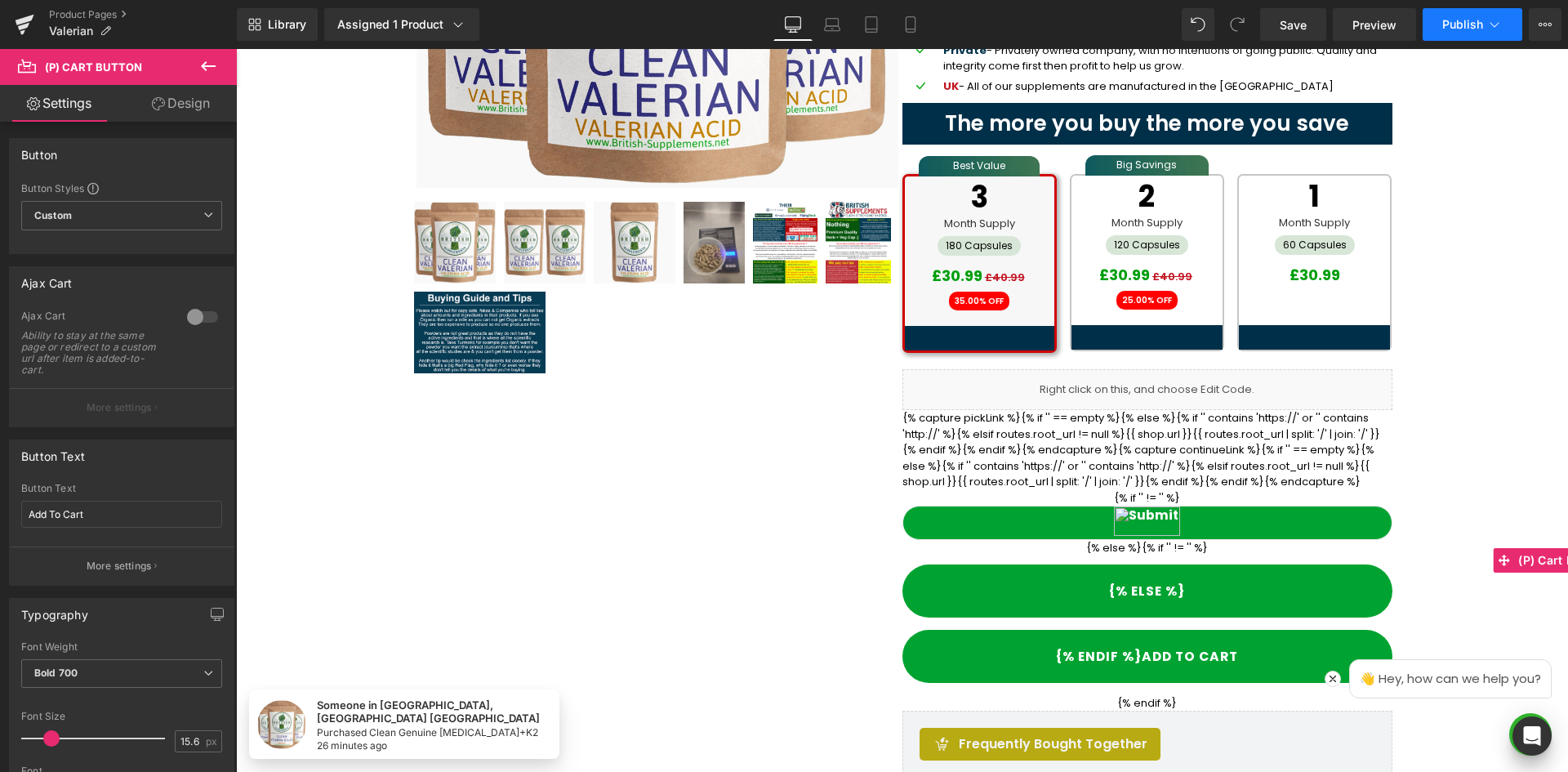
click at [1447, 35] on button "Publish" at bounding box center [1472, 24] width 100 height 33
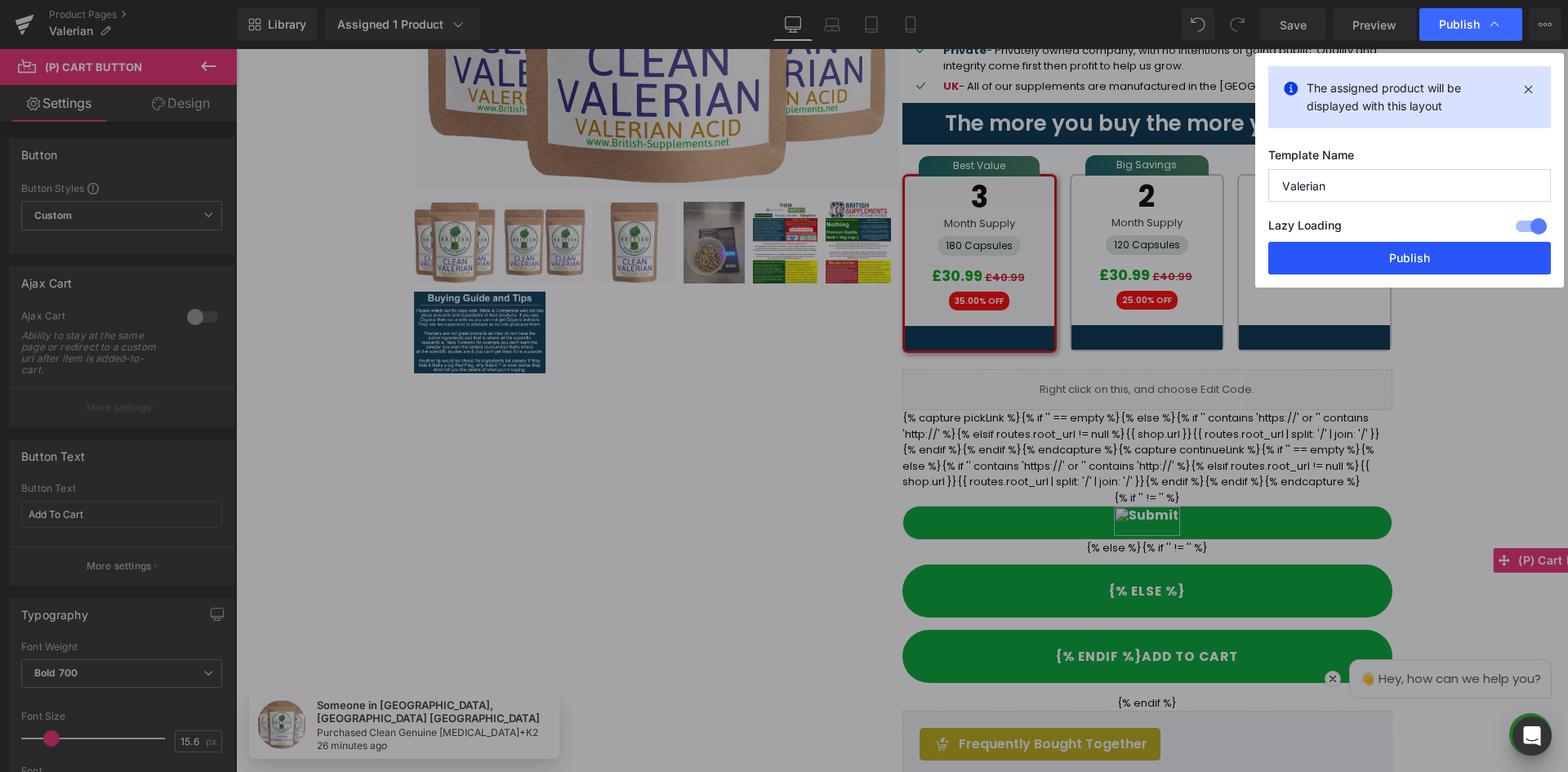
click at [1432, 250] on button "Publish" at bounding box center [1409, 258] width 282 height 33
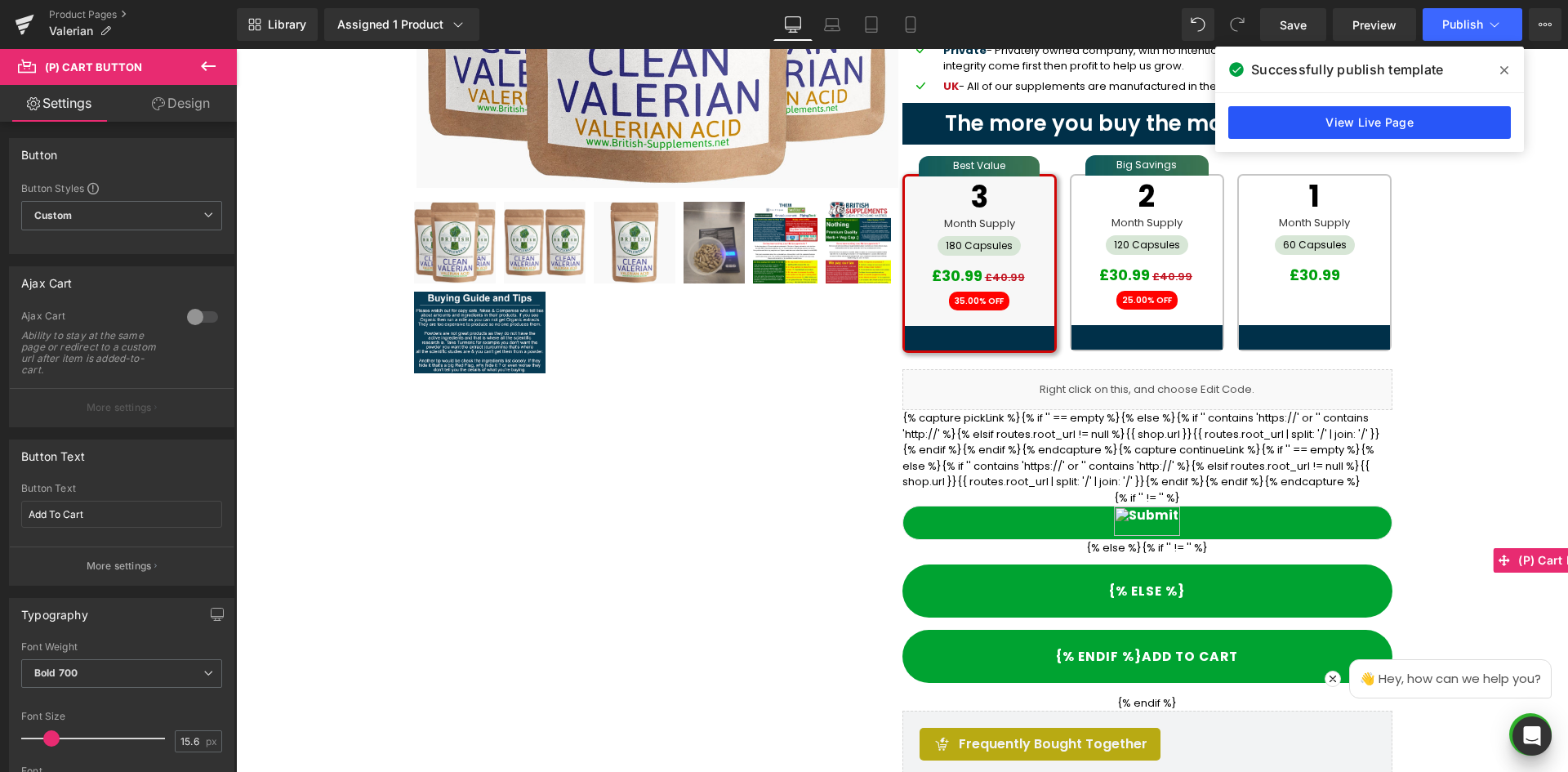
click at [0, 0] on link "View Live Page" at bounding box center [0, 0] width 0 height 0
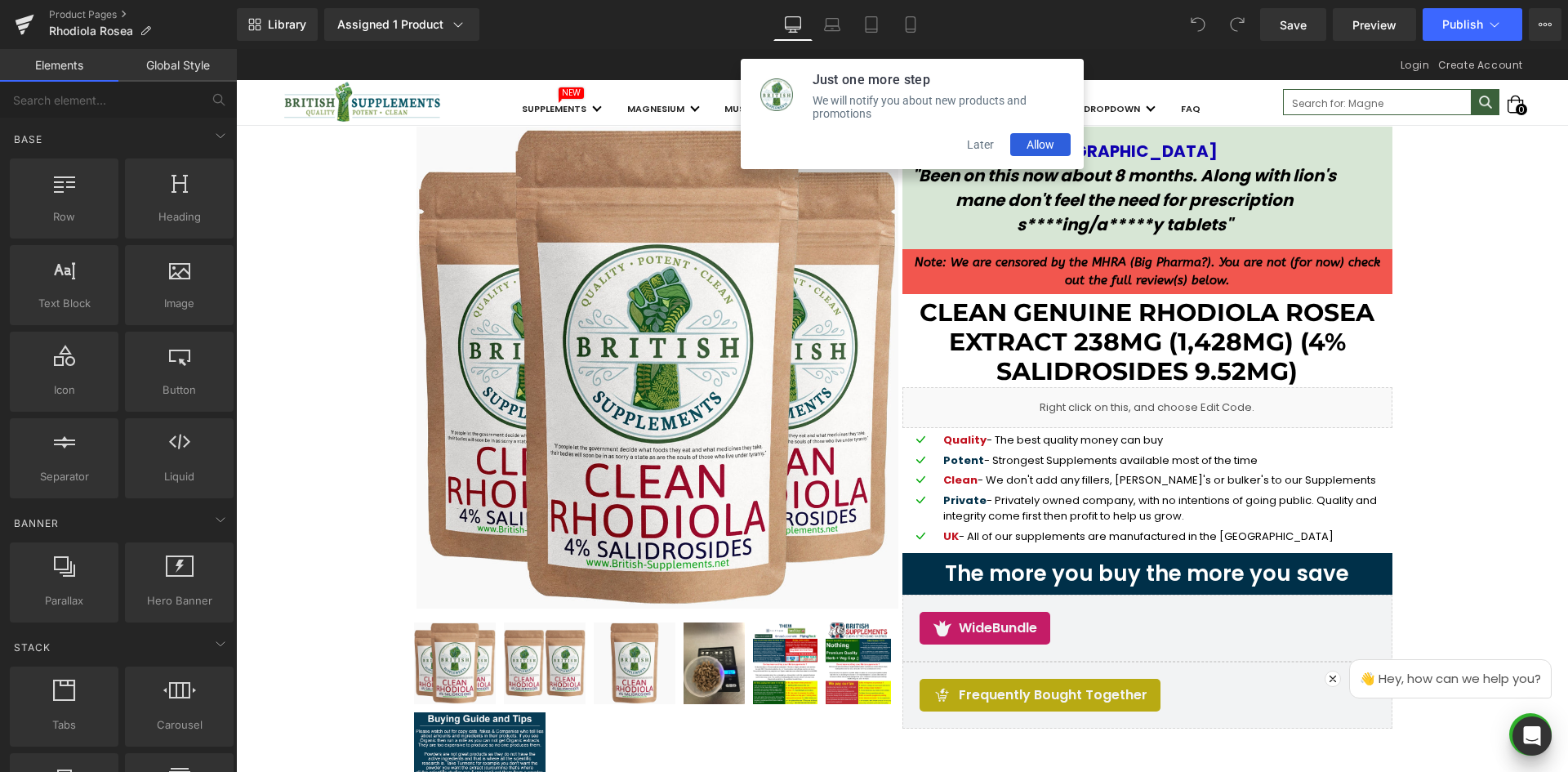
click at [987, 145] on button "Later" at bounding box center [980, 144] width 59 height 23
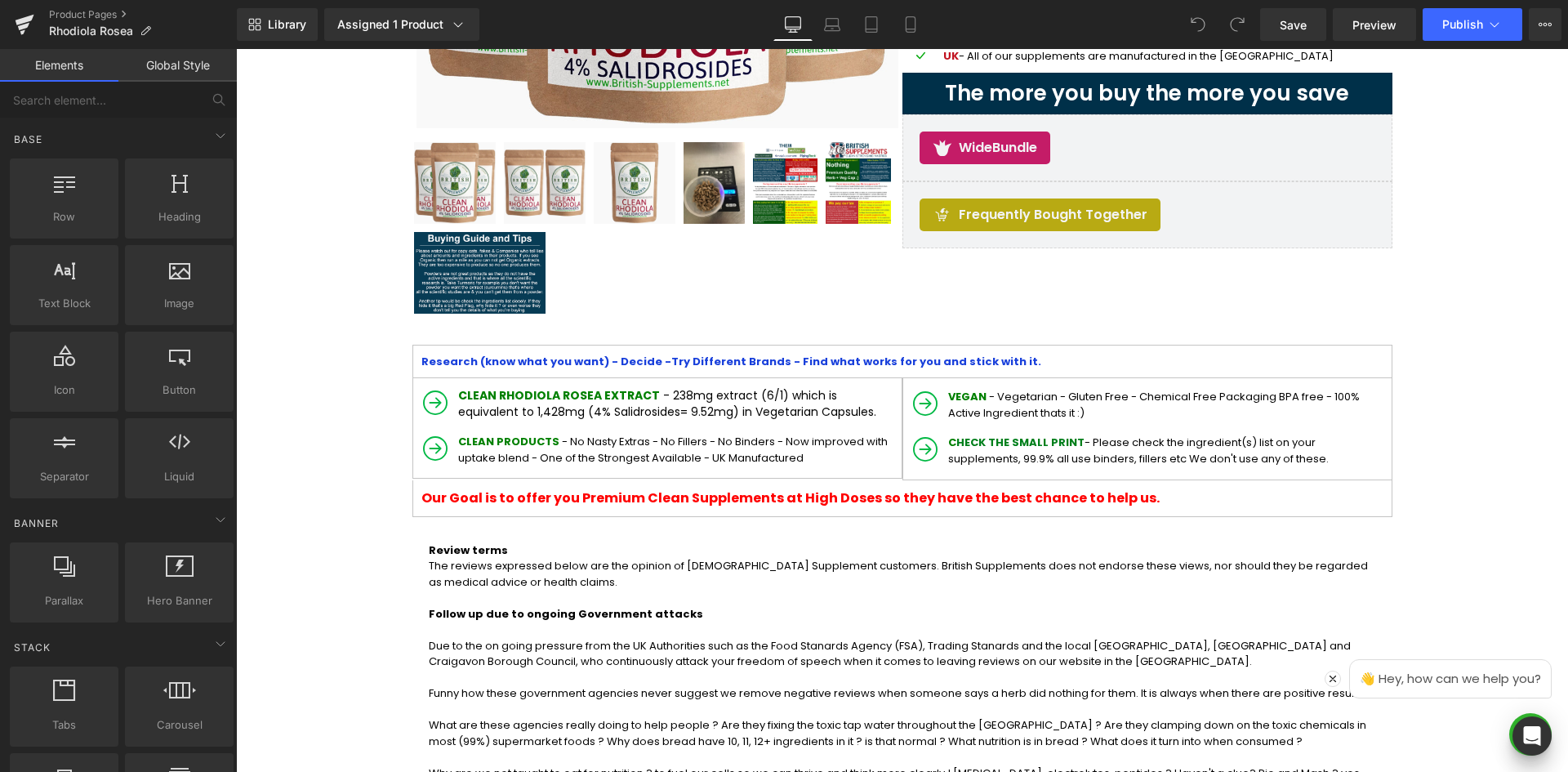
scroll to position [490, 0]
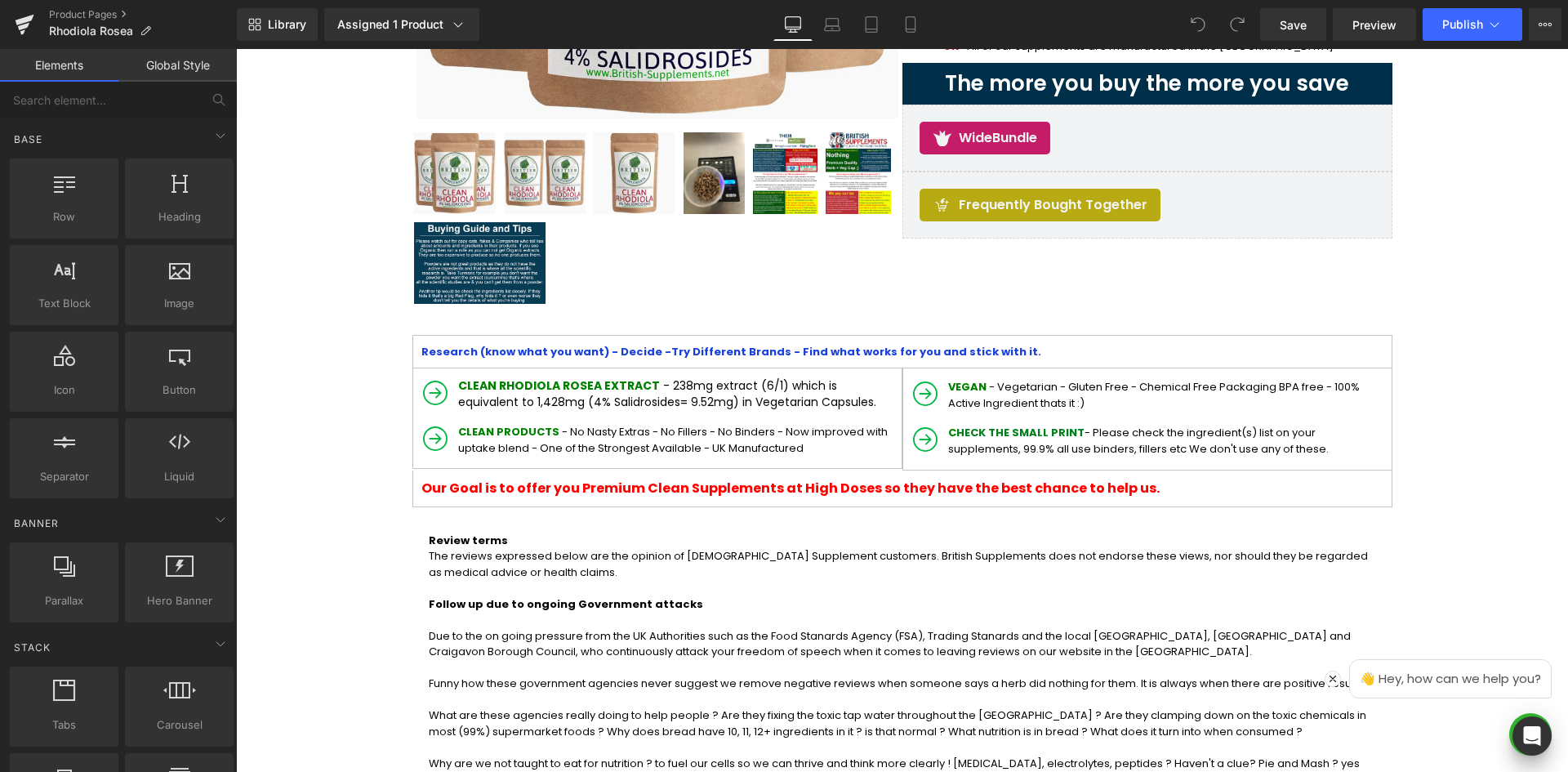
click at [1124, 123] on div "WideBundle WideBundle" at bounding box center [1148, 138] width 490 height 67
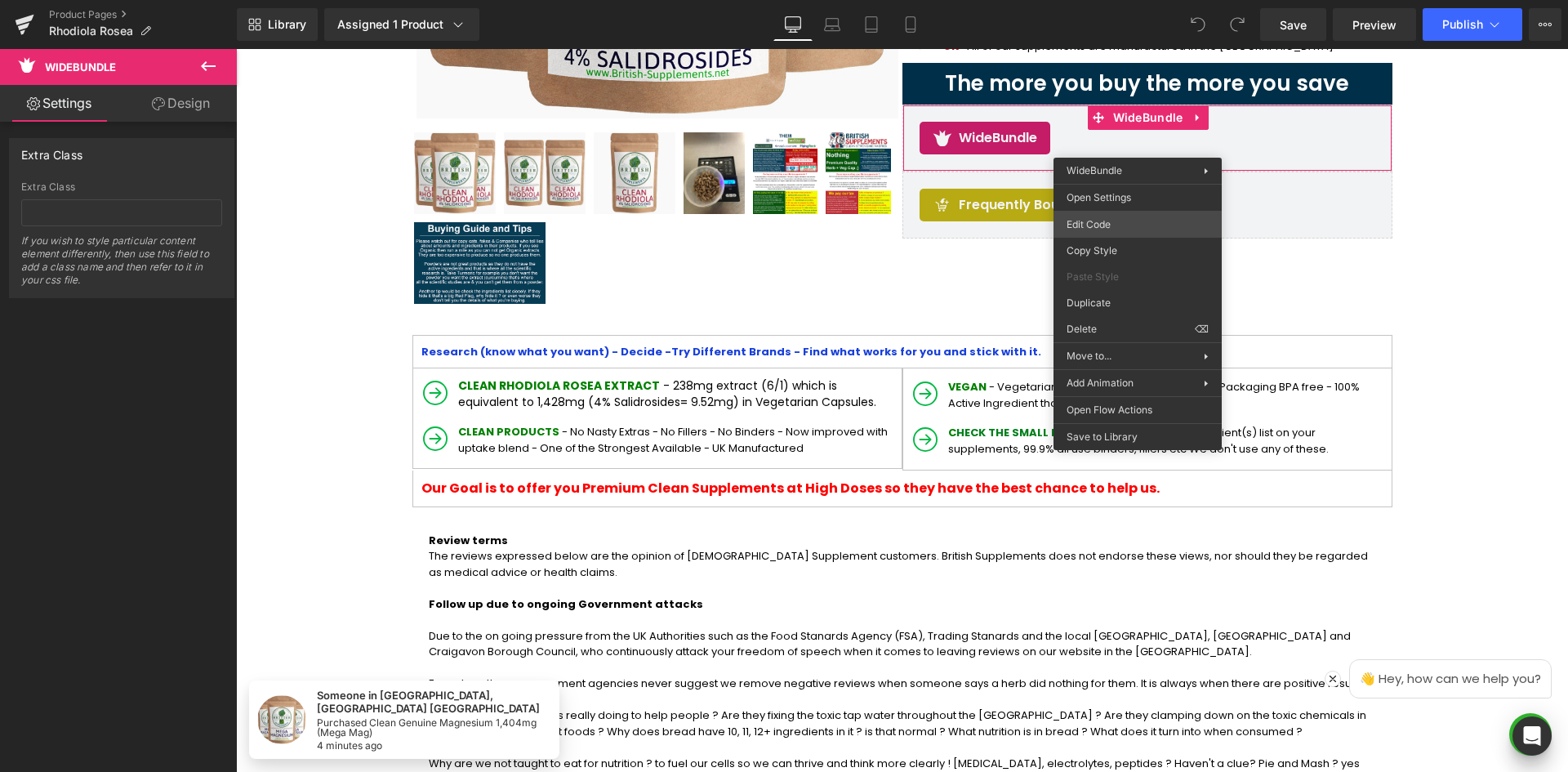
click at [1101, 0] on div "You are previewing how the will restyle your page. You can not edit Elements in…" at bounding box center [784, 0] width 1568 height 0
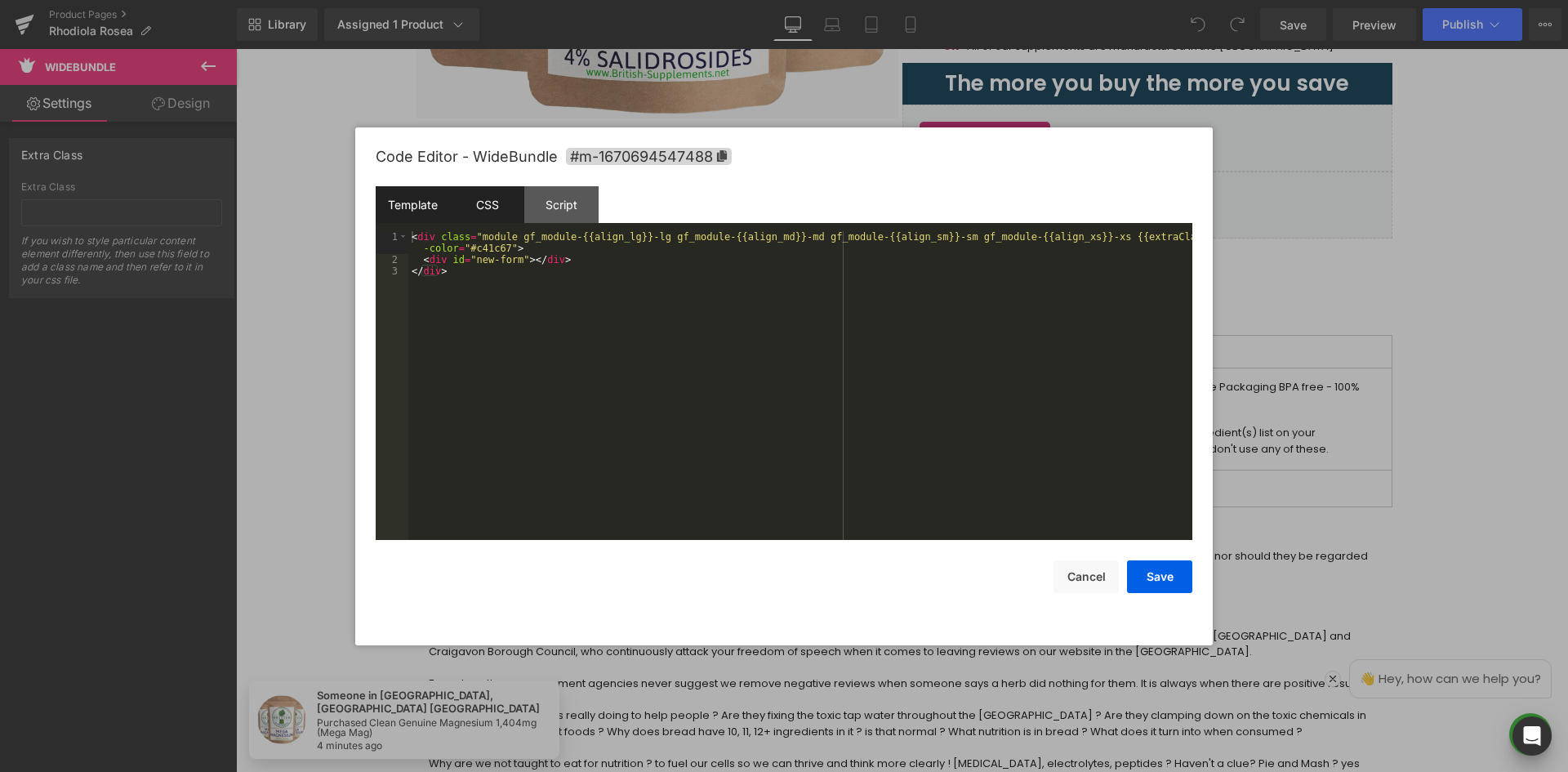
click at [498, 196] on div "CSS" at bounding box center [487, 205] width 74 height 37
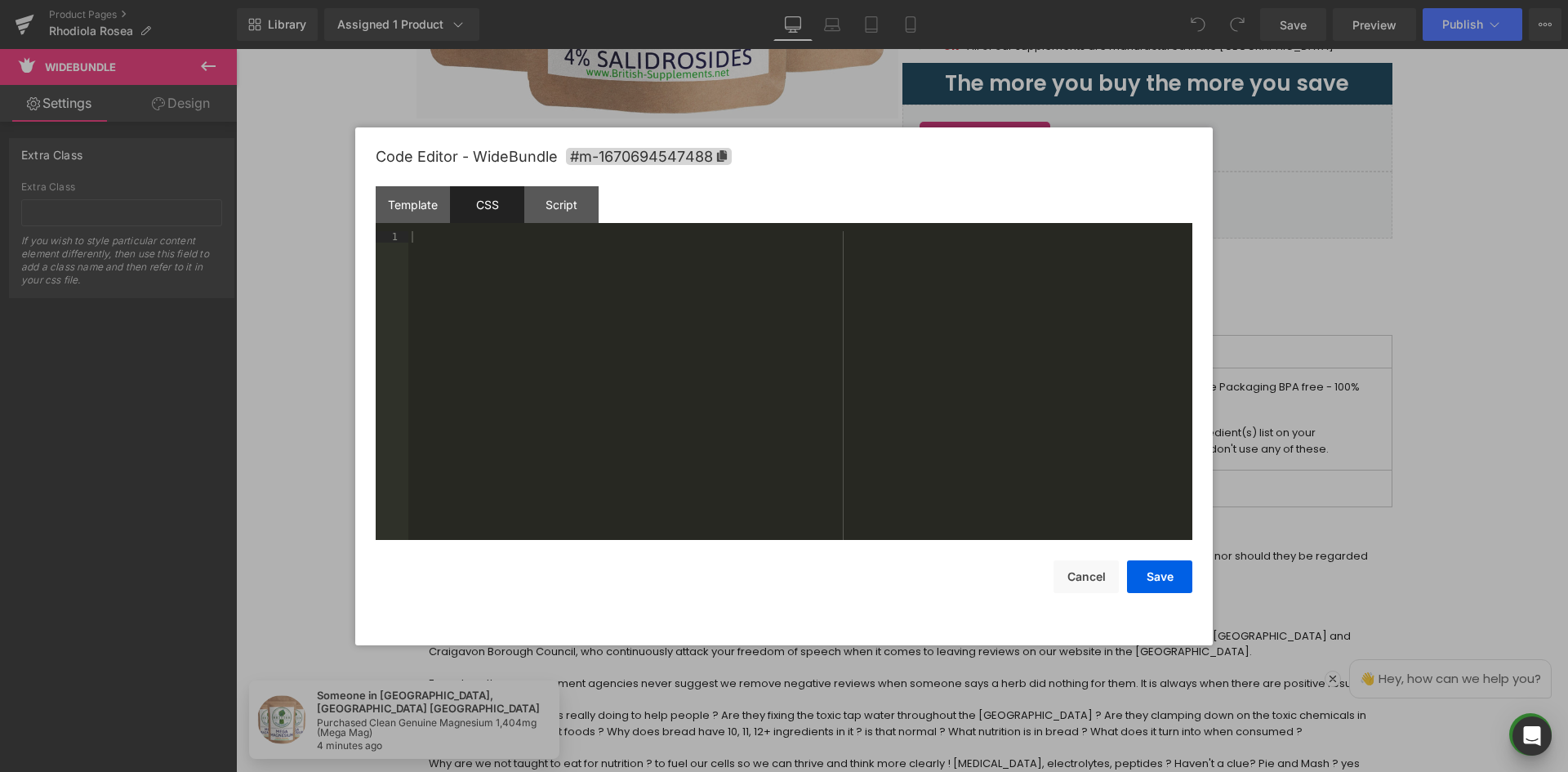
drag, startPoint x: 715, startPoint y: 157, endPoint x: 725, endPoint y: 189, distance: 33.5
click at [0, 0] on icon at bounding box center [0, 0] width 0 height 0
click at [0, 0] on div at bounding box center [0, 0] width 0 height 0
paste textarea
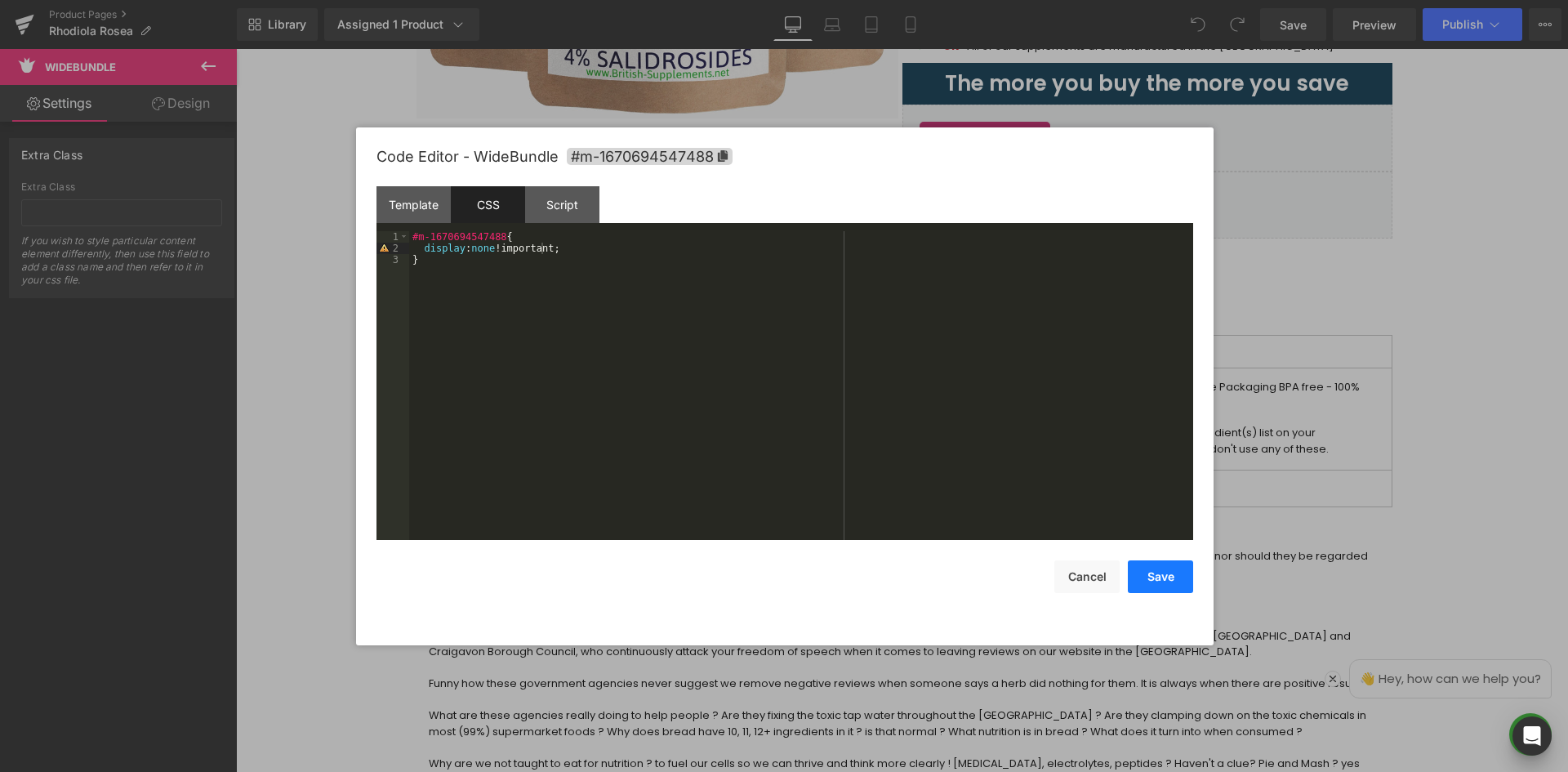
click at [1159, 567] on button "Save" at bounding box center [1160, 576] width 65 height 33
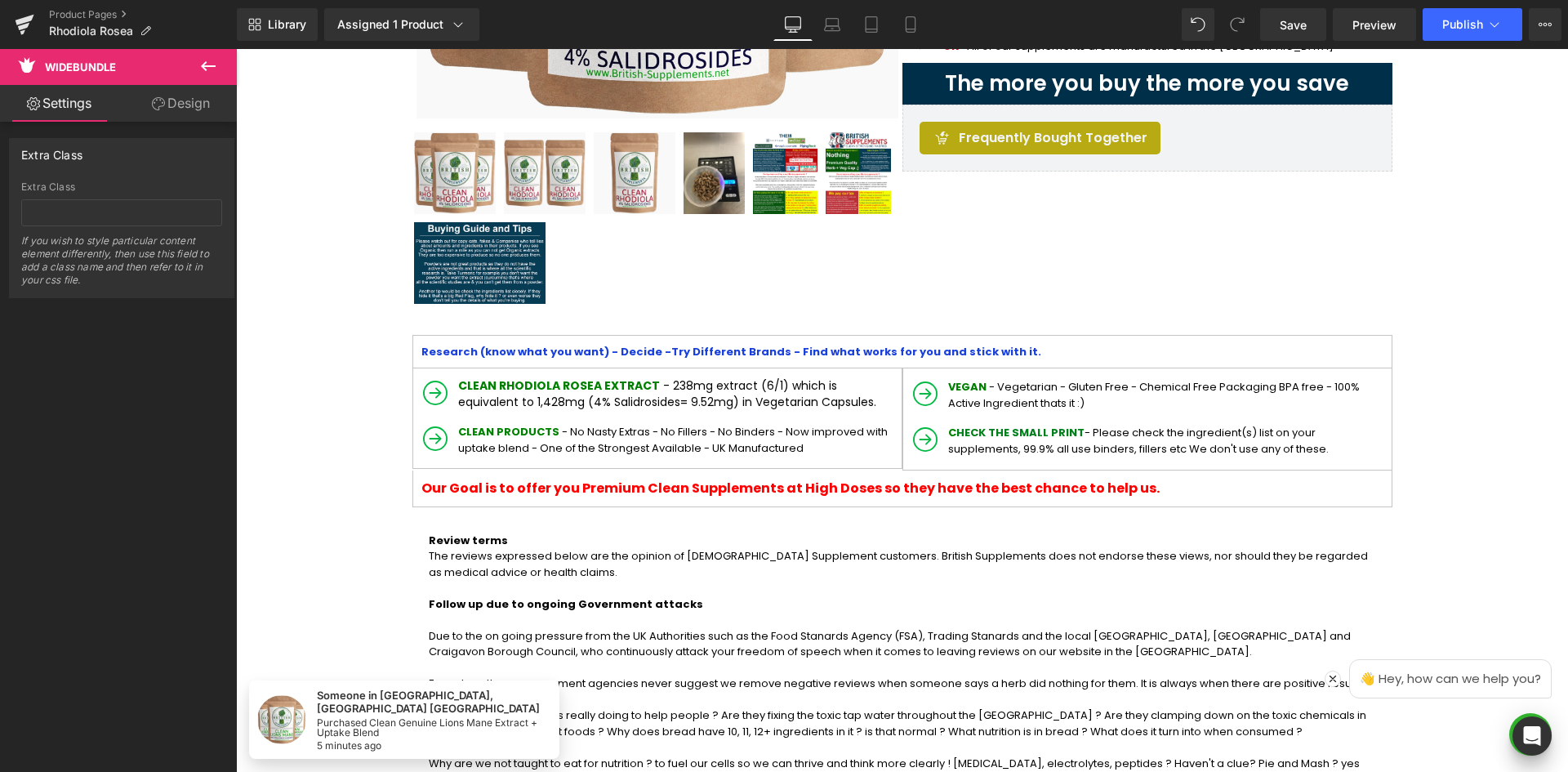
click at [208, 62] on icon at bounding box center [208, 66] width 19 height 19
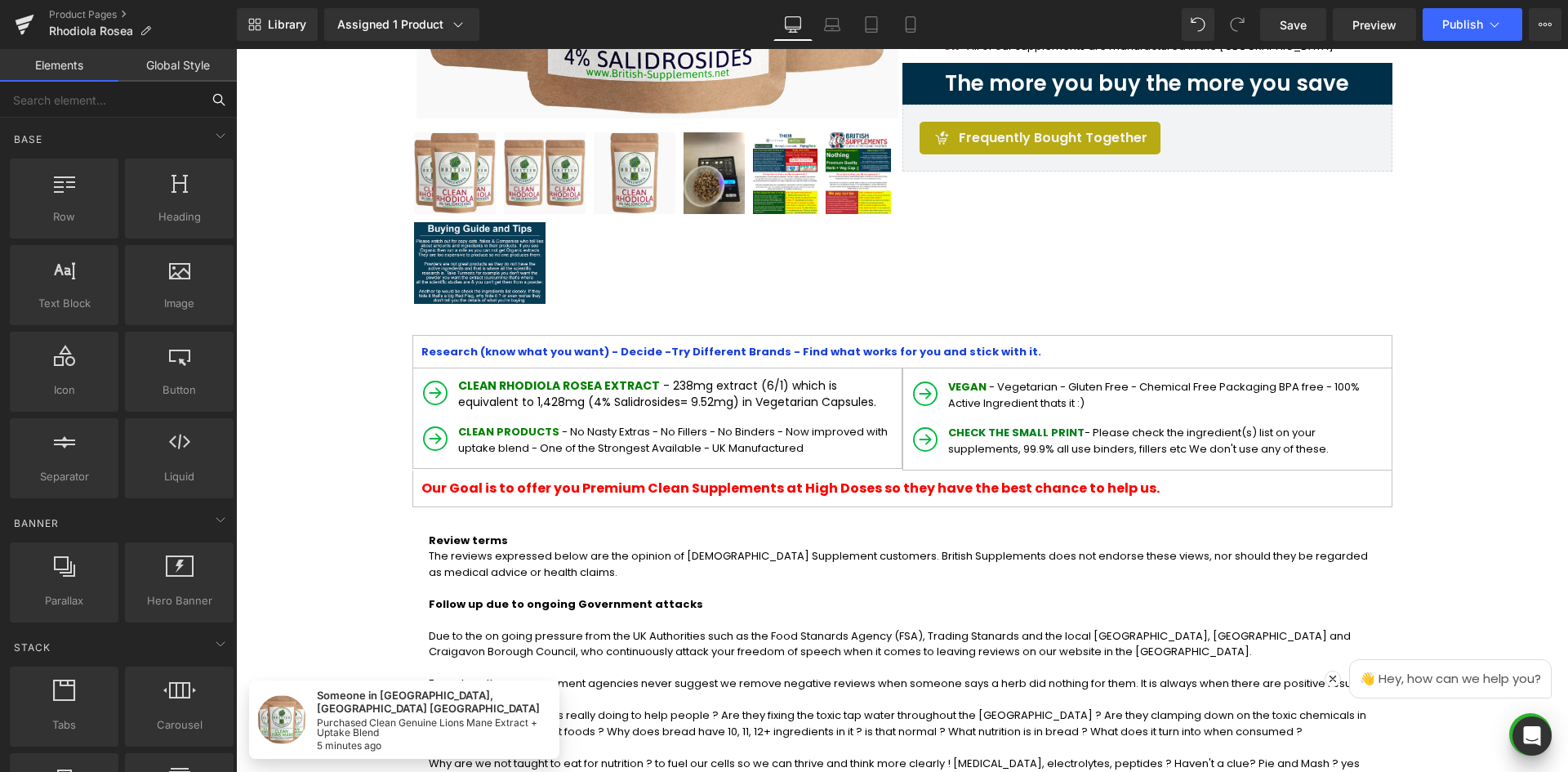
click at [95, 90] on input "text" at bounding box center [100, 99] width 201 height 36
type input "c"
type input "va"
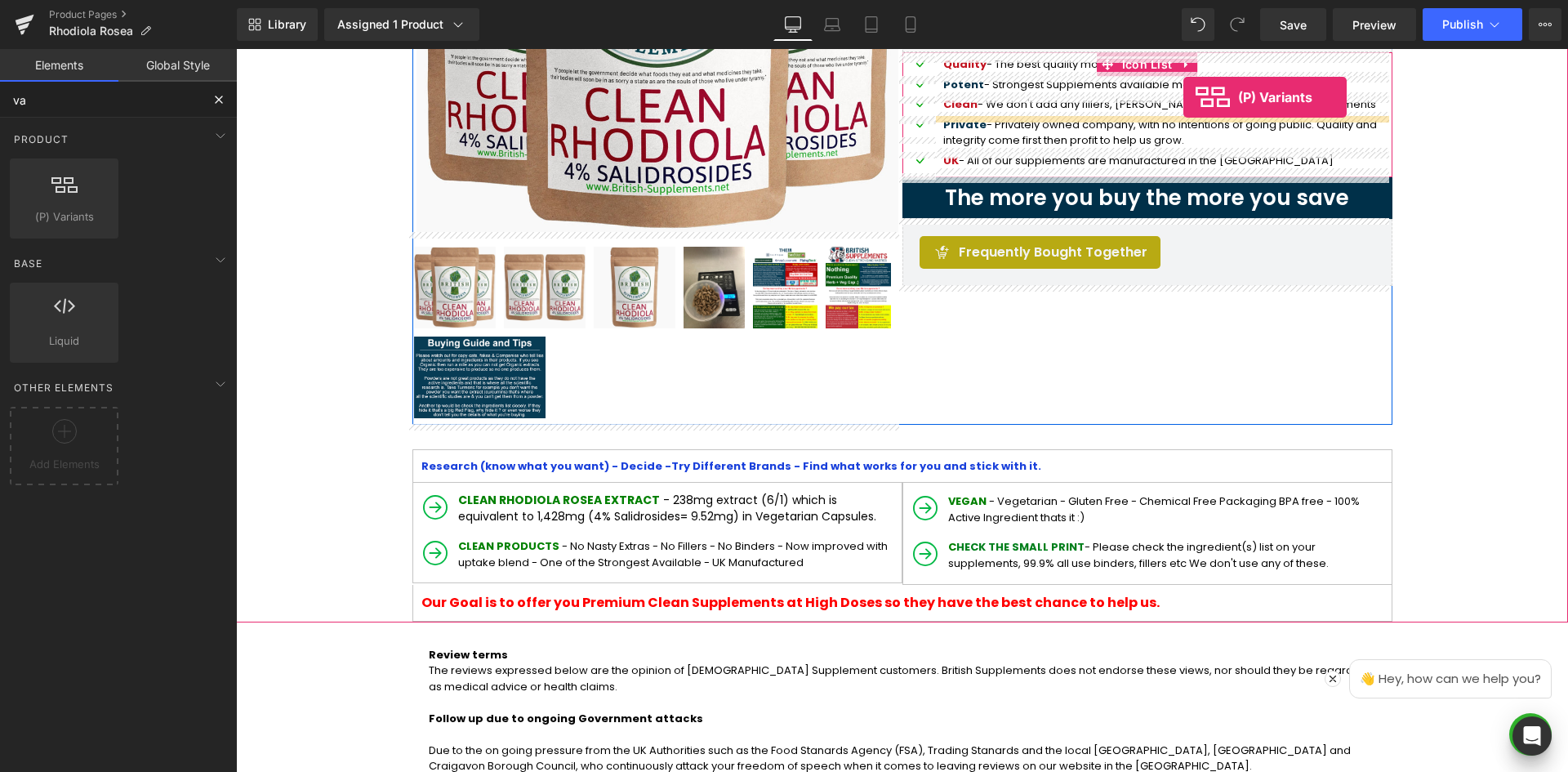
scroll to position [294, 0]
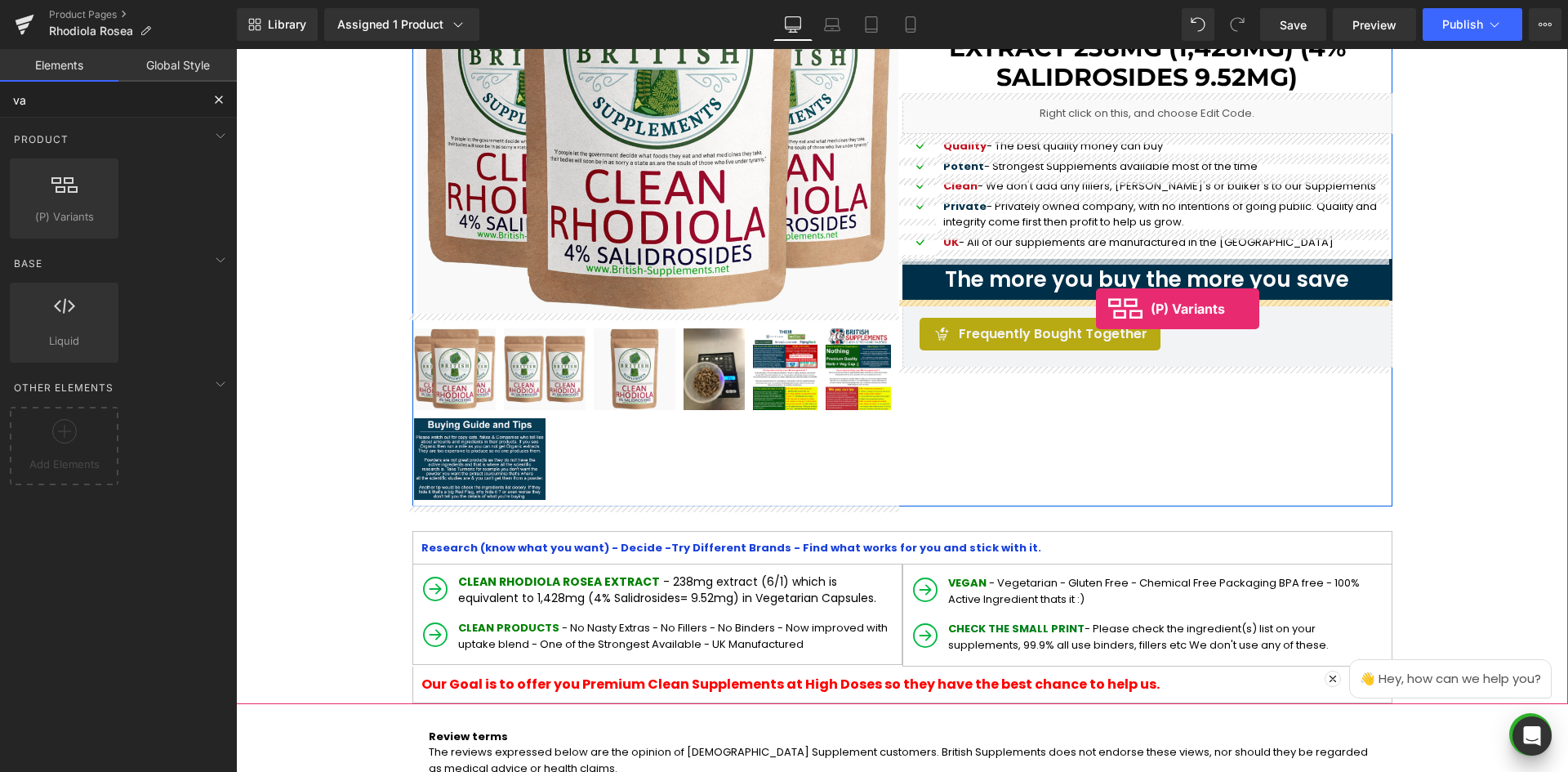
drag, startPoint x: 317, startPoint y: 264, endPoint x: 1095, endPoint y: 309, distance: 779.3
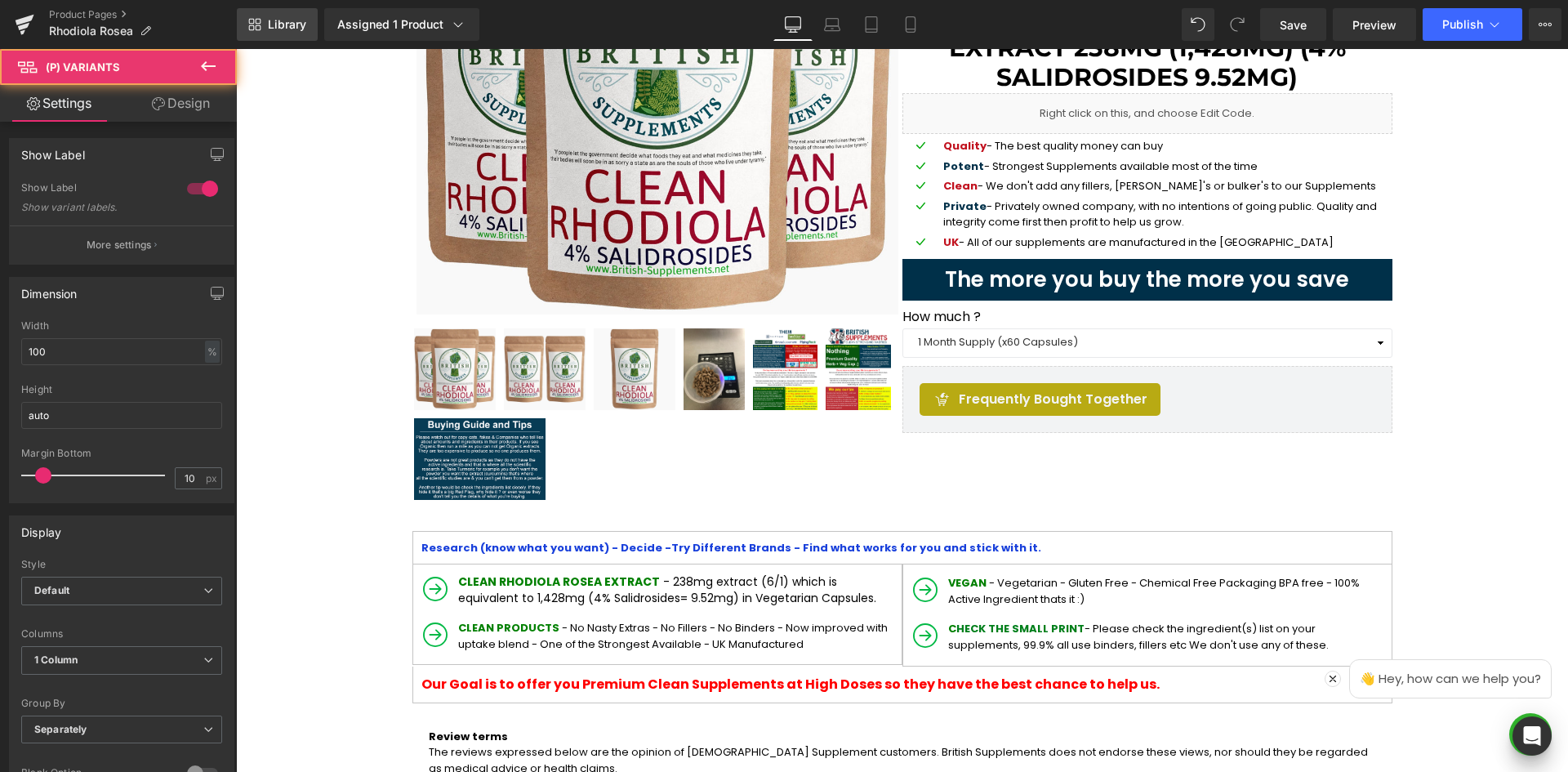
click at [279, 24] on span "Library" at bounding box center [287, 24] width 38 height 15
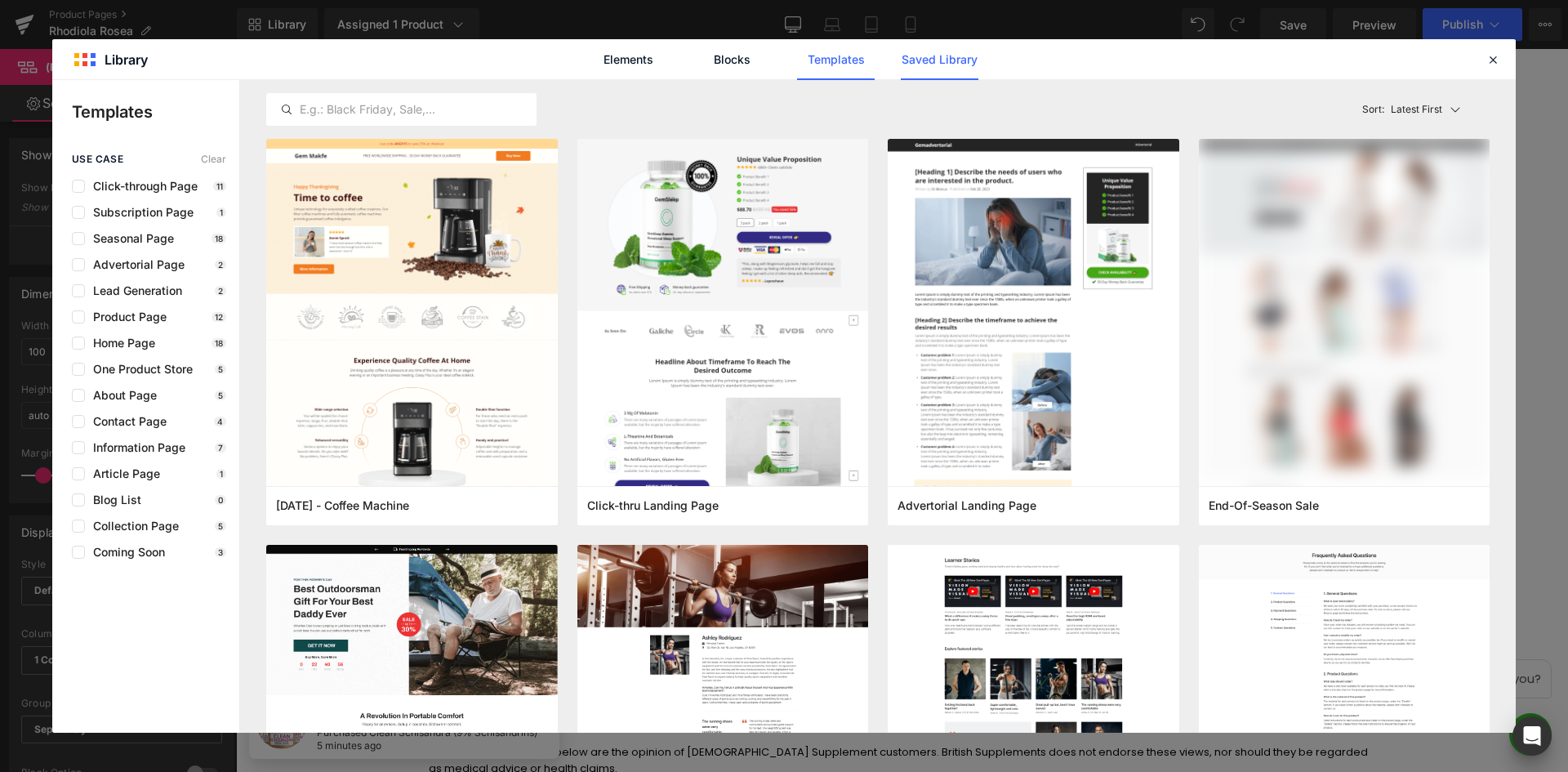
click at [934, 50] on link "Saved Library" at bounding box center [940, 59] width 78 height 41
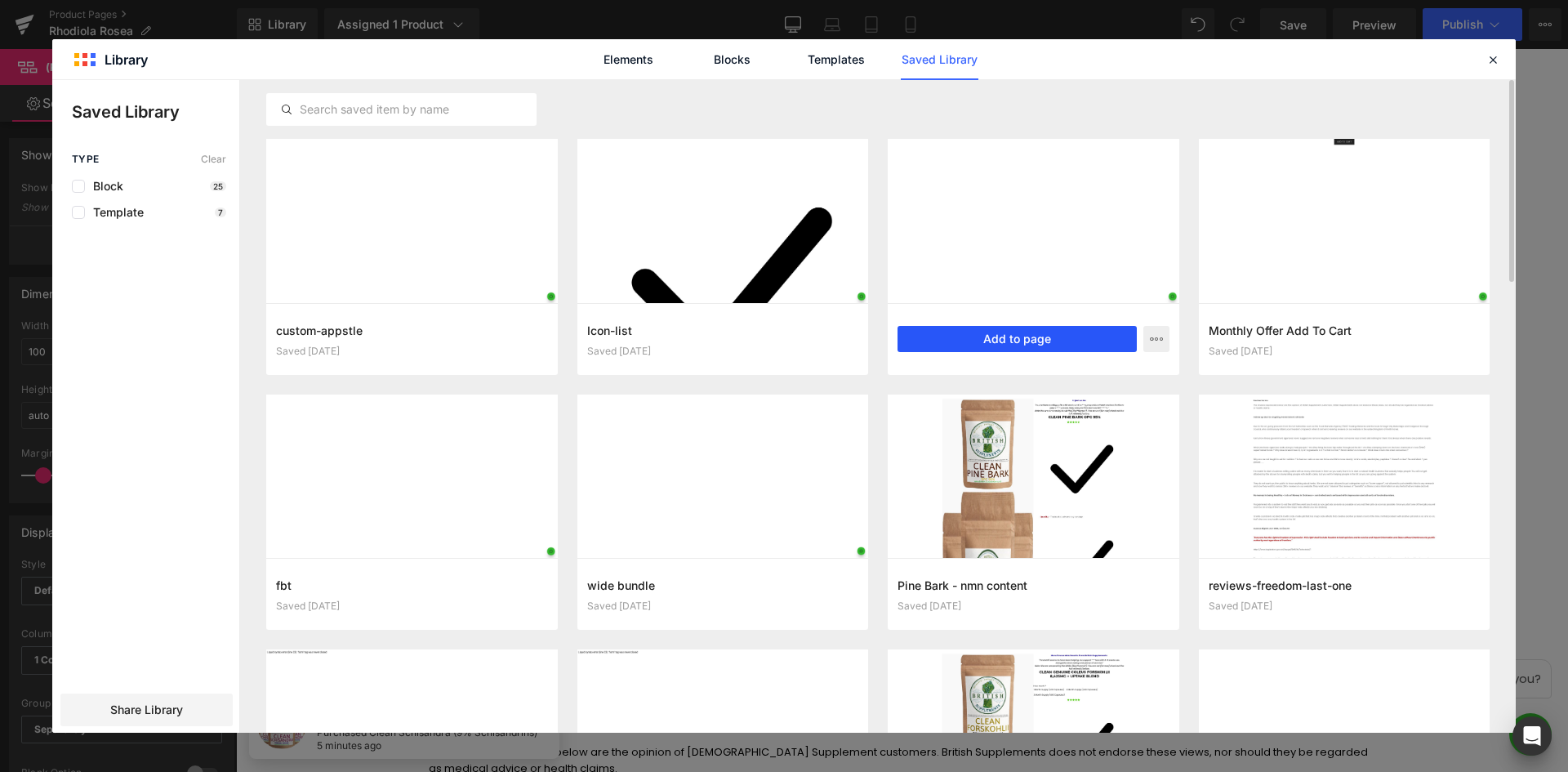
click at [1073, 181] on button "Add to page" at bounding box center [930, 166] width 453 height 32
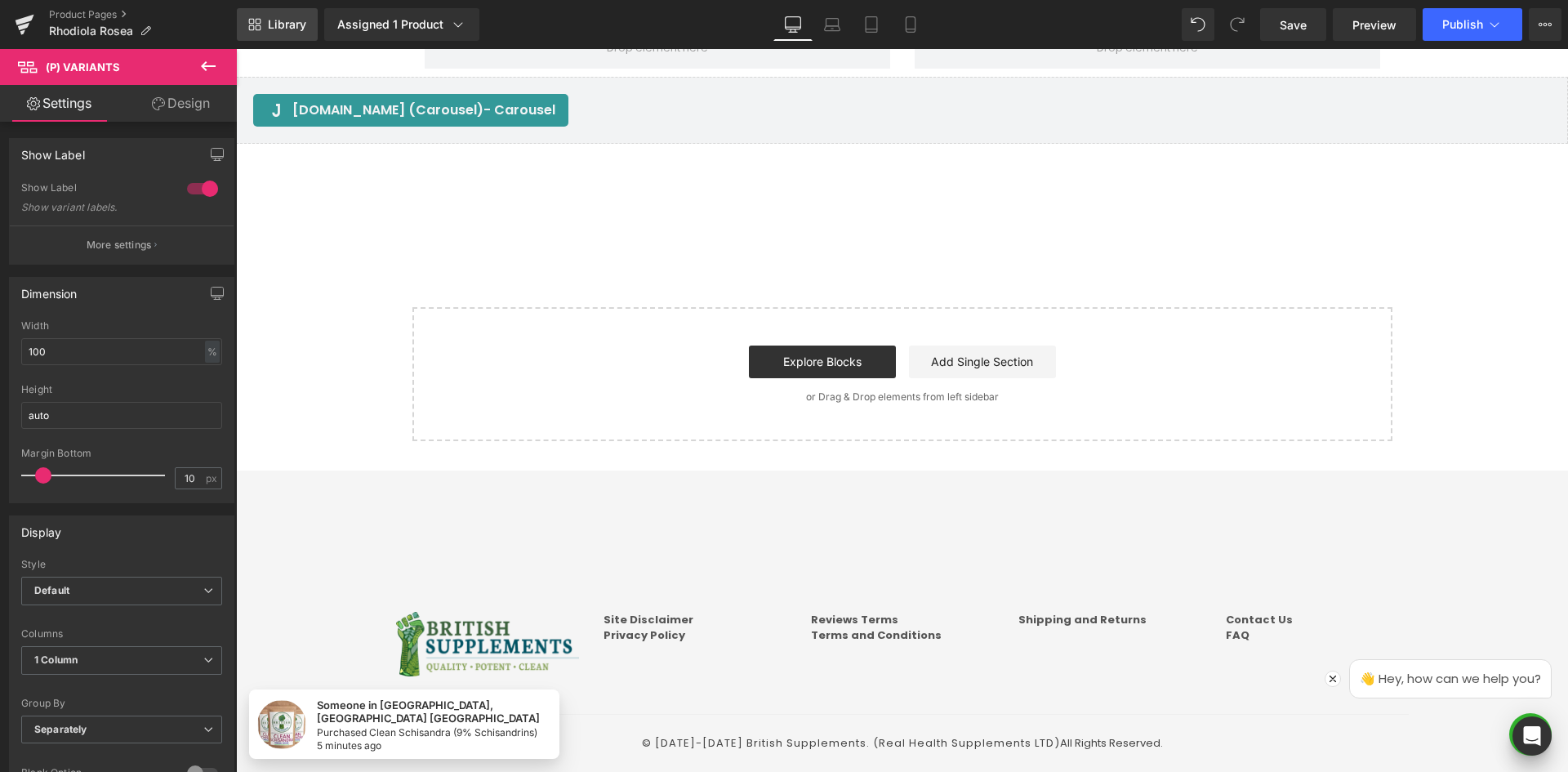
click at [279, 29] on span "Library" at bounding box center [287, 24] width 38 height 15
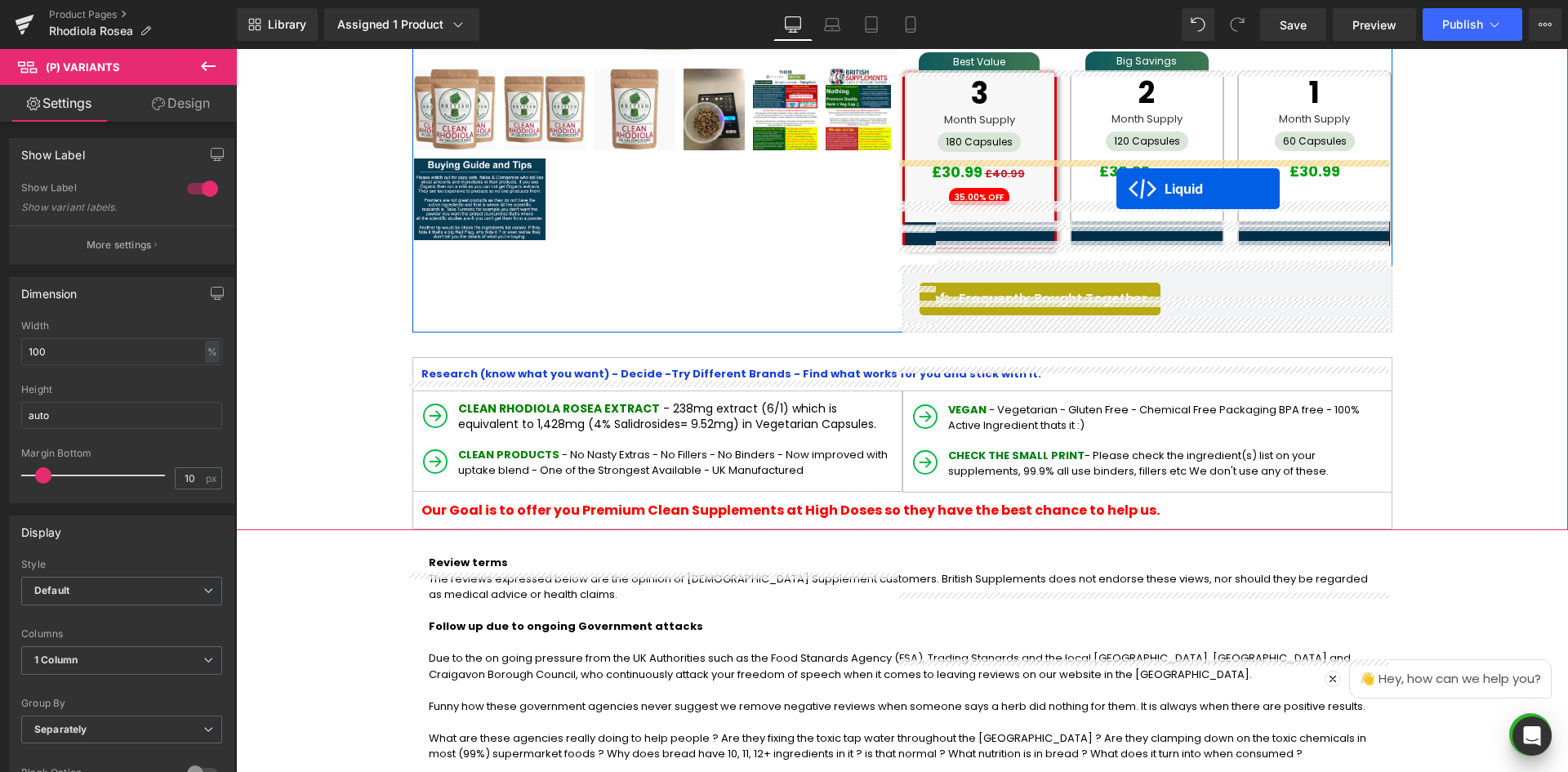
scroll to position [228, 0]
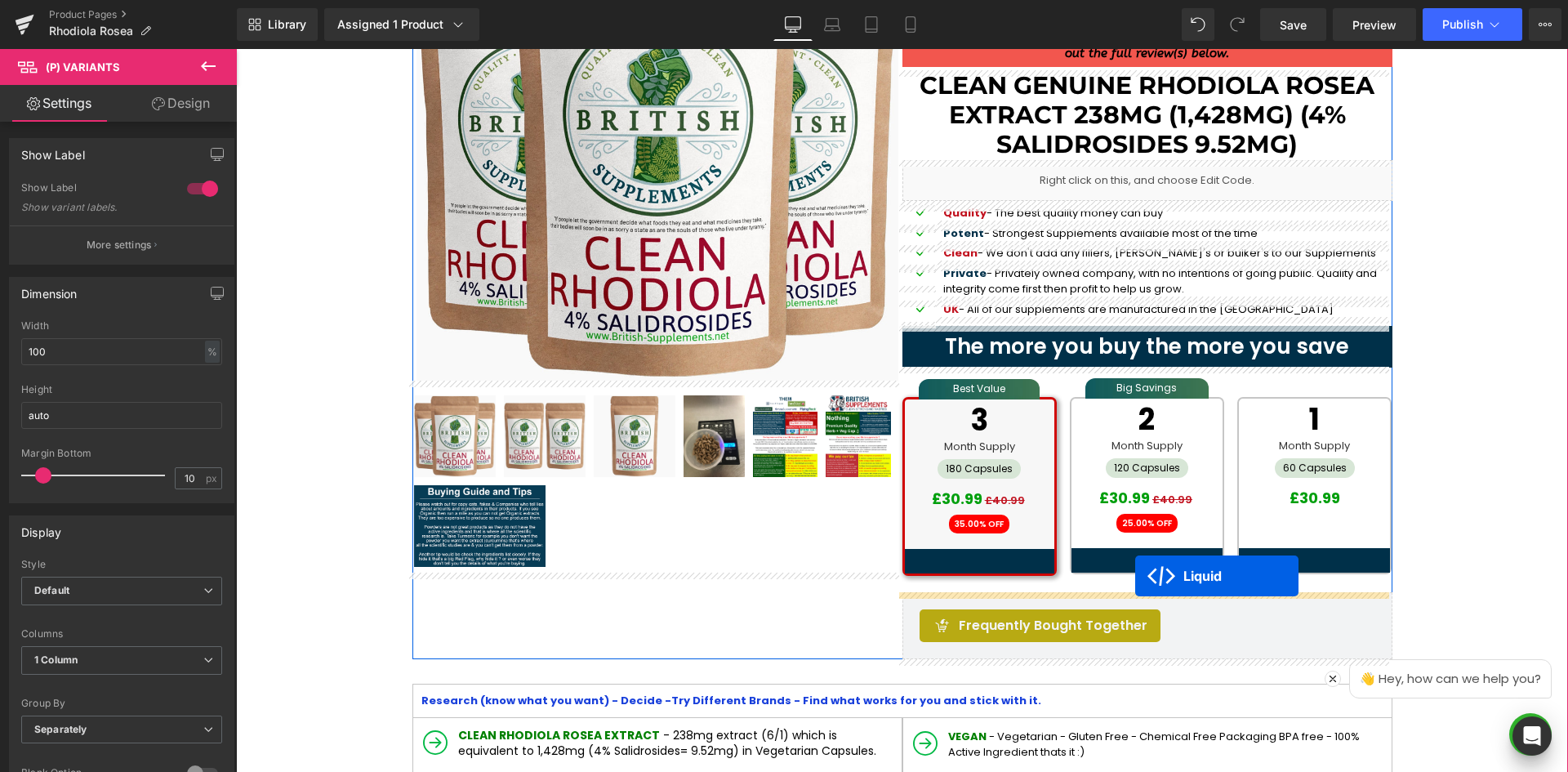
drag, startPoint x: 852, startPoint y: 281, endPoint x: 1135, endPoint y: 576, distance: 408.8
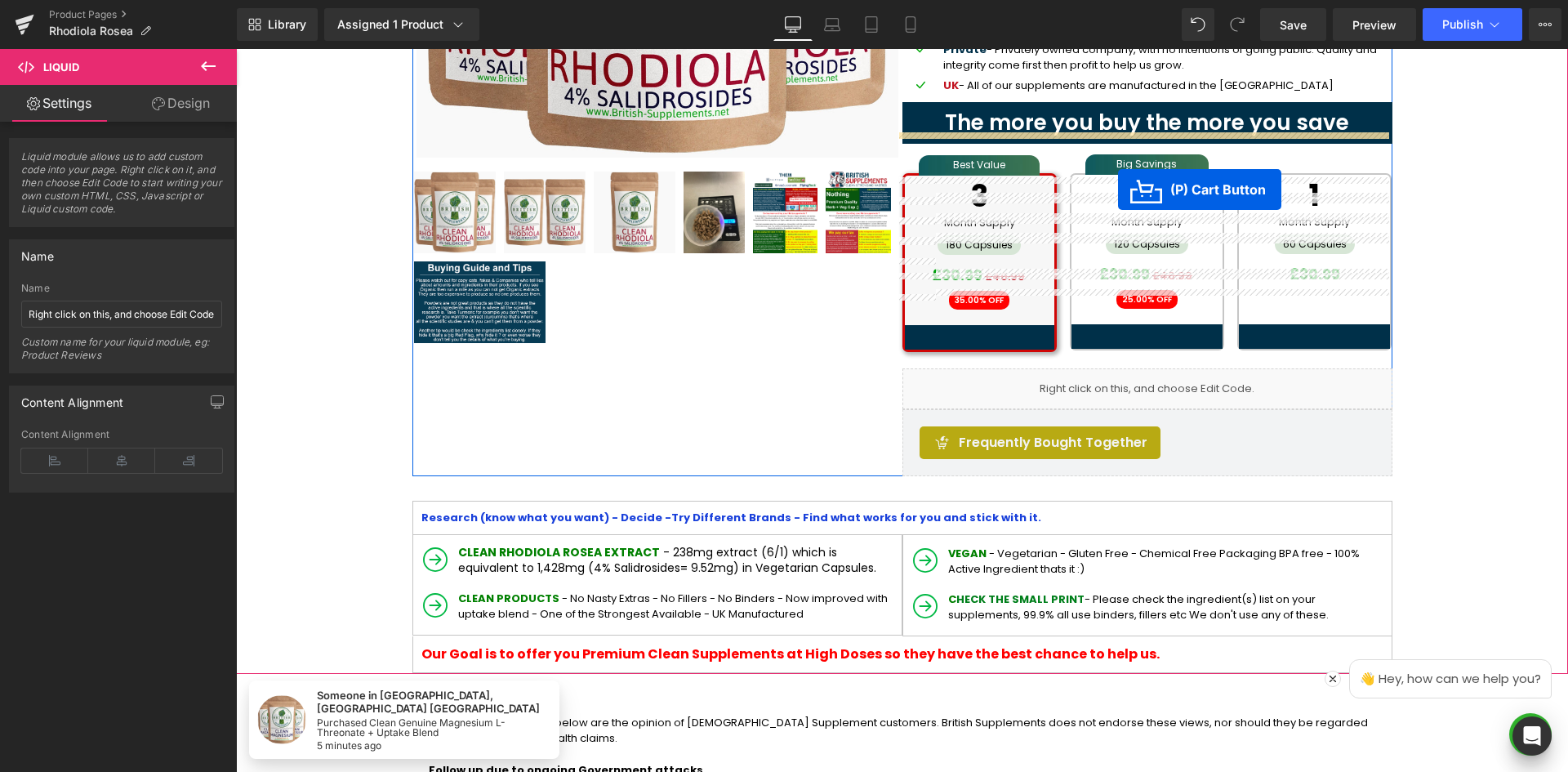
scroll to position [255, 0]
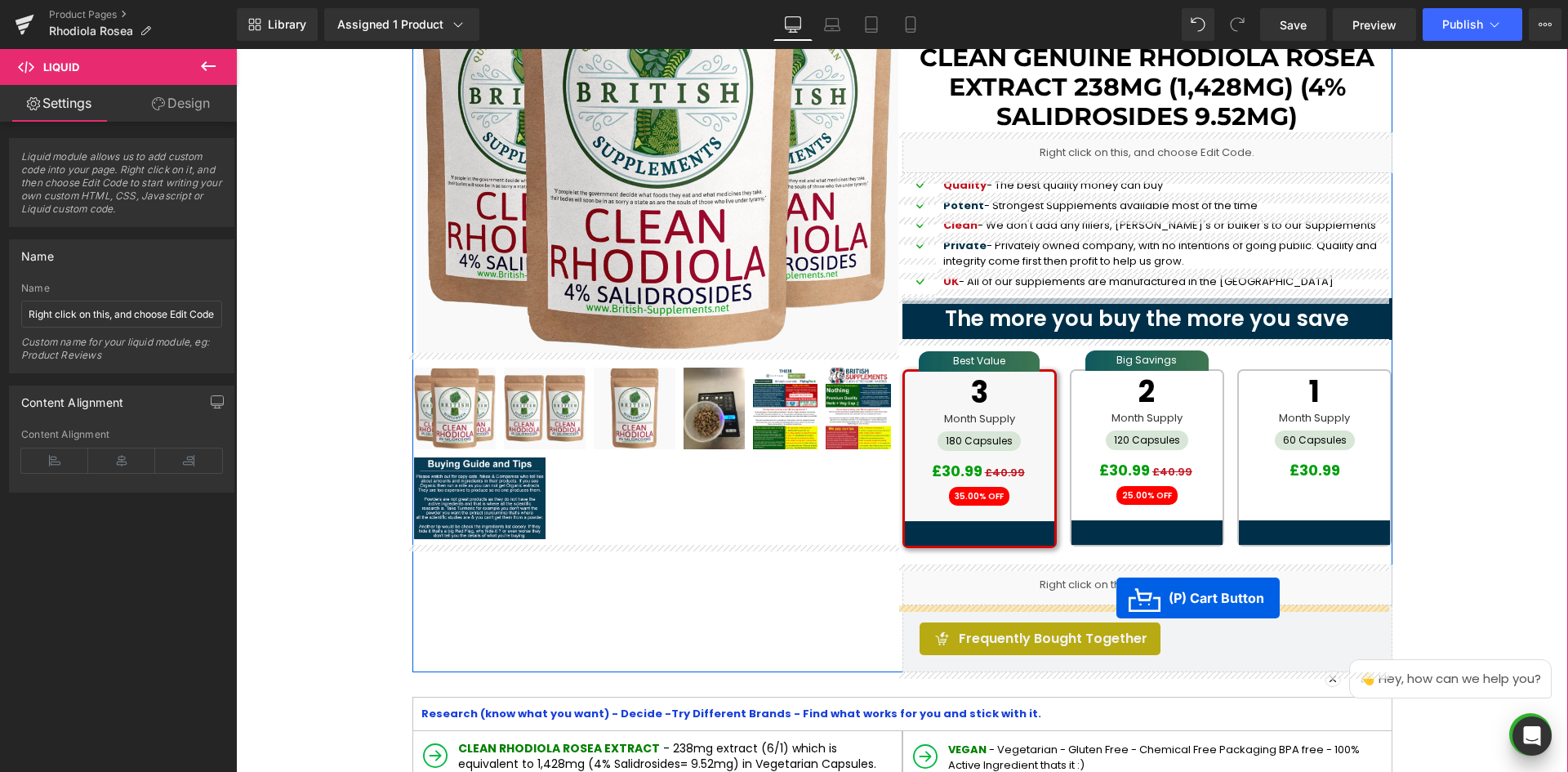
drag, startPoint x: 834, startPoint y: 414, endPoint x: 1117, endPoint y: 598, distance: 337.6
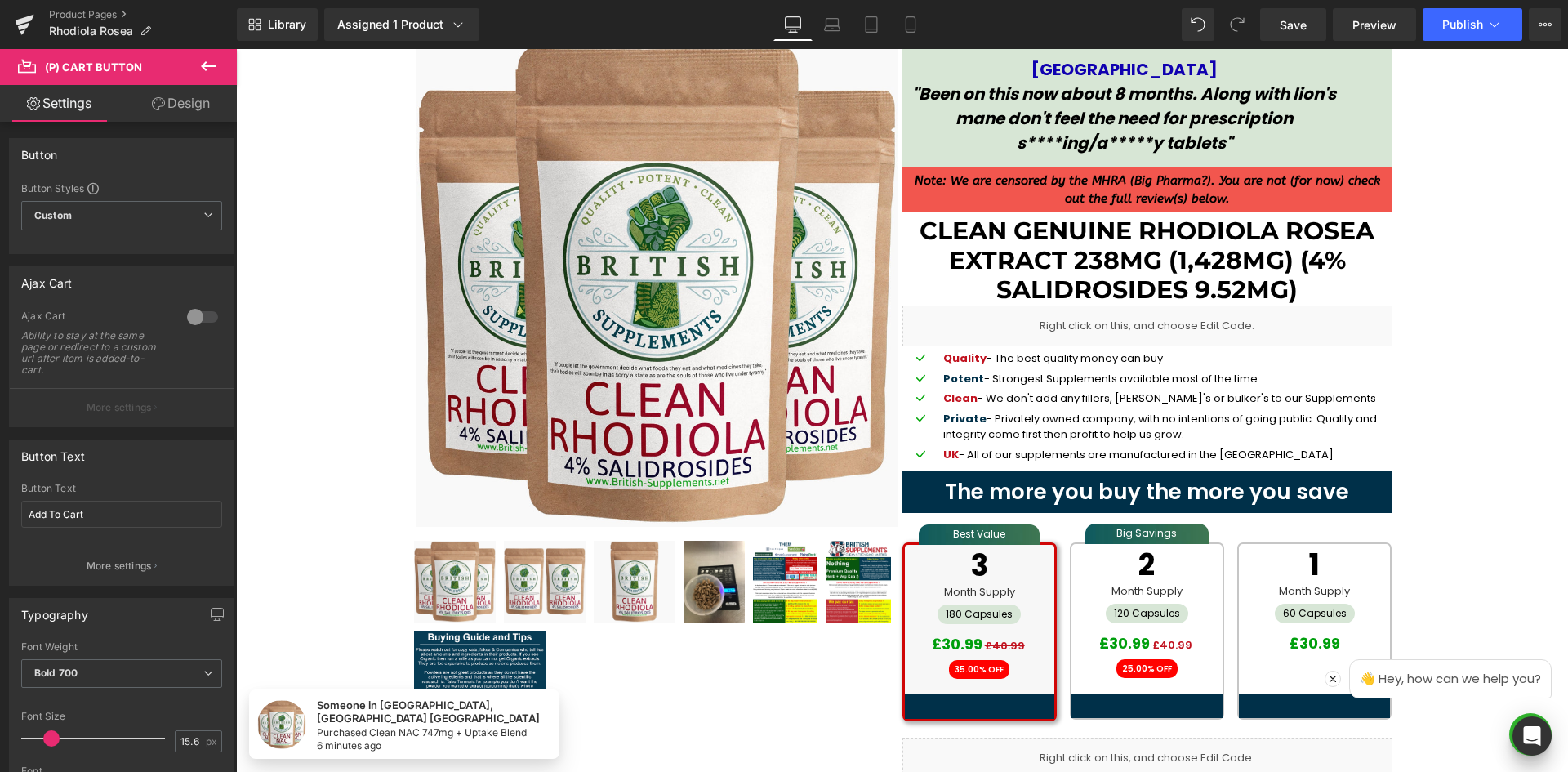
scroll to position [245, 0]
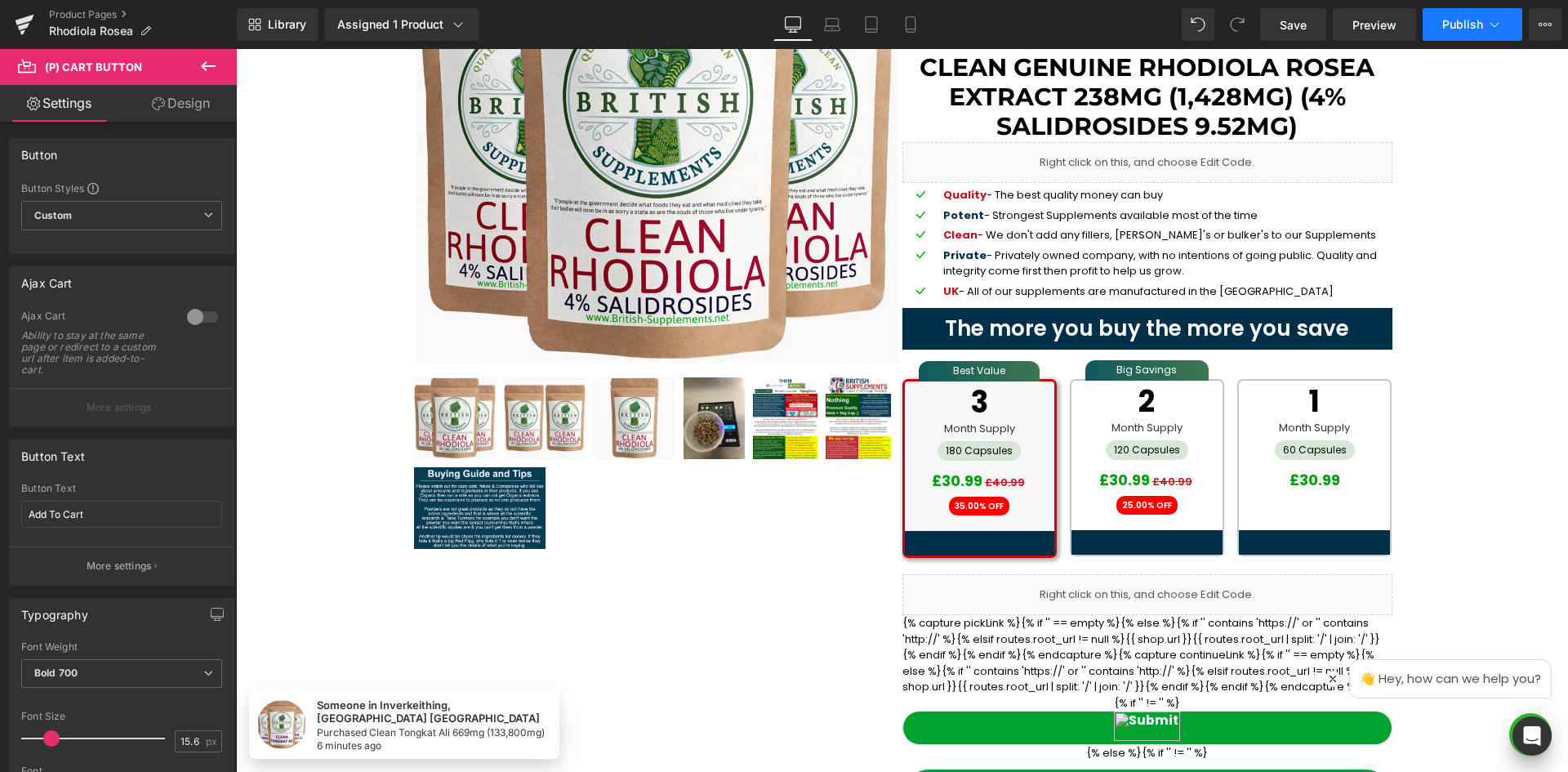
click at [1465, 21] on span "Publish" at bounding box center [1463, 24] width 41 height 13
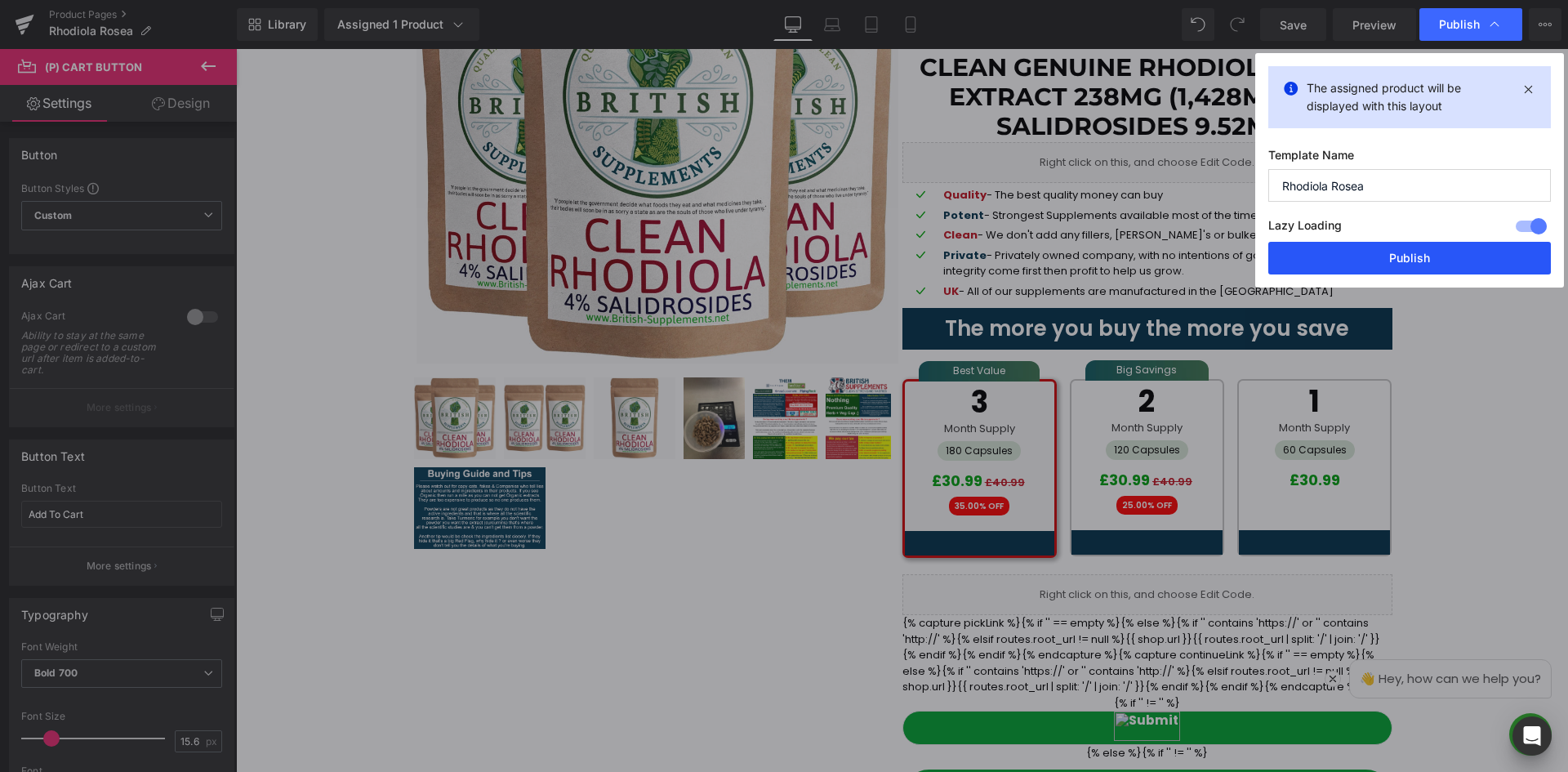
click at [1411, 256] on button "Publish" at bounding box center [1409, 258] width 282 height 33
